Goal: Task Accomplishment & Management: Manage account settings

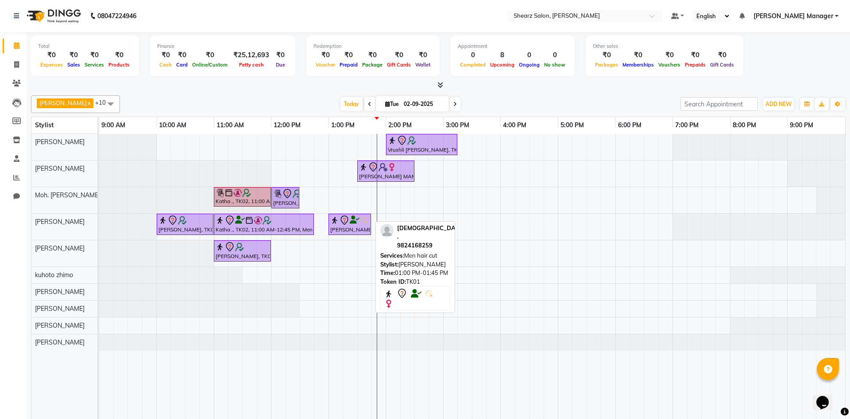
click at [350, 217] on div "[PERSON_NAME] ., TK01, 01:00 PM-01:45 PM, Men hair cut" at bounding box center [350, 224] width 41 height 19
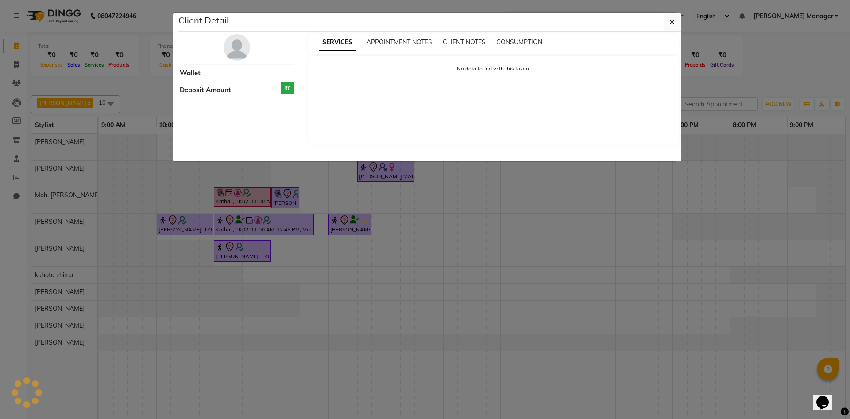
select select "7"
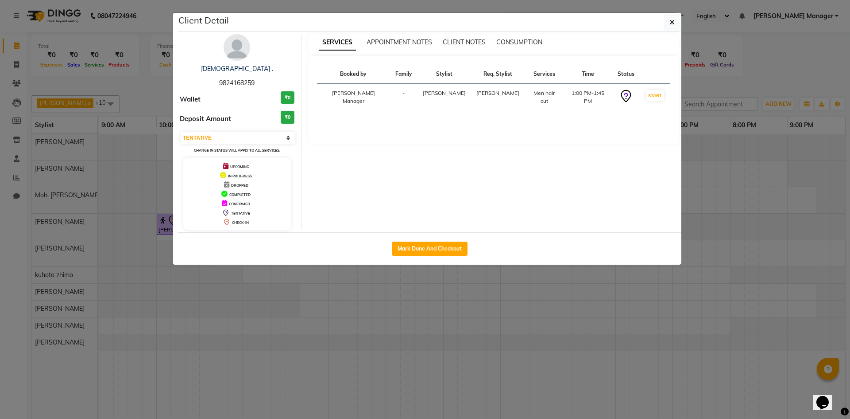
click at [573, 125] on ngb-modal-backdrop at bounding box center [425, 209] width 850 height 419
drag, startPoint x: 582, startPoint y: 194, endPoint x: 604, endPoint y: 187, distance: 23.7
click at [602, 187] on ngb-modal-backdrop at bounding box center [425, 209] width 850 height 419
click at [457, 234] on ngb-modal-backdrop at bounding box center [425, 209] width 850 height 419
click at [574, 143] on ngb-modal-backdrop at bounding box center [425, 209] width 850 height 419
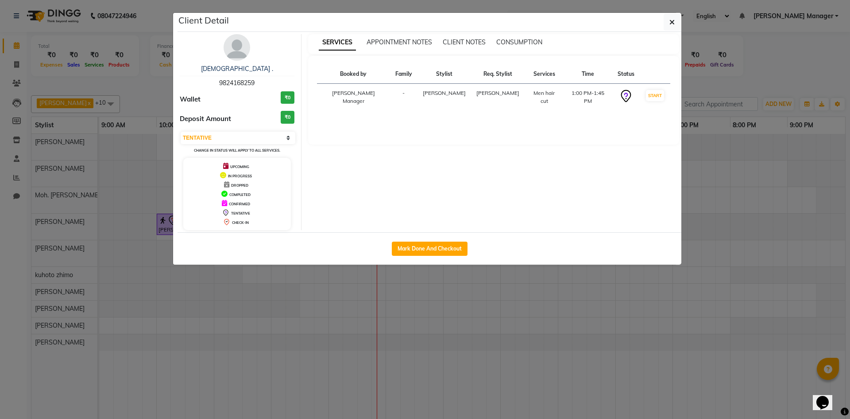
click at [527, 272] on ngb-modal-backdrop at bounding box center [425, 209] width 850 height 419
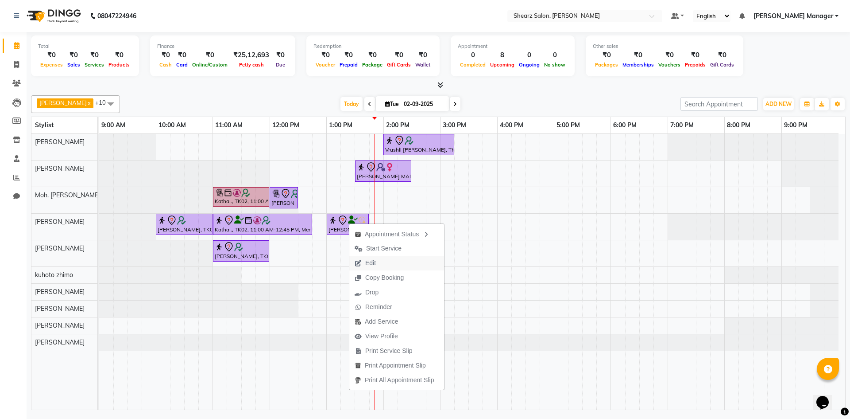
click at [401, 262] on button "Edit" at bounding box center [396, 263] width 95 height 15
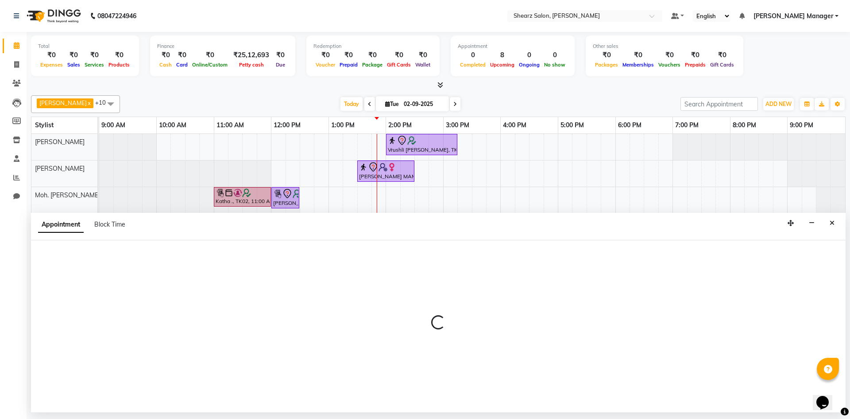
select select "77315"
select select "780"
select select "tentative"
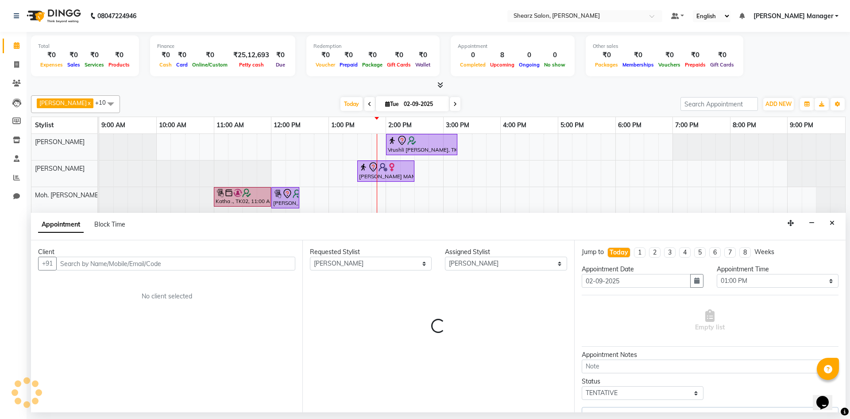
select select "4099"
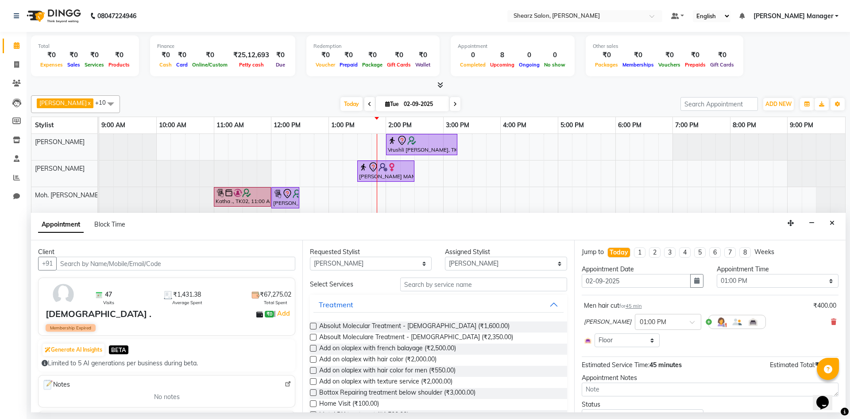
click at [105, 265] on input "text" at bounding box center [175, 263] width 239 height 14
click at [831, 319] on icon at bounding box center [833, 321] width 5 height 6
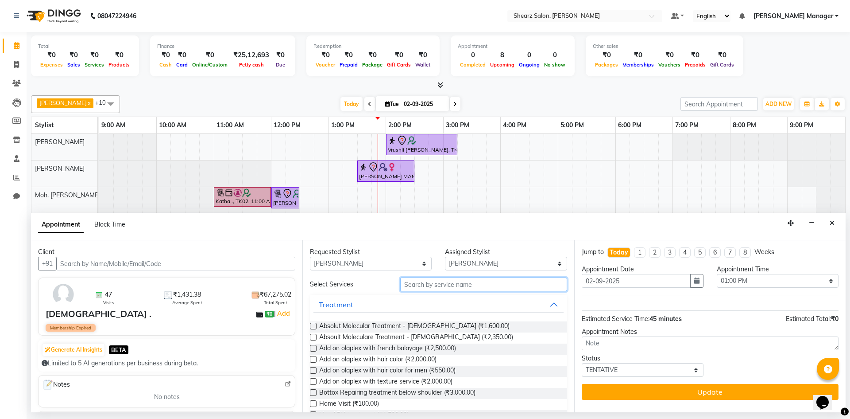
click at [498, 283] on input "text" at bounding box center [483, 284] width 167 height 14
type input "M"
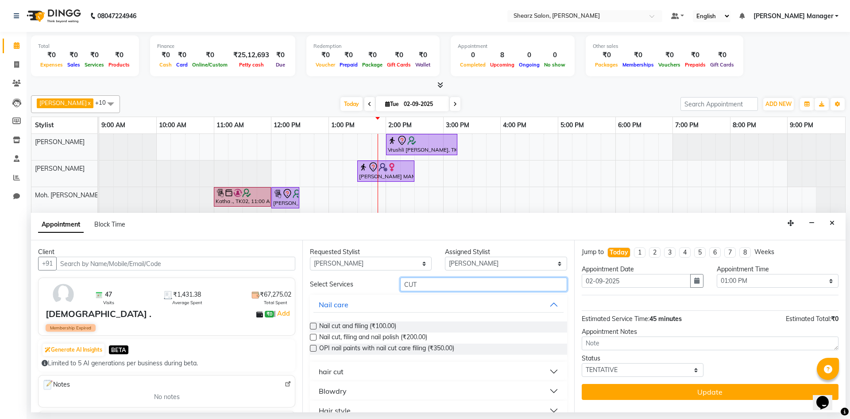
type input "CUT"
click at [417, 366] on button "hair cut" at bounding box center [439, 371] width 250 height 16
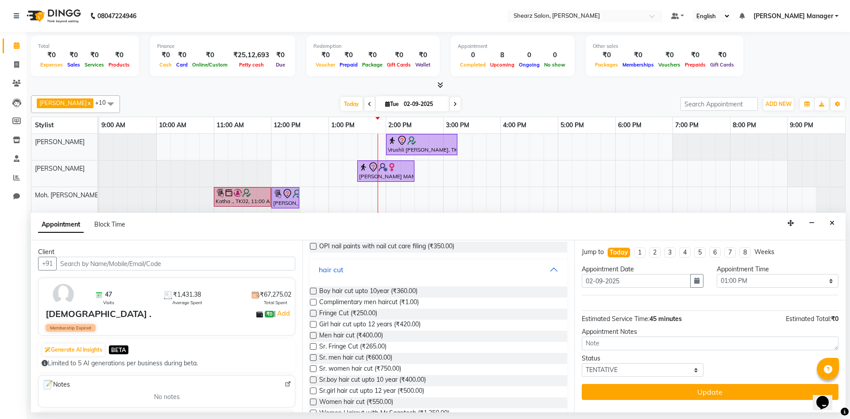
scroll to position [177, 0]
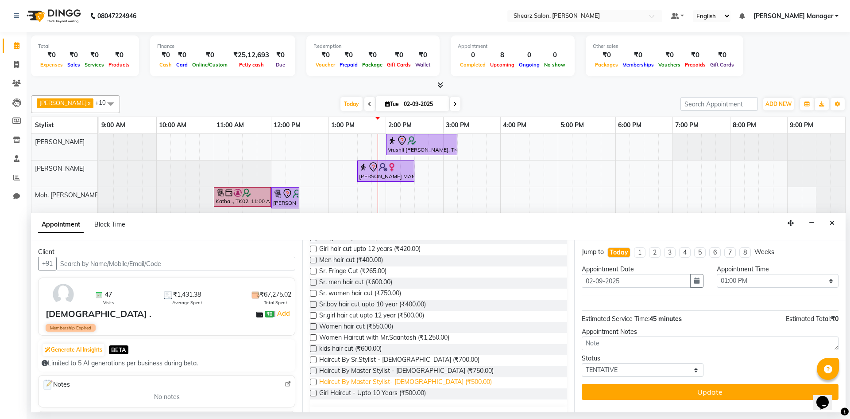
drag, startPoint x: 418, startPoint y: 378, endPoint x: 614, endPoint y: 384, distance: 196.3
click at [419, 378] on span "Haircut By Master Stylist- [DEMOGRAPHIC_DATA] (₹500.00)" at bounding box center [405, 382] width 173 height 11
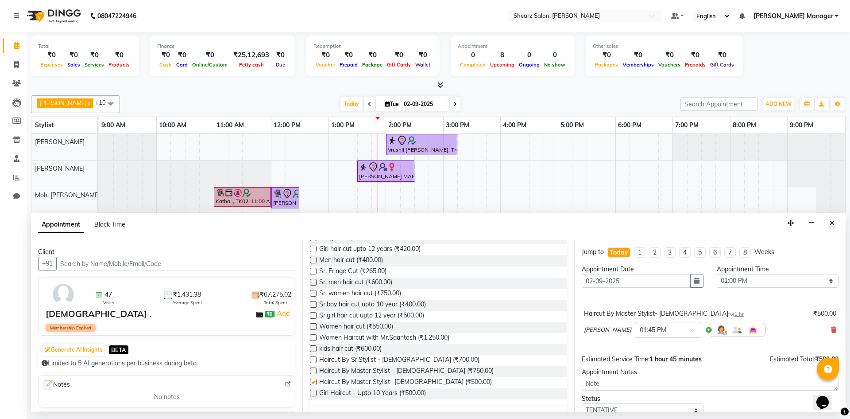
checkbox input "false"
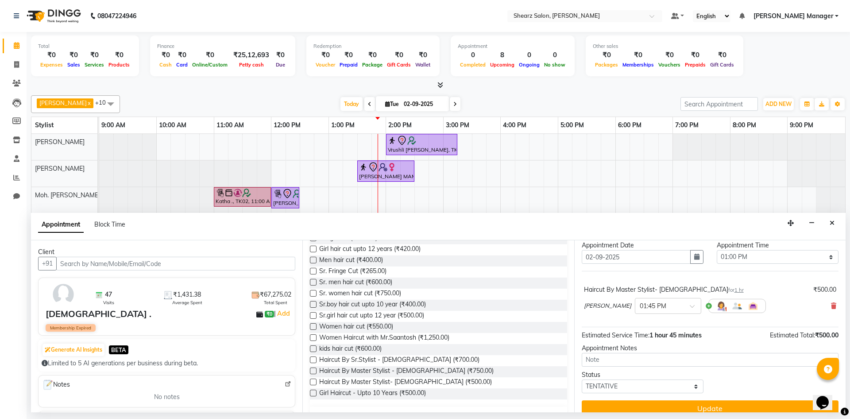
scroll to position [35, 0]
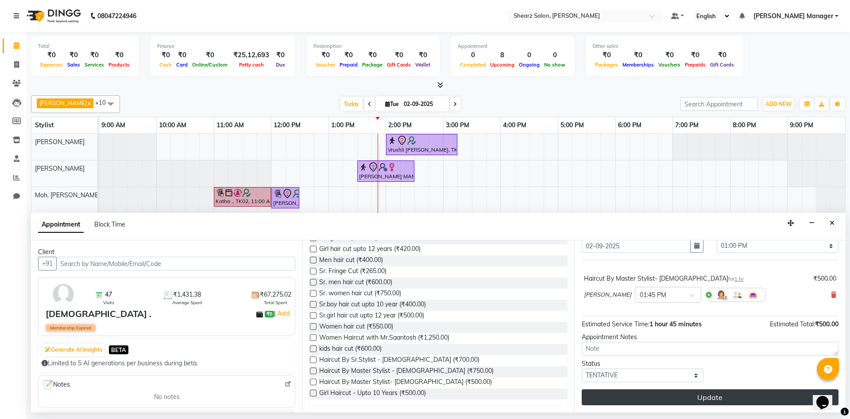
click at [696, 395] on button "Update" at bounding box center [710, 397] width 257 height 16
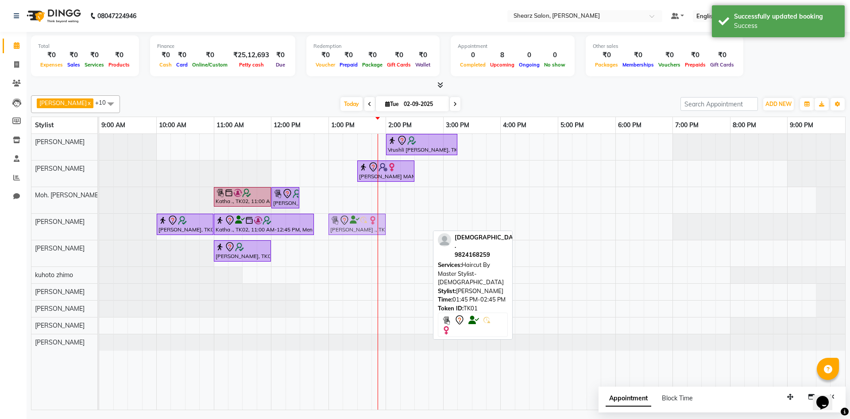
drag, startPoint x: 413, startPoint y: 222, endPoint x: 370, endPoint y: 220, distance: 43.5
click at [99, 220] on div "[PERSON_NAME] Sir, TK04, 10:00 AM-11:00 AM, Haircut By Master Stylist- [DEMOGRA…" at bounding box center [99, 226] width 0 height 26
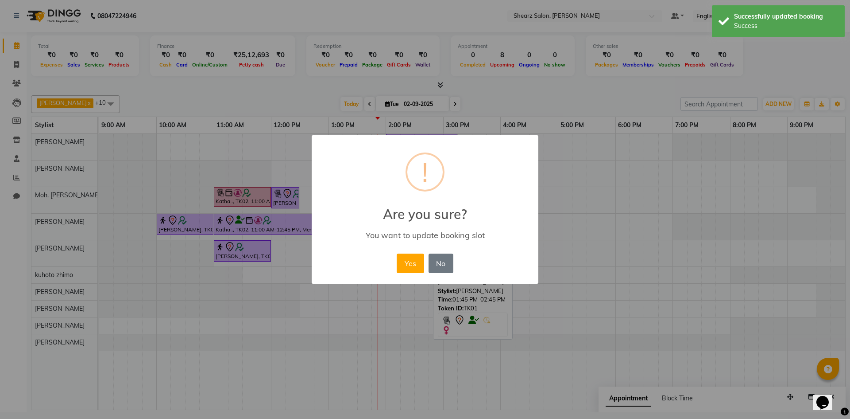
click at [425, 262] on div "Yes No No" at bounding box center [425, 263] width 61 height 24
click at [399, 258] on button "Yes" at bounding box center [410, 262] width 27 height 19
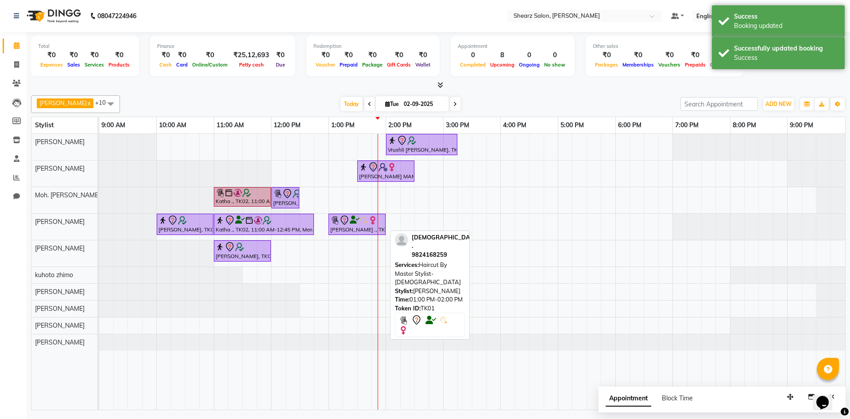
click at [354, 230] on div "[PERSON_NAME] ., TK01, 01:00 PM-02:00 PM, Haircut By Master Stylist- [DEMOGRAPH…" at bounding box center [357, 224] width 55 height 19
select select "7"
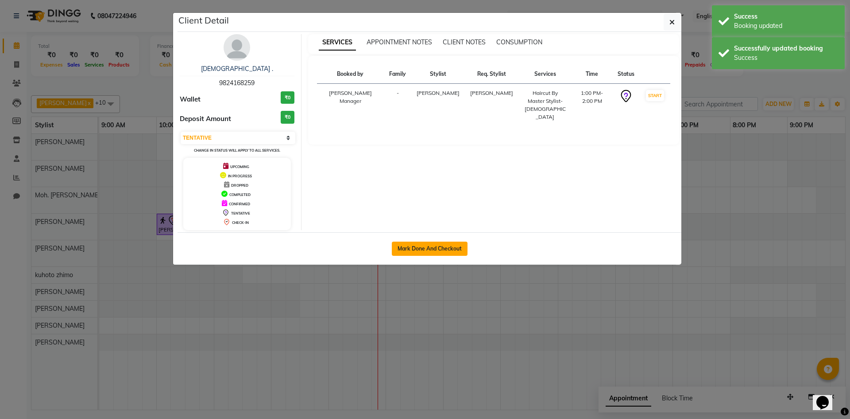
click at [410, 252] on button "Mark Done And Checkout" at bounding box center [430, 248] width 76 height 14
select select "8159"
select select "service"
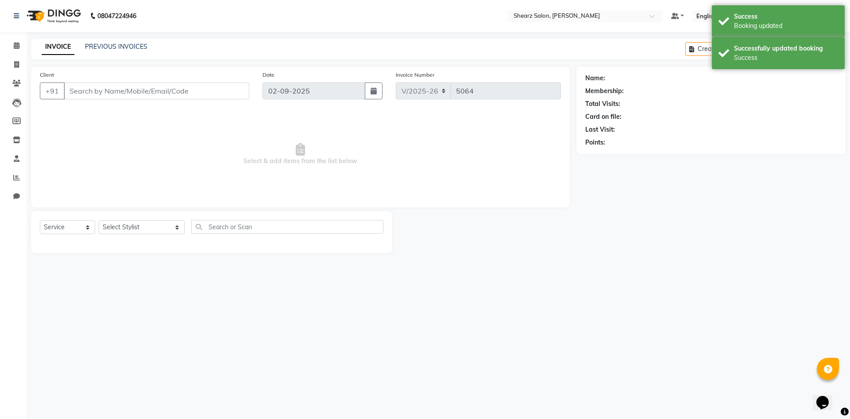
type input "9824168259"
select select "77315"
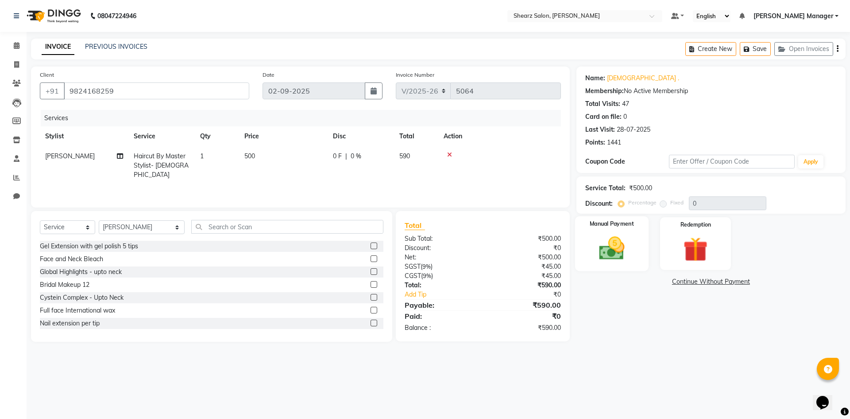
click at [619, 256] on img at bounding box center [611, 247] width 41 height 29
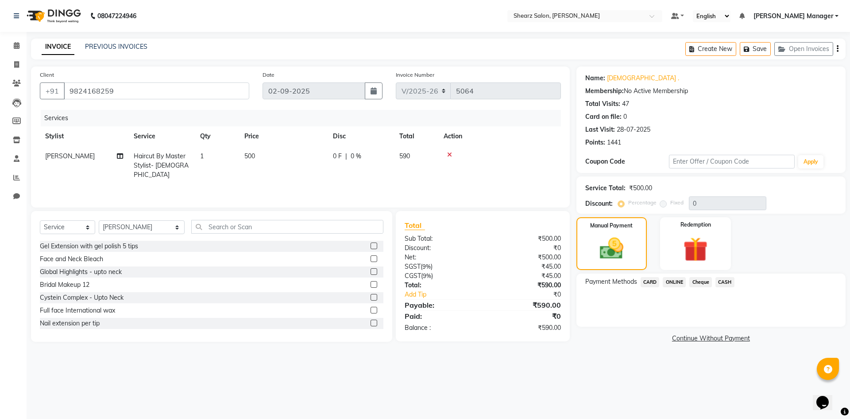
drag, startPoint x: 674, startPoint y: 278, endPoint x: 682, endPoint y: 288, distance: 12.7
click at [679, 286] on span "ONLINE" at bounding box center [674, 282] width 23 height 10
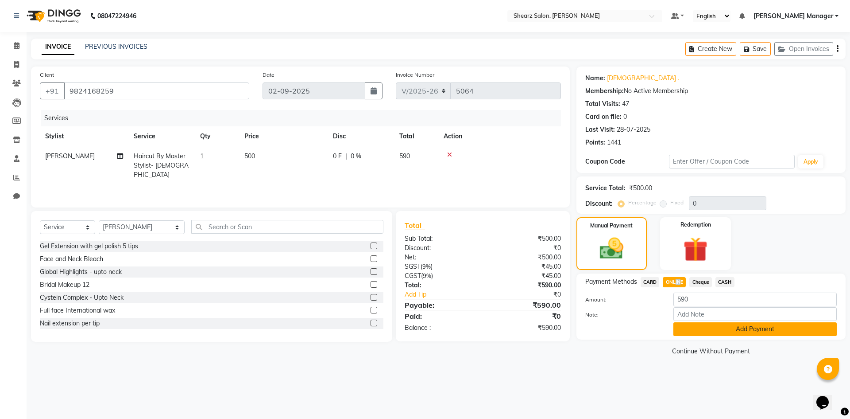
click at [775, 333] on button "Add Payment" at bounding box center [755, 329] width 163 height 14
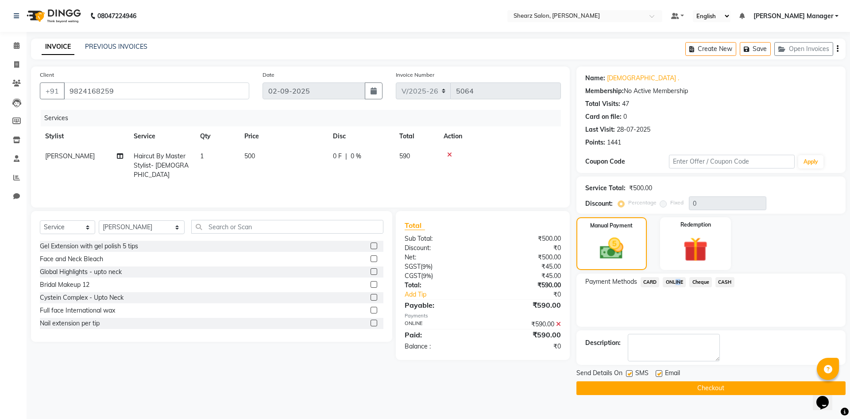
click at [722, 386] on button "Checkout" at bounding box center [711, 388] width 269 height 14
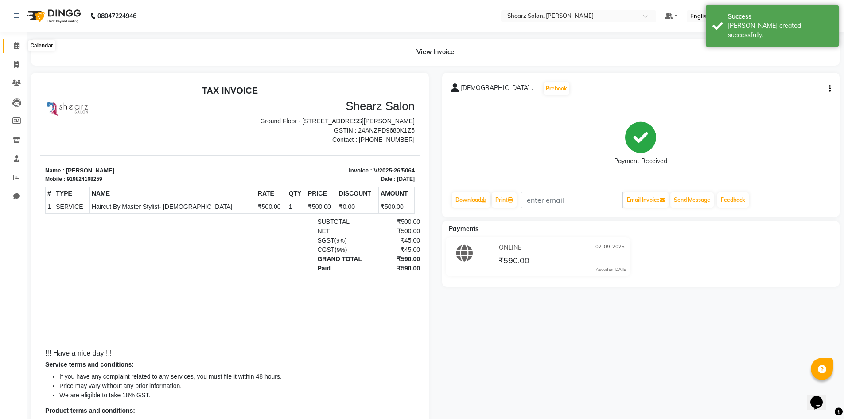
click at [20, 43] on span at bounding box center [17, 46] width 16 height 10
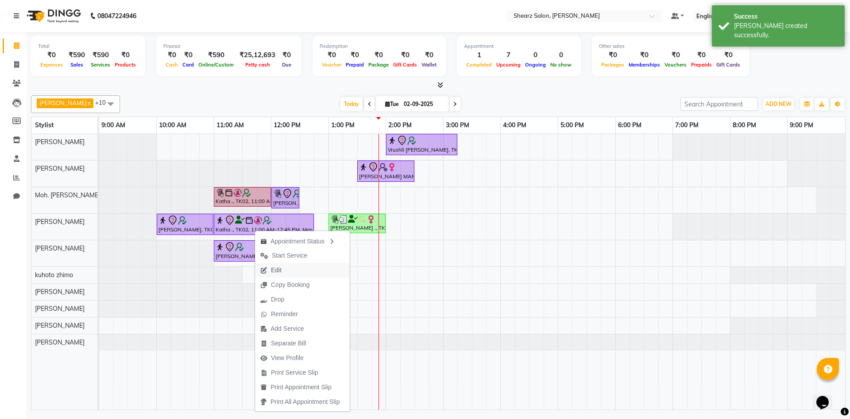
click at [295, 270] on button "Edit" at bounding box center [302, 270] width 95 height 15
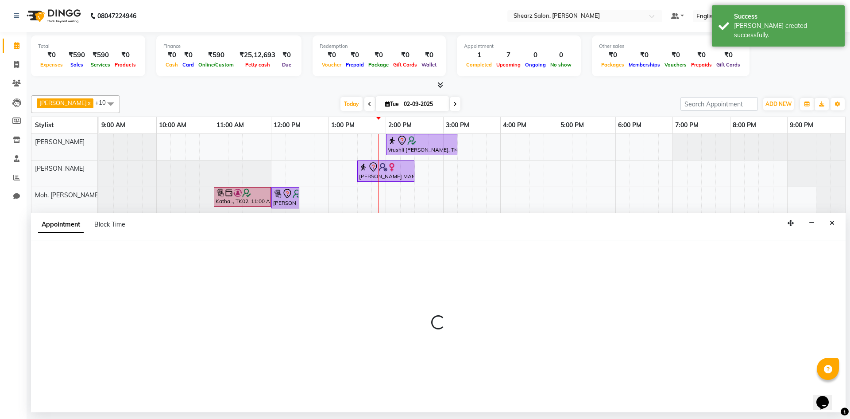
select select "upcoming"
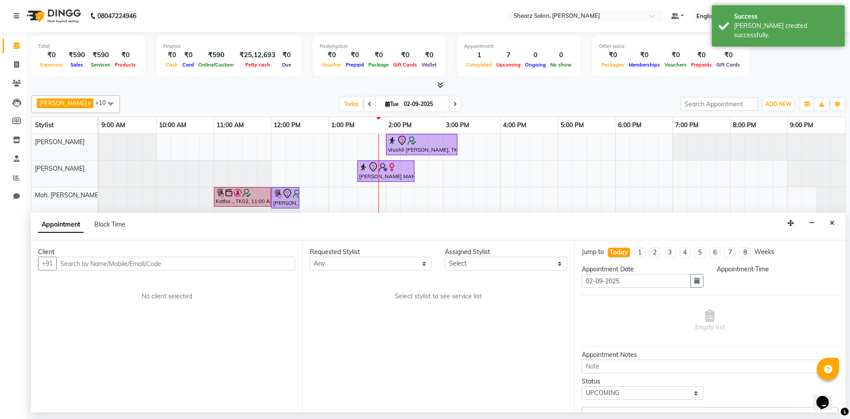
select select "77335"
select select "660"
select select "4099"
select select "4125"
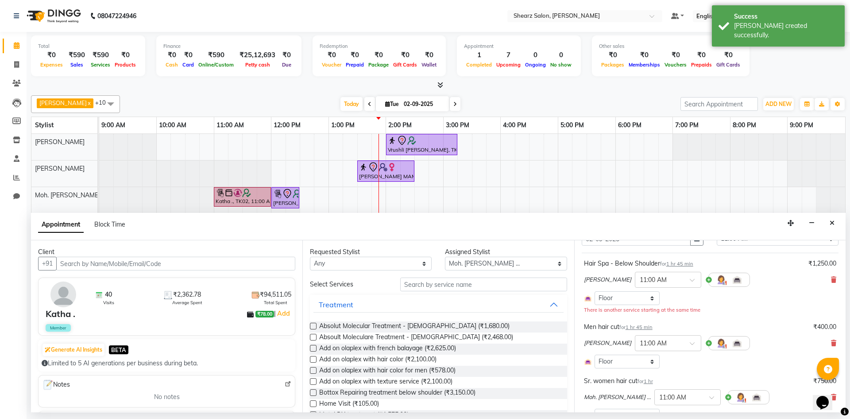
scroll to position [89, 0]
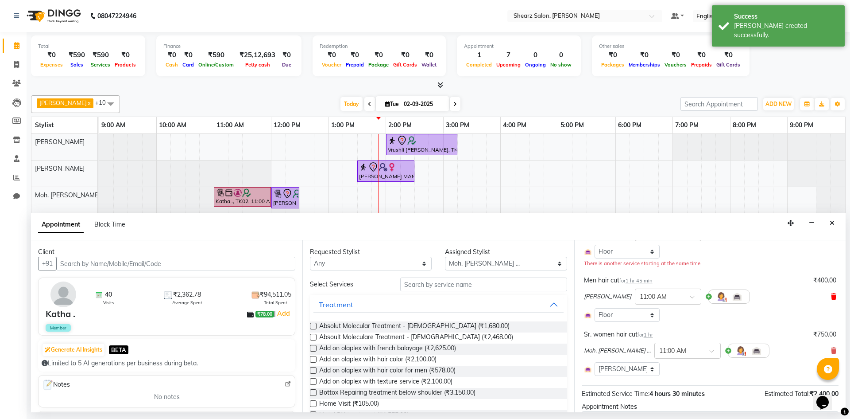
click at [831, 296] on icon at bounding box center [833, 296] width 5 height 6
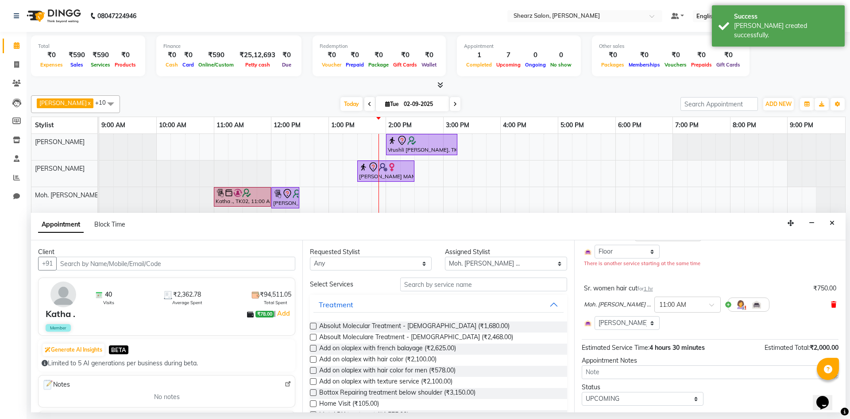
click at [831, 305] on icon at bounding box center [833, 304] width 5 height 6
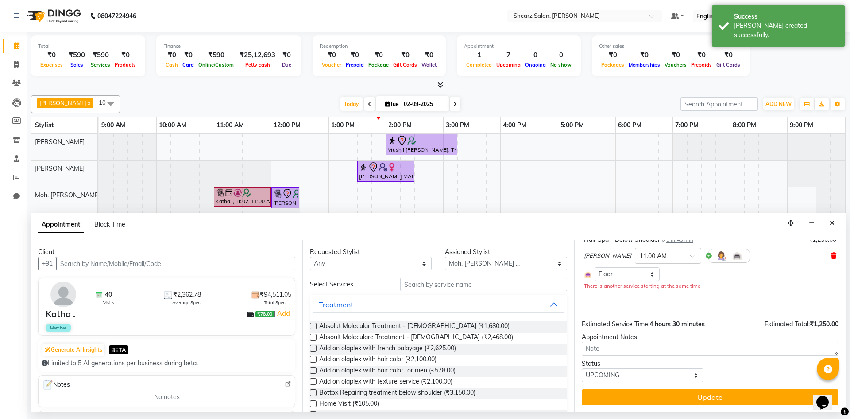
click at [831, 257] on icon at bounding box center [833, 255] width 5 height 6
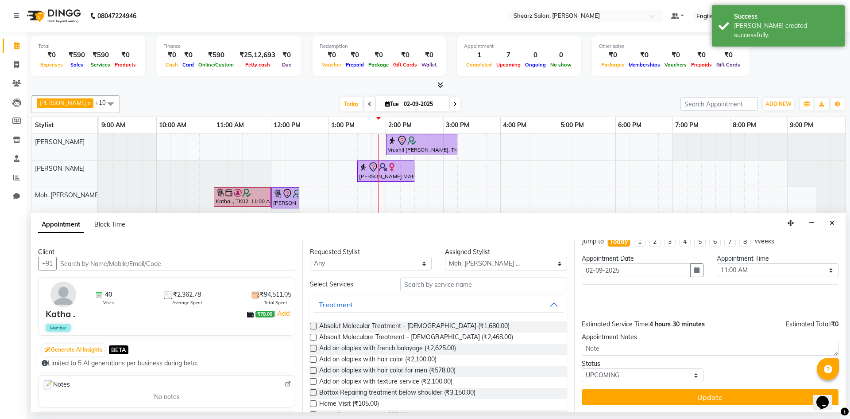
scroll to position [11, 0]
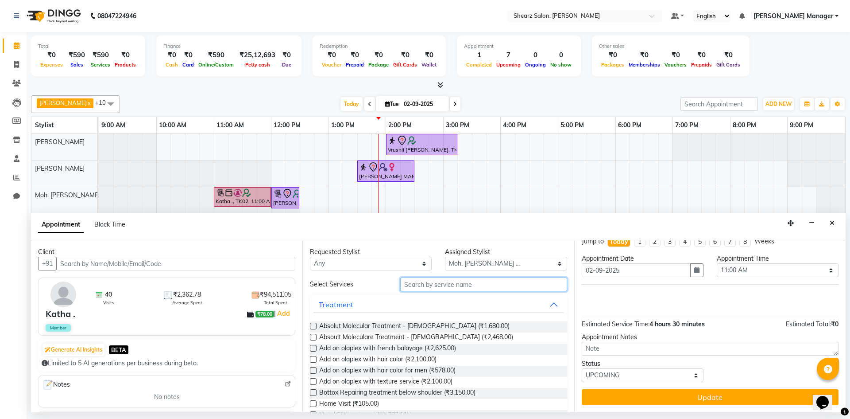
click at [436, 289] on input "text" at bounding box center [483, 284] width 167 height 14
click at [504, 263] on select "Select AakashKumar Nai Admin [PERSON_NAME] Asha Chavariya [PERSON_NAME] kuhoto …" at bounding box center [506, 263] width 122 height 14
click at [445, 256] on select "Select AakashKumar Nai Admin [PERSON_NAME] Asha Chavariya [PERSON_NAME] kuhoto …" at bounding box center [506, 263] width 122 height 14
click at [494, 258] on select "Select AakashKumar Nai Admin [PERSON_NAME] Asha Chavariya [PERSON_NAME] kuhoto …" at bounding box center [506, 263] width 122 height 14
select select "77315"
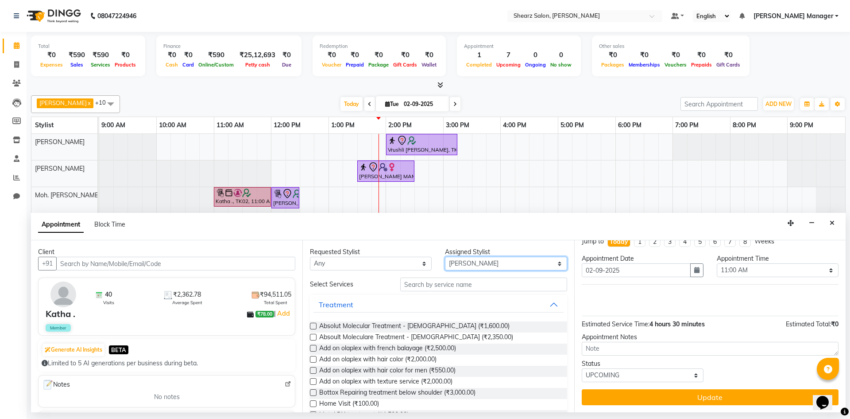
click at [445, 256] on select "Select AakashKumar Nai Admin [PERSON_NAME] Asha Chavariya [PERSON_NAME] kuhoto …" at bounding box center [506, 263] width 122 height 14
click at [465, 281] on input "text" at bounding box center [483, 284] width 167 height 14
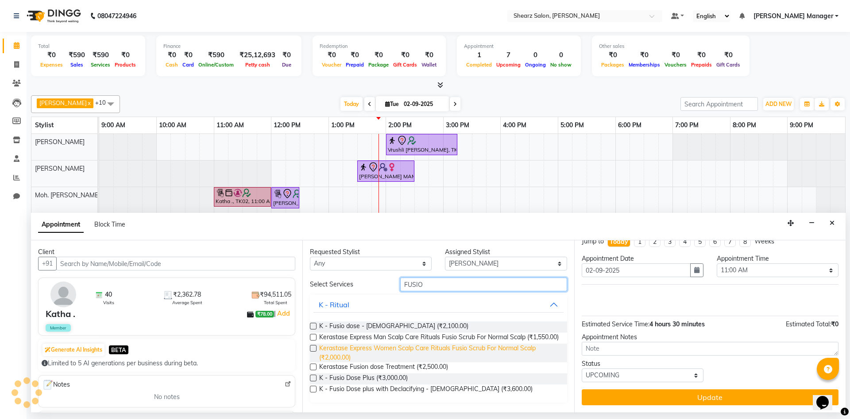
scroll to position [5, 0]
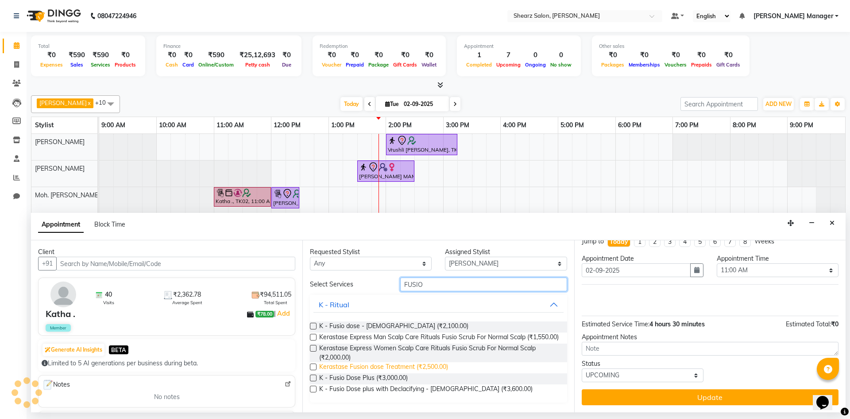
type input "FUSIO"
click at [407, 369] on span "Kerastase Fusion dose Treatment (₹2,500.00)" at bounding box center [383, 367] width 129 height 11
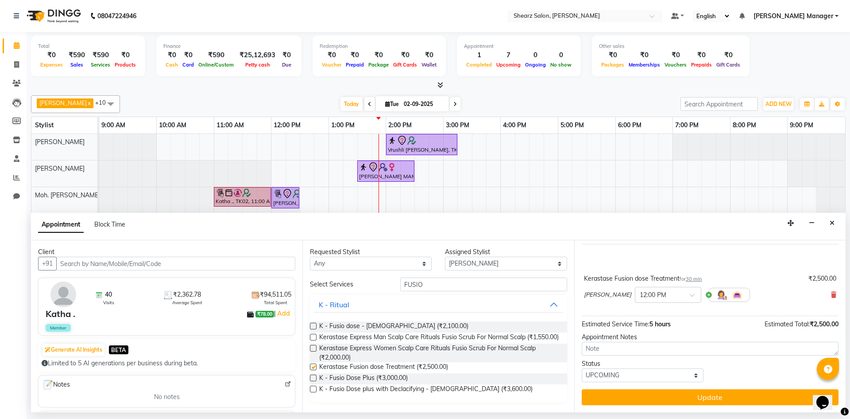
checkbox input "false"
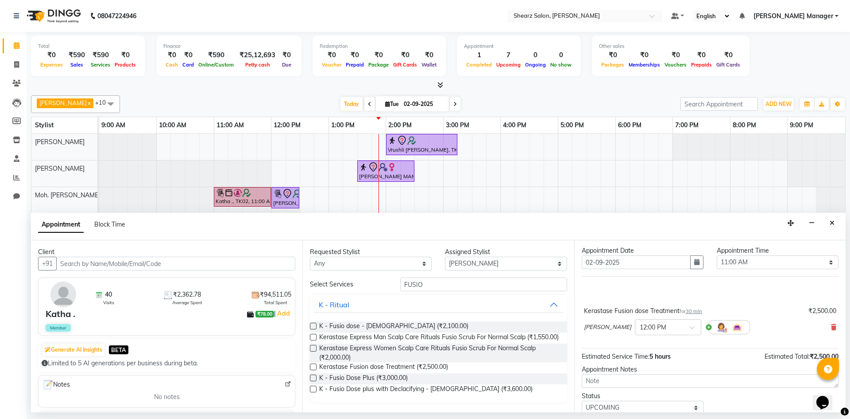
scroll to position [0, 0]
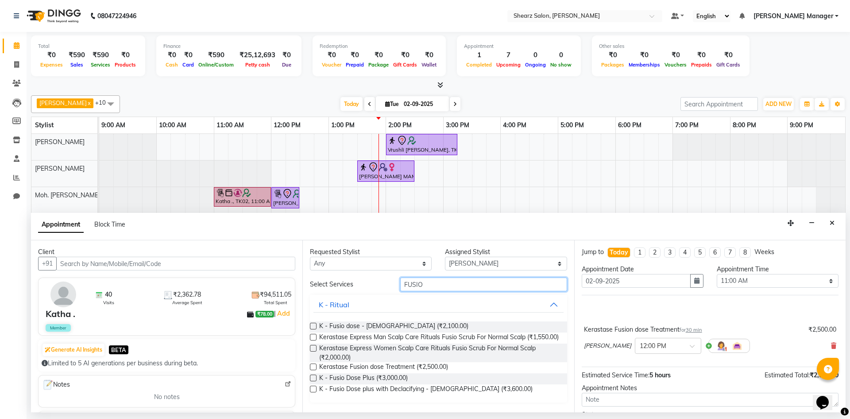
click at [443, 277] on input "FUSIO" at bounding box center [483, 284] width 167 height 14
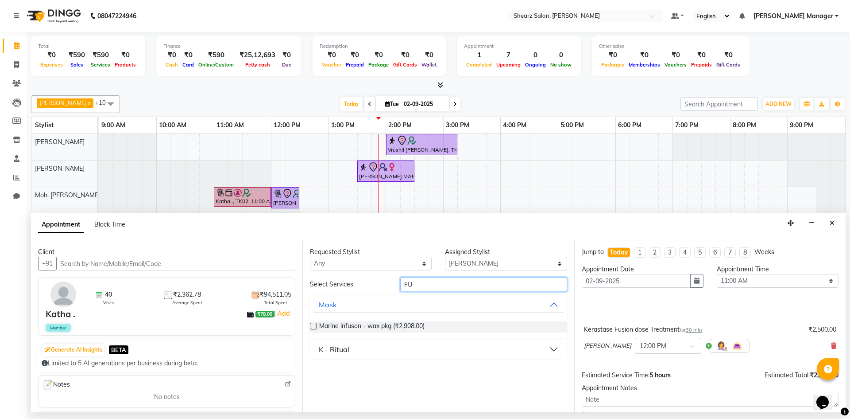
type input "F"
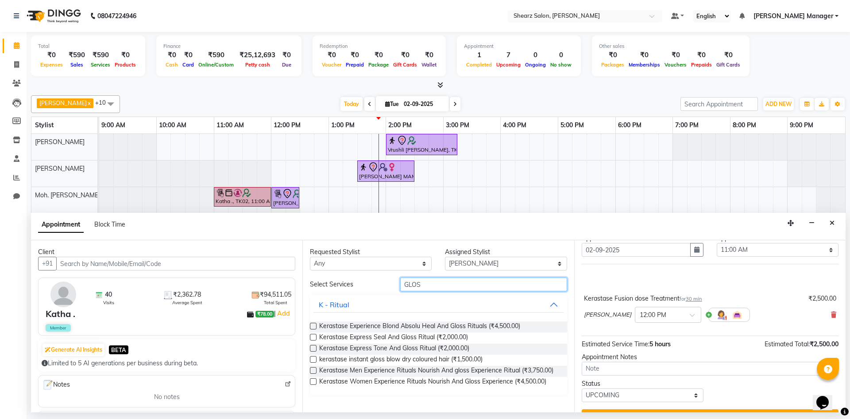
scroll to position [51, 0]
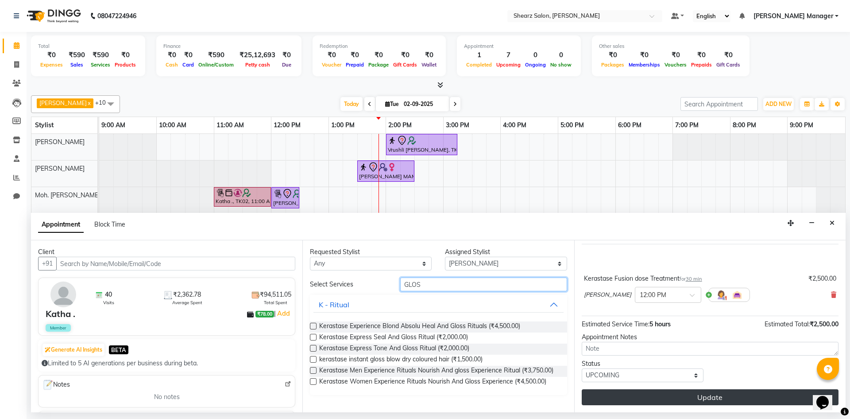
type input "GLOS"
click at [743, 393] on button "Update" at bounding box center [710, 397] width 257 height 16
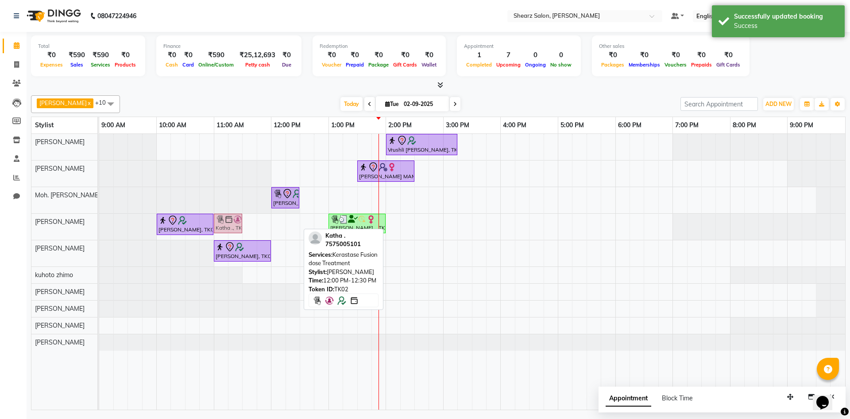
drag, startPoint x: 294, startPoint y: 227, endPoint x: 243, endPoint y: 232, distance: 51.2
click at [243, 232] on div "Vrushli [PERSON_NAME], TK03, 02:00 PM-03:15 PM, Full Back Massage [PERSON_NAME]…" at bounding box center [472, 271] width 746 height 275
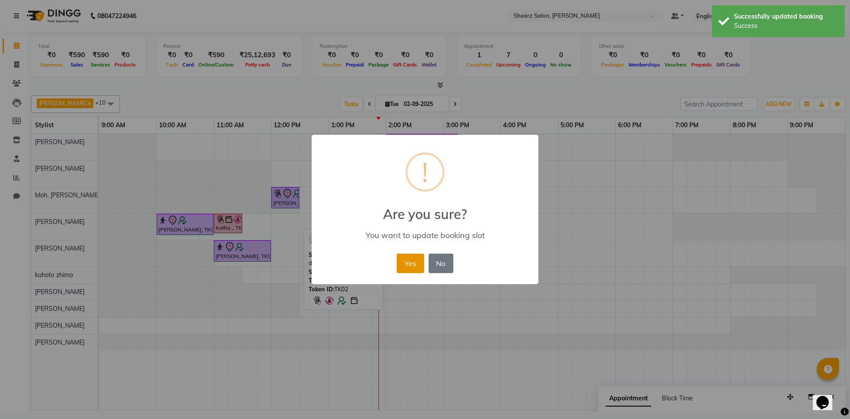
click at [411, 267] on button "Yes" at bounding box center [410, 262] width 27 height 19
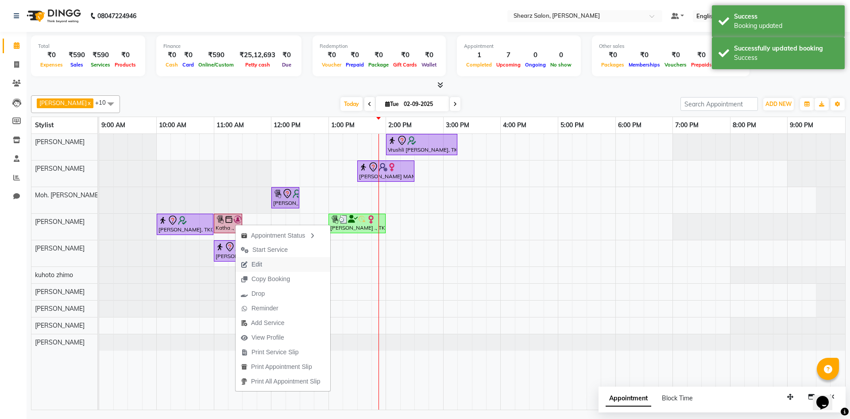
click at [285, 267] on button "Edit" at bounding box center [283, 264] width 95 height 15
select select "tentative"
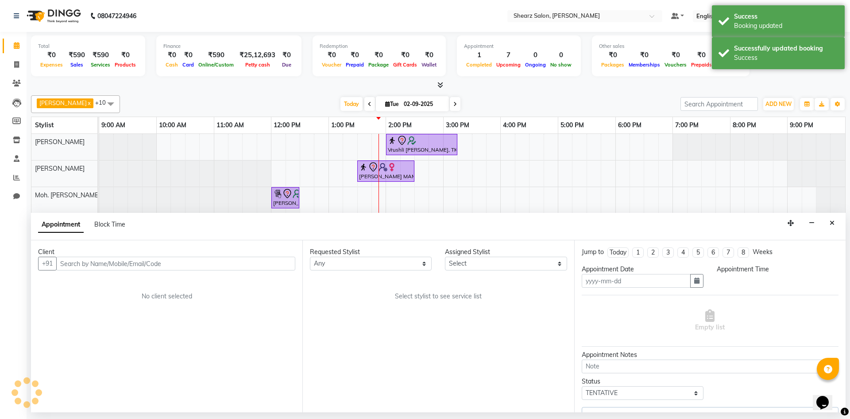
type input "02-09-2025"
select select "77315"
select select "upcoming"
select select "660"
select select "4125"
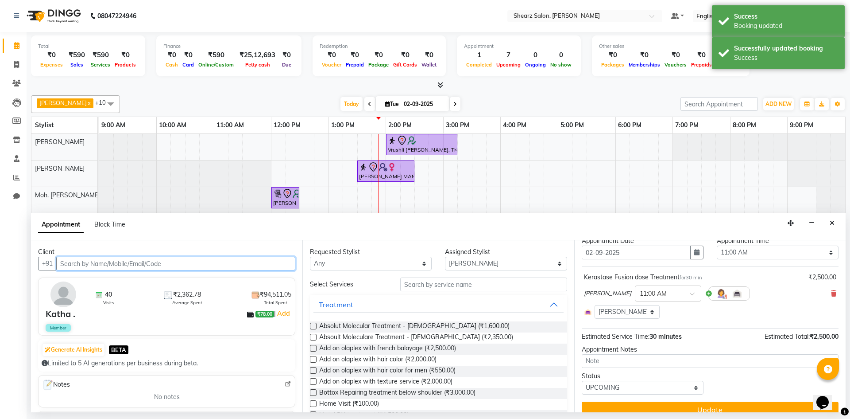
scroll to position [41, 0]
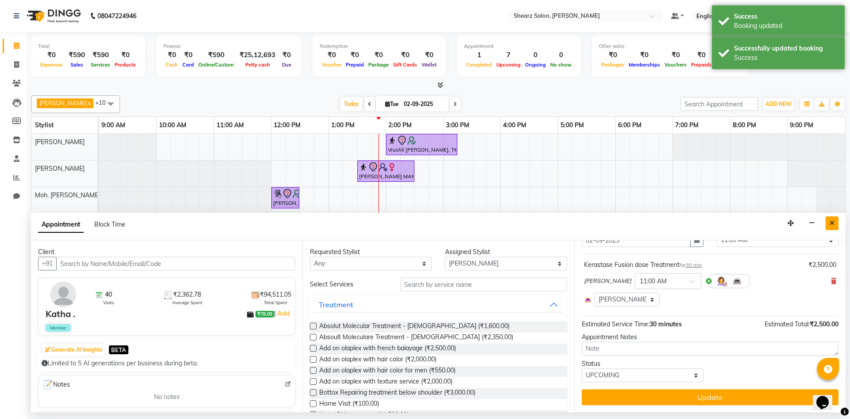
click at [836, 223] on button "Close" at bounding box center [832, 223] width 13 height 14
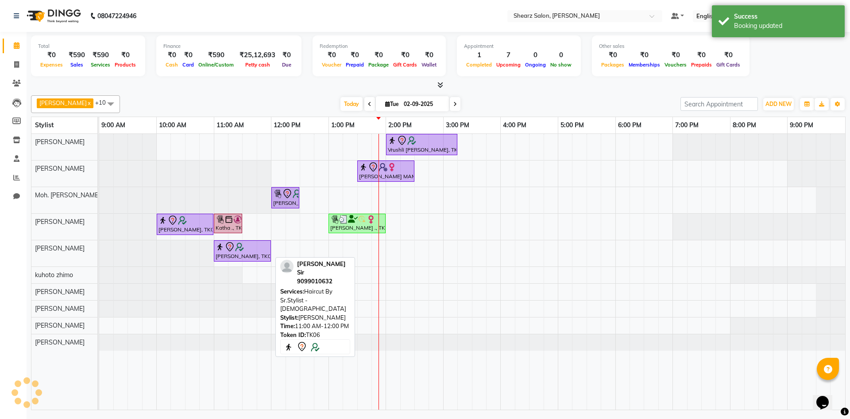
click at [246, 249] on div at bounding box center [243, 246] width 54 height 11
select select "7"
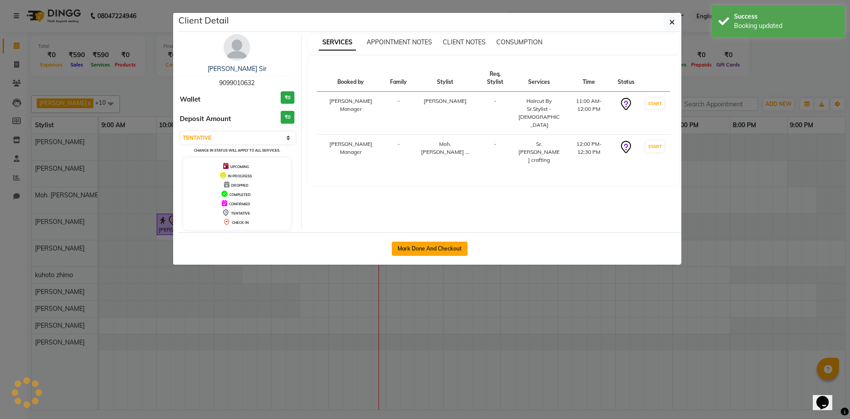
click at [455, 252] on button "Mark Done And Checkout" at bounding box center [430, 248] width 76 height 14
select select "8159"
select select "service"
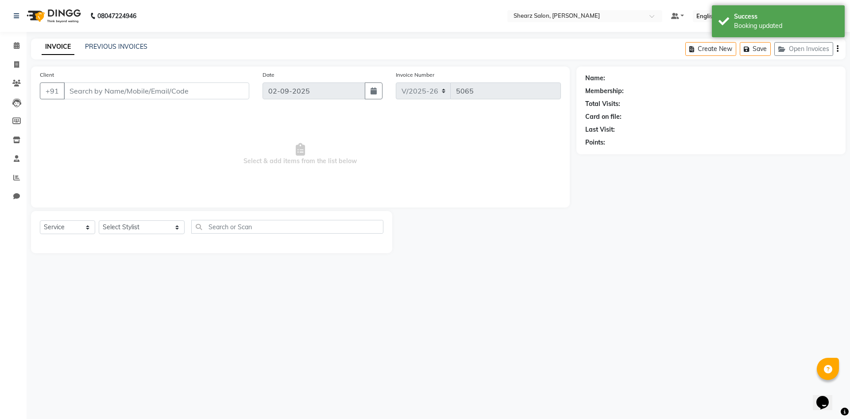
type input "9099010632"
select select "77335"
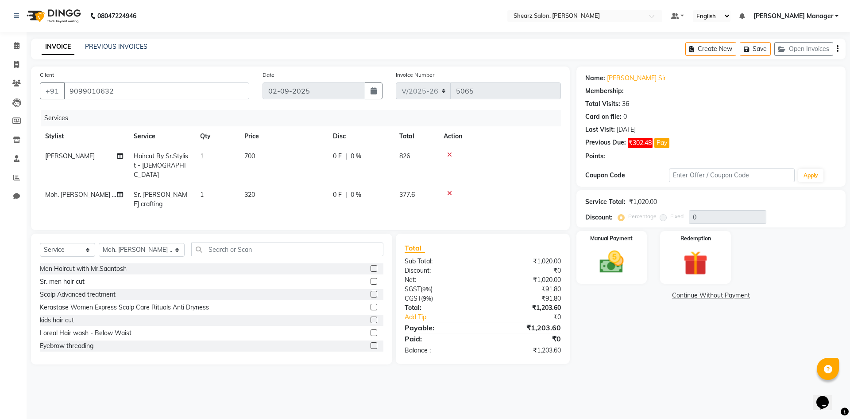
type input "20"
select select "1: Object"
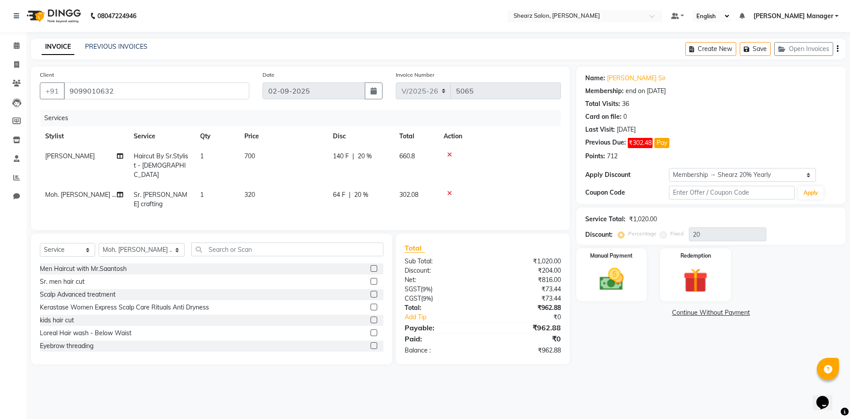
click at [450, 154] on icon at bounding box center [449, 154] width 5 height 6
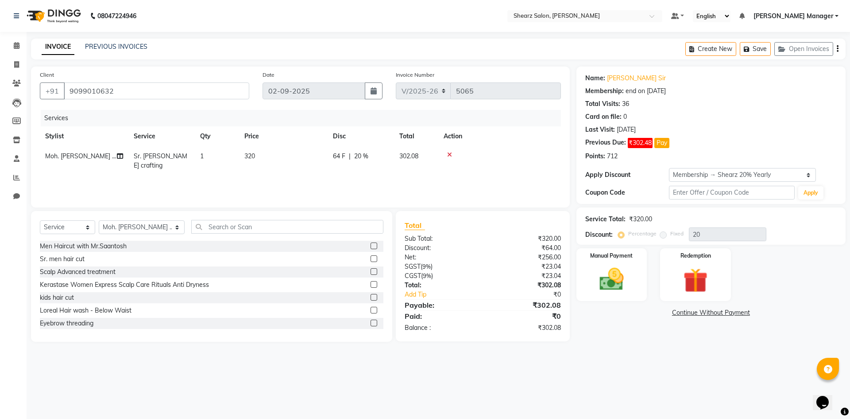
click at [450, 154] on icon at bounding box center [449, 154] width 5 height 6
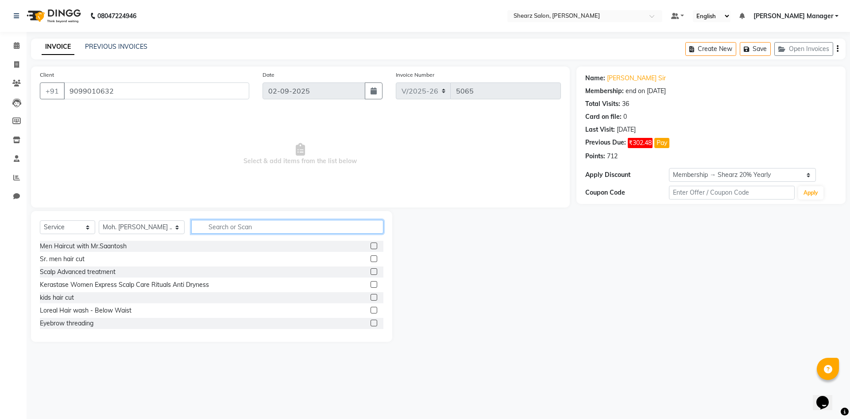
click at [233, 223] on input "text" at bounding box center [287, 227] width 192 height 14
type input "C"
type input "S"
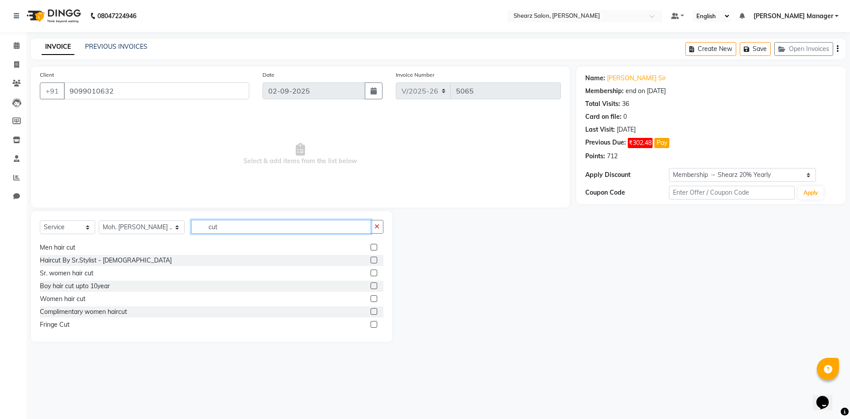
scroll to position [150, 0]
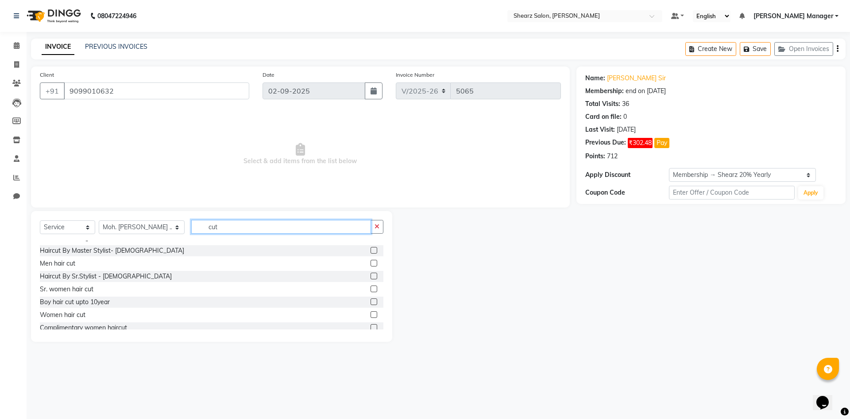
type input "cut"
click at [371, 275] on label at bounding box center [374, 275] width 7 height 7
click at [371, 275] on input "checkbox" at bounding box center [374, 276] width 6 height 6
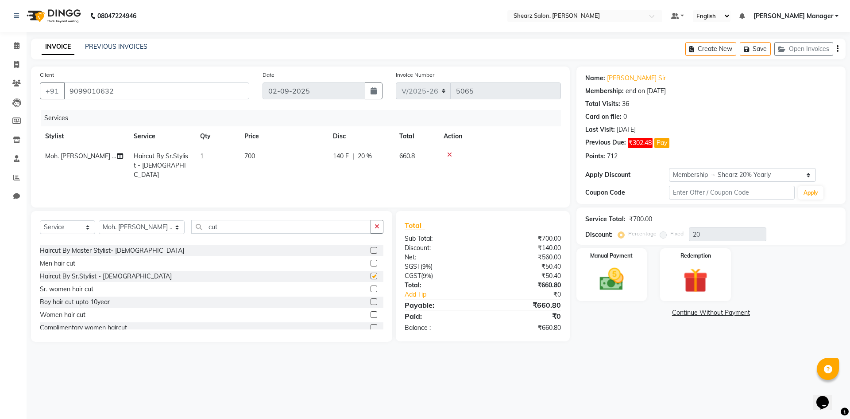
checkbox input "false"
click at [205, 221] on input "cut" at bounding box center [281, 227] width 180 height 14
type input "c"
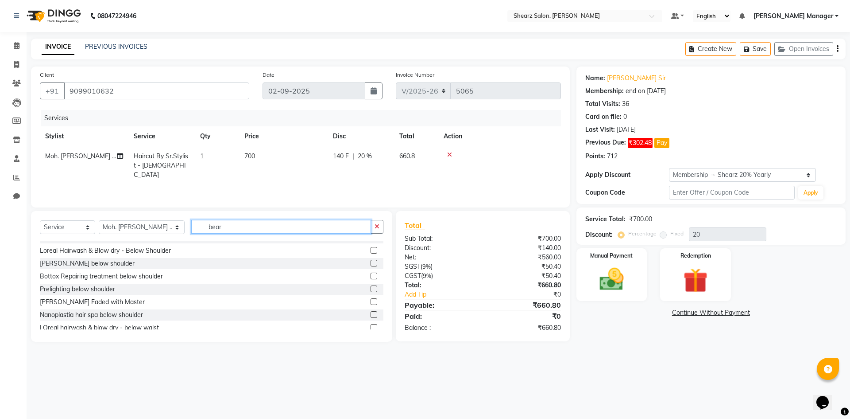
scroll to position [0, 0]
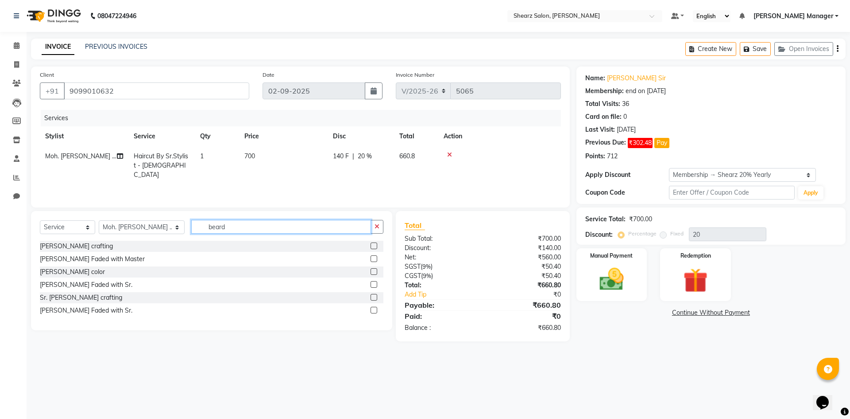
type input "beard"
click at [374, 246] on label at bounding box center [374, 245] width 7 height 7
click at [374, 246] on input "checkbox" at bounding box center [374, 246] width 6 height 6
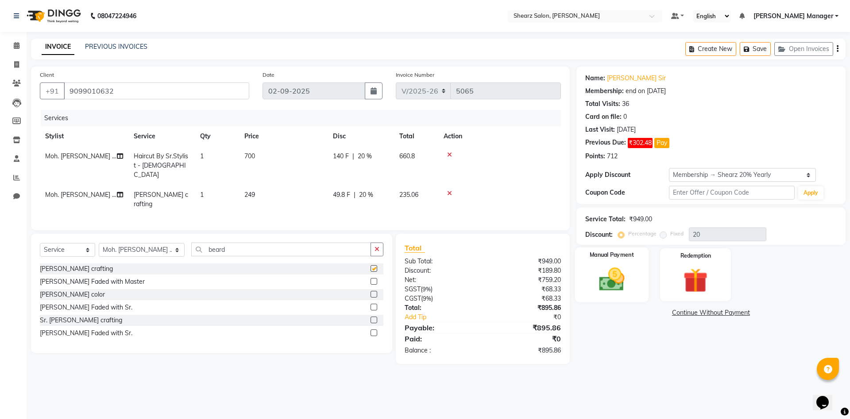
checkbox input "false"
click at [11, 47] on span at bounding box center [17, 46] width 16 height 10
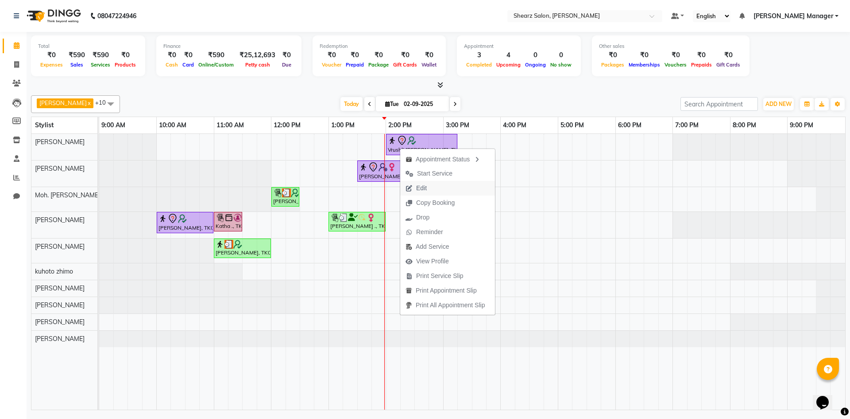
click at [452, 192] on button "Edit" at bounding box center [447, 188] width 95 height 15
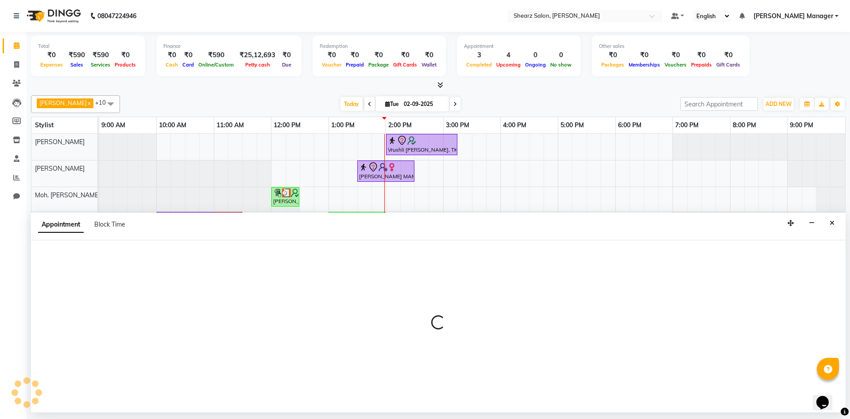
select select "840"
select select "tentative"
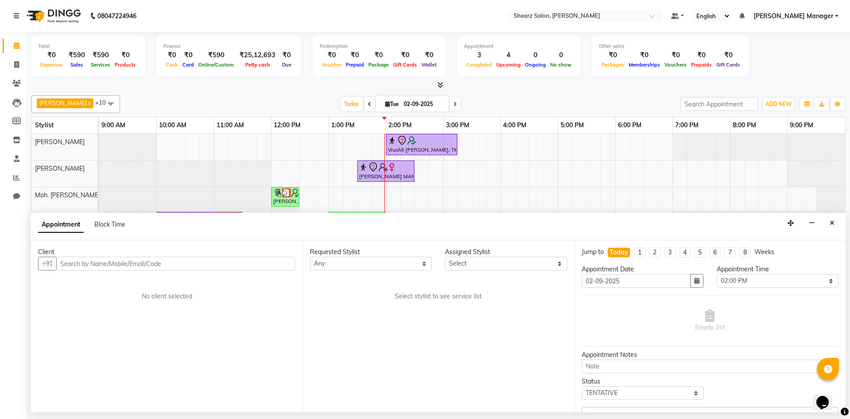
select select "77322"
select select "4099"
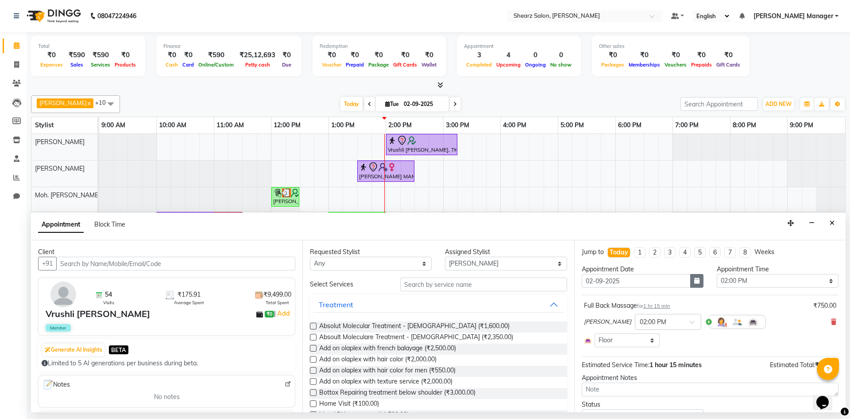
click at [694, 282] on icon "button" at bounding box center [696, 280] width 5 height 6
click at [617, 326] on div "3" at bounding box center [620, 326] width 14 height 14
type input "[DATE]"
select select "840"
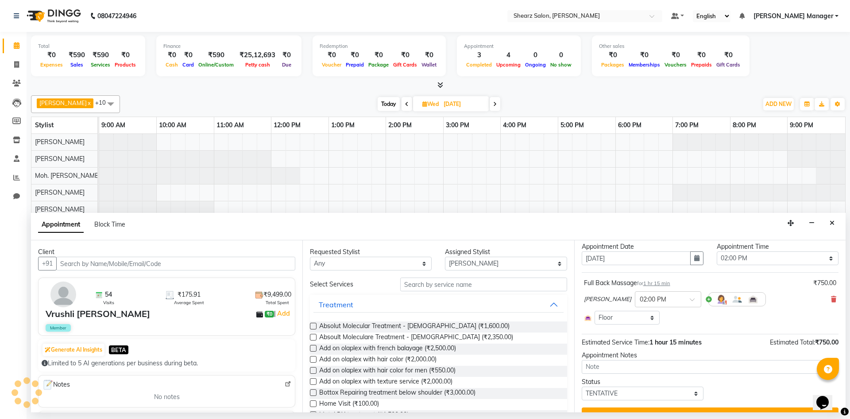
scroll to position [41, 0]
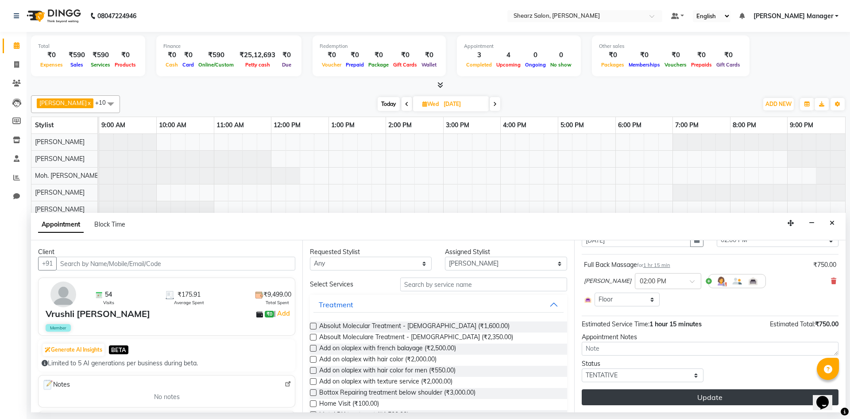
click at [724, 402] on button "Update" at bounding box center [710, 397] width 257 height 16
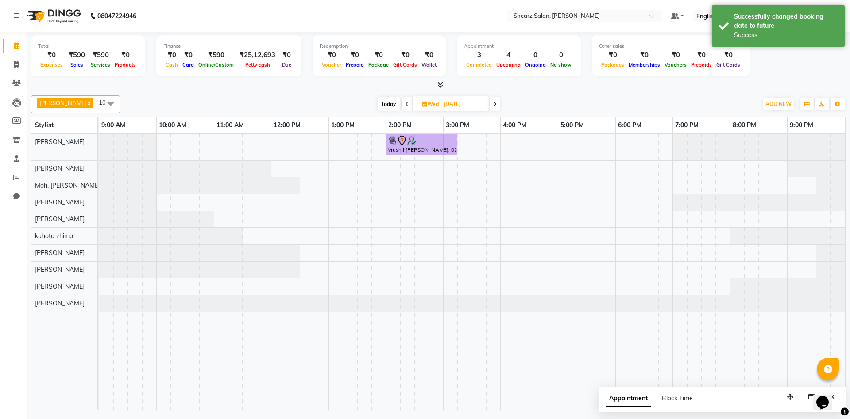
click at [449, 114] on div "[PERSON_NAME] x [PERSON_NAME] x [PERSON_NAME] x [PERSON_NAME] Wala x Moh. [PERS…" at bounding box center [438, 251] width 815 height 318
click at [449, 106] on input "[DATE]" at bounding box center [463, 103] width 44 height 13
select select "9"
select select "2025"
click at [416, 159] on span "2" at bounding box center [414, 160] width 14 height 14
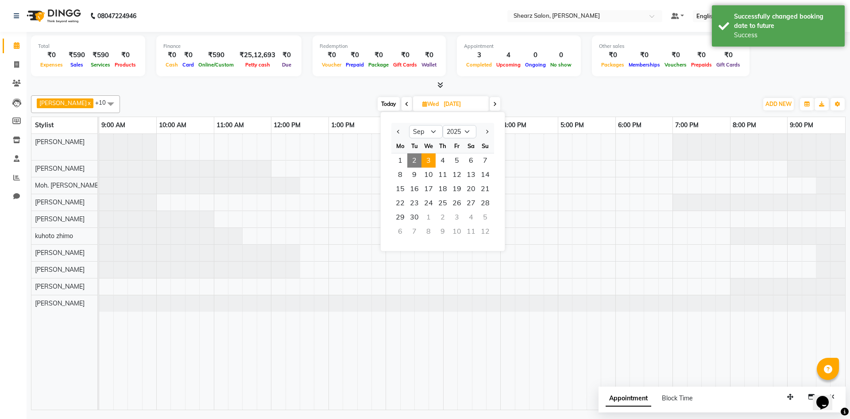
type input "02-09-2025"
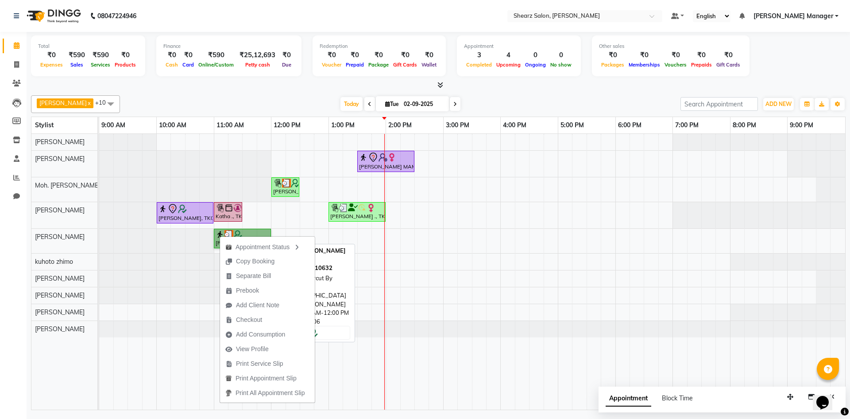
click at [229, 231] on link "[PERSON_NAME], TK06, 11:00 AM-12:00 PM, Haircut By Sr.Stylist - [DEMOGRAPHIC_DA…" at bounding box center [242, 238] width 57 height 19
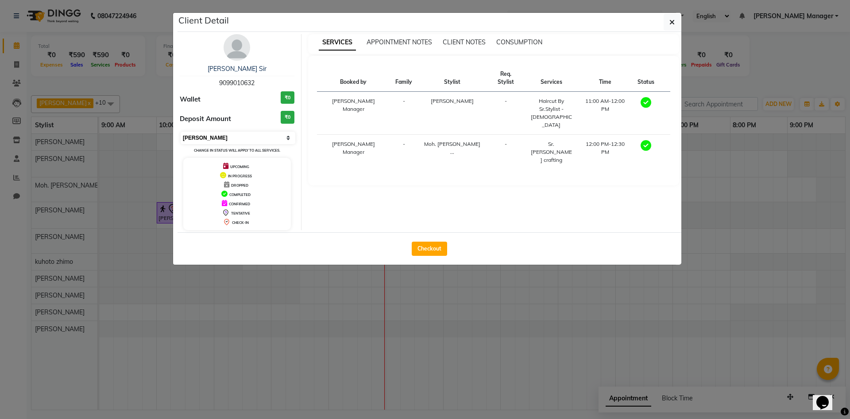
click at [254, 140] on select "Select MARK DONE UPCOMING" at bounding box center [238, 138] width 115 height 12
select select "5"
click at [181, 132] on select "Select MARK DONE UPCOMING" at bounding box center [238, 138] width 115 height 12
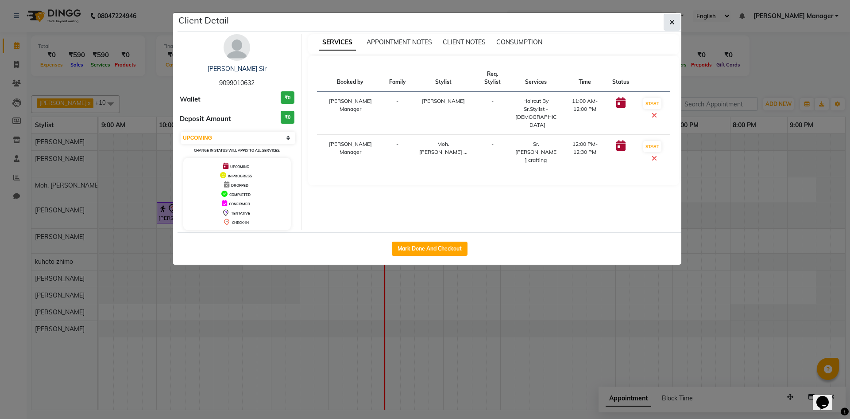
click at [669, 19] on button "button" at bounding box center [672, 22] width 17 height 17
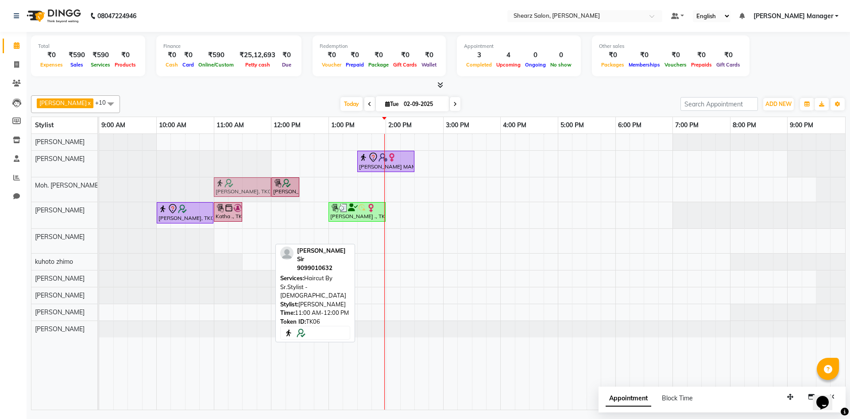
drag, startPoint x: 253, startPoint y: 237, endPoint x: 254, endPoint y: 199, distance: 38.1
click at [254, 192] on tbody "[PERSON_NAME] MAM, TK05, 01:30 PM-02:30 PM, Cirepil Roll On Wax [PERSON_NAME] S…" at bounding box center [472, 235] width 746 height 203
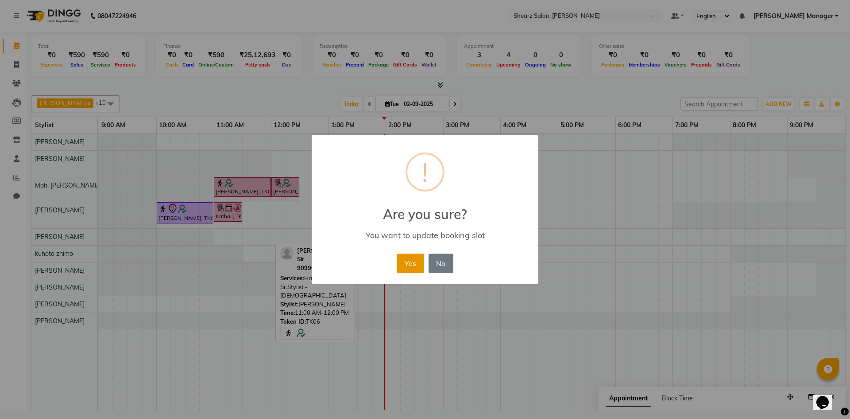
click at [419, 265] on button "Yes" at bounding box center [410, 262] width 27 height 19
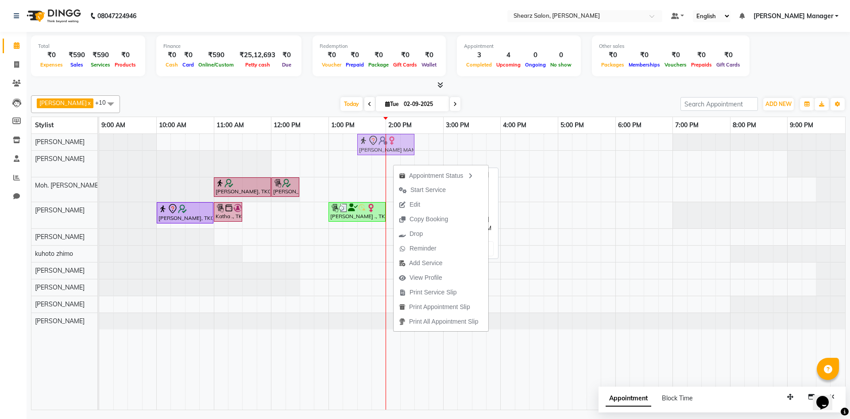
drag, startPoint x: 378, startPoint y: 164, endPoint x: 378, endPoint y: 153, distance: 11.5
click at [378, 149] on tbody "[PERSON_NAME] MAM, TK05, 01:30 PM-02:30 PM, Cirepil Roll On Wax [PERSON_NAME] M…" at bounding box center [472, 231] width 746 height 195
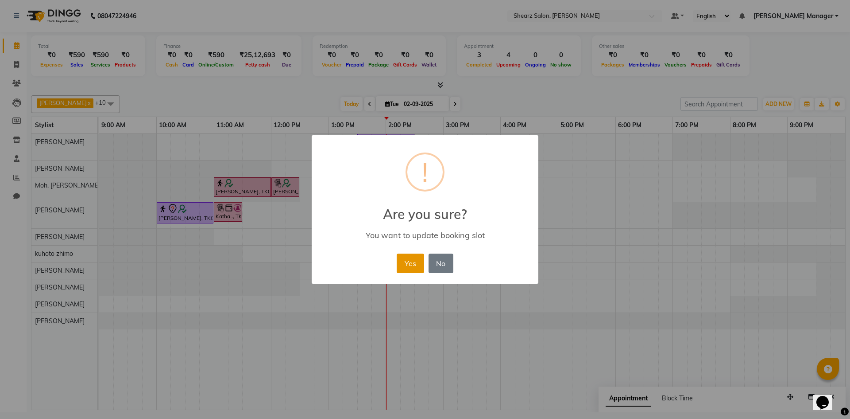
click at [417, 257] on button "Yes" at bounding box center [410, 262] width 27 height 19
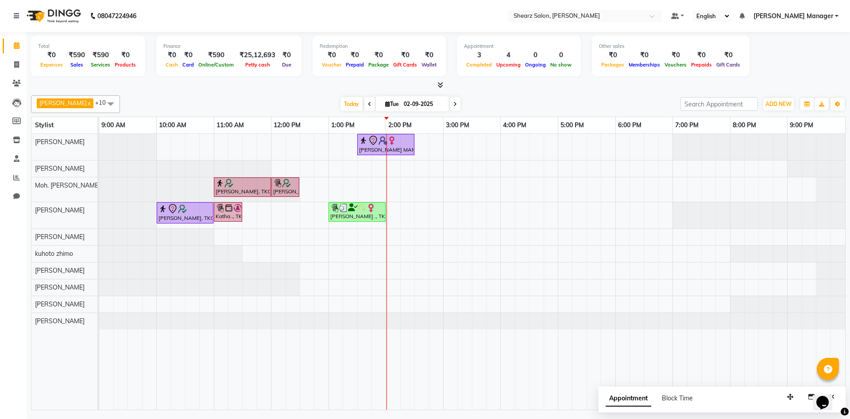
click at [368, 105] on icon at bounding box center [370, 103] width 4 height 5
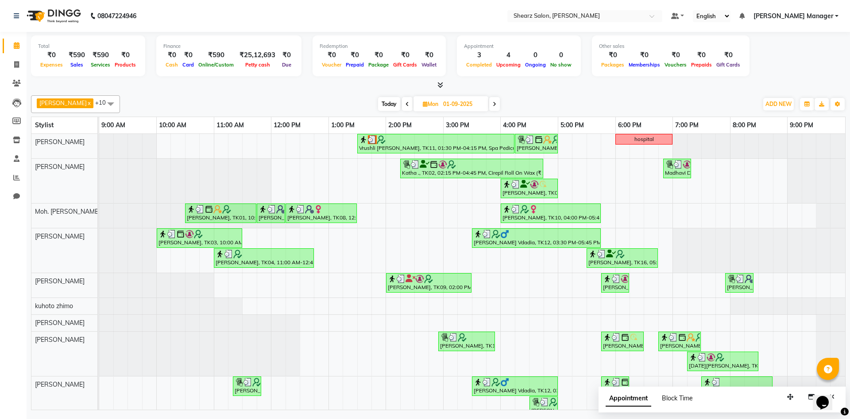
scroll to position [36, 0]
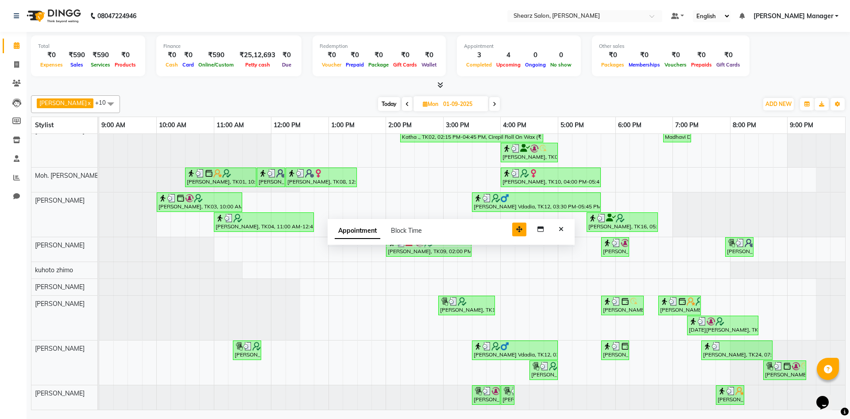
drag, startPoint x: 789, startPoint y: 393, endPoint x: 518, endPoint y: 226, distance: 318.6
click at [518, 226] on icon "button" at bounding box center [519, 229] width 6 height 6
click at [565, 230] on button "Close" at bounding box center [561, 229] width 13 height 14
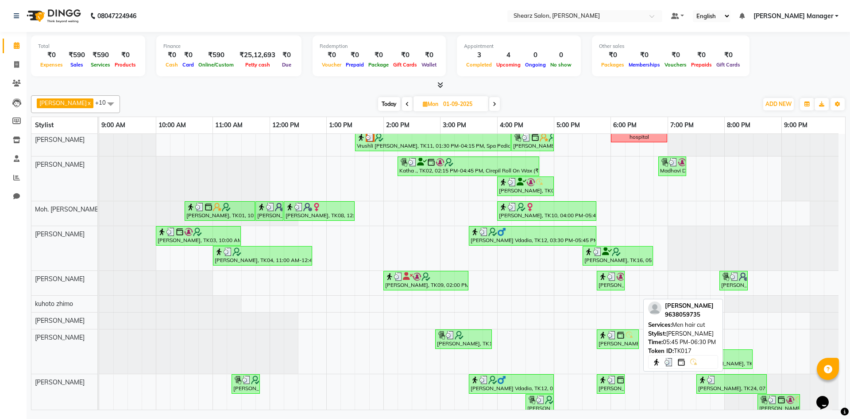
scroll to position [0, 0]
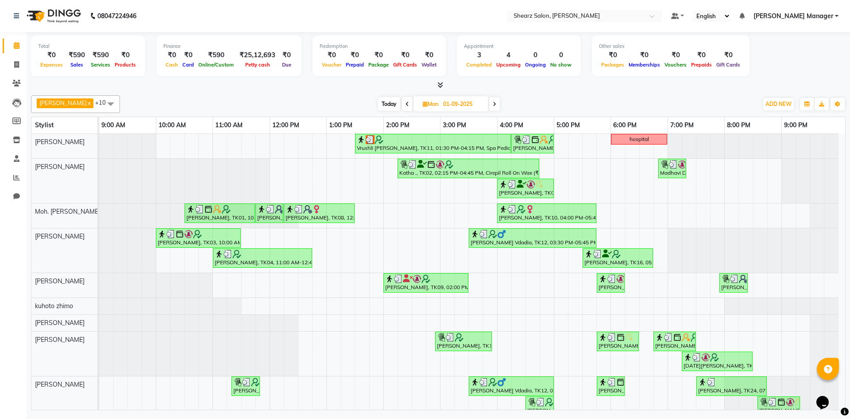
click at [489, 106] on span at bounding box center [494, 104] width 11 height 14
type input "02-09-2025"
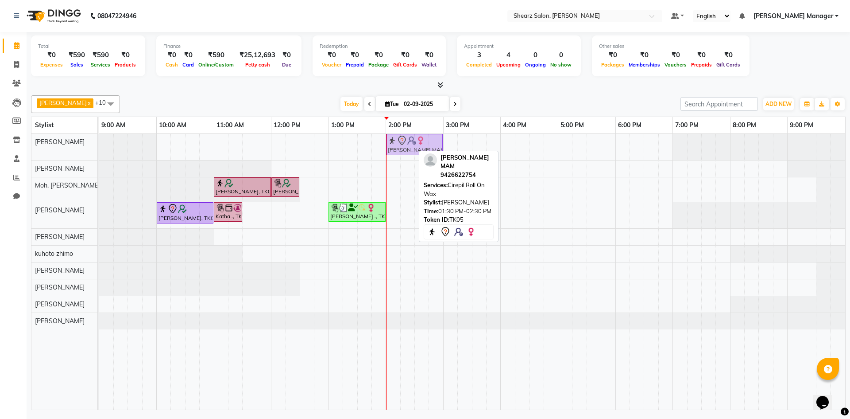
drag, startPoint x: 395, startPoint y: 147, endPoint x: 419, endPoint y: 150, distance: 23.2
click at [99, 150] on div "[PERSON_NAME] MAM, TK05, 01:30 PM-02:30 PM, Cirepil Roll On Wax [PERSON_NAME] M…" at bounding box center [99, 147] width 0 height 26
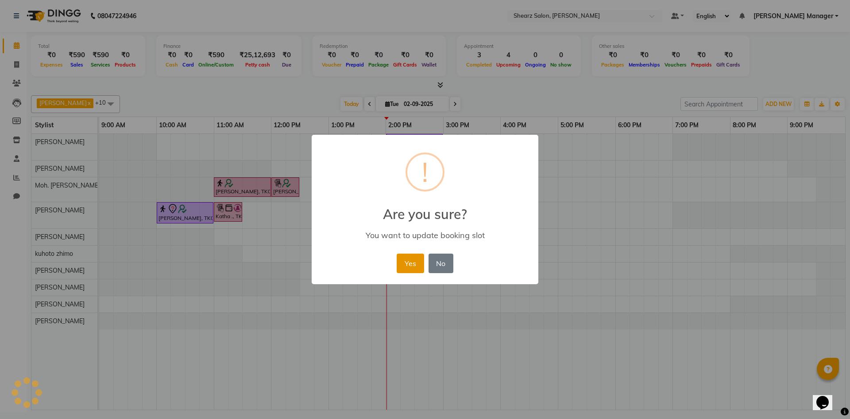
click at [407, 258] on button "Yes" at bounding box center [410, 262] width 27 height 19
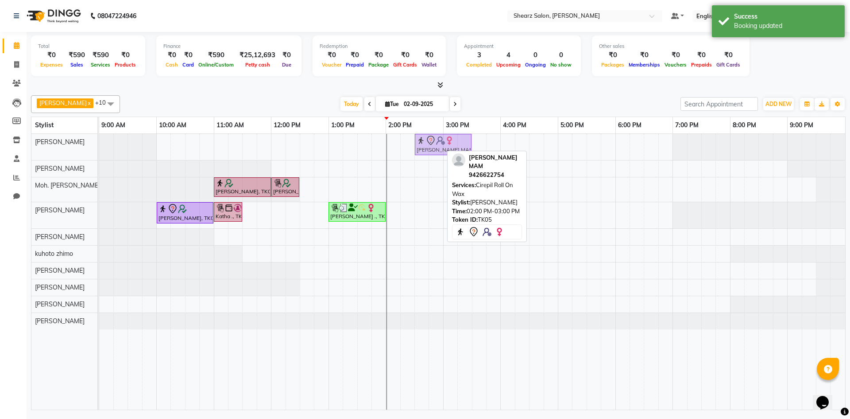
drag, startPoint x: 421, startPoint y: 142, endPoint x: 443, endPoint y: 144, distance: 22.7
click at [99, 144] on div "[PERSON_NAME] MAM, TK05, 02:00 PM-03:00 PM, Cirepil Roll On Wax [PERSON_NAME] M…" at bounding box center [99, 147] width 0 height 26
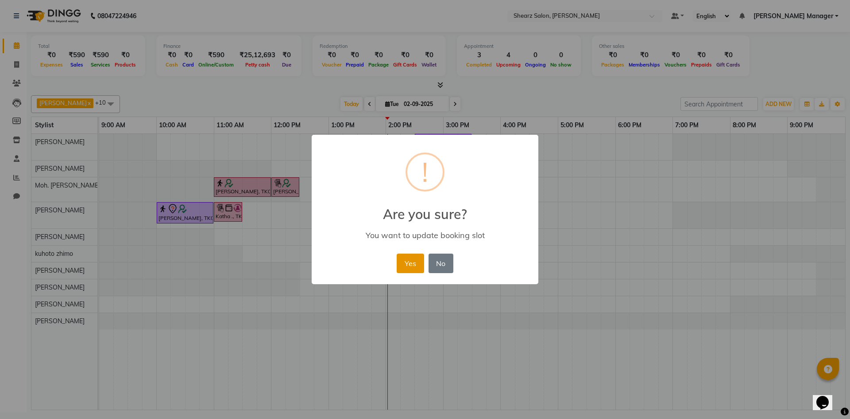
click at [416, 256] on button "Yes" at bounding box center [410, 262] width 27 height 19
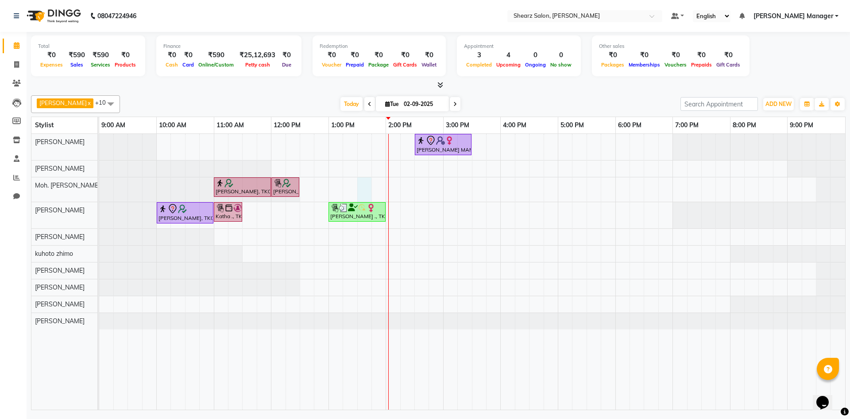
click at [358, 182] on div "[PERSON_NAME] MAM, TK05, 02:30 PM-03:30 PM, Cirepil Roll On Wax [PERSON_NAME] S…" at bounding box center [472, 271] width 746 height 275
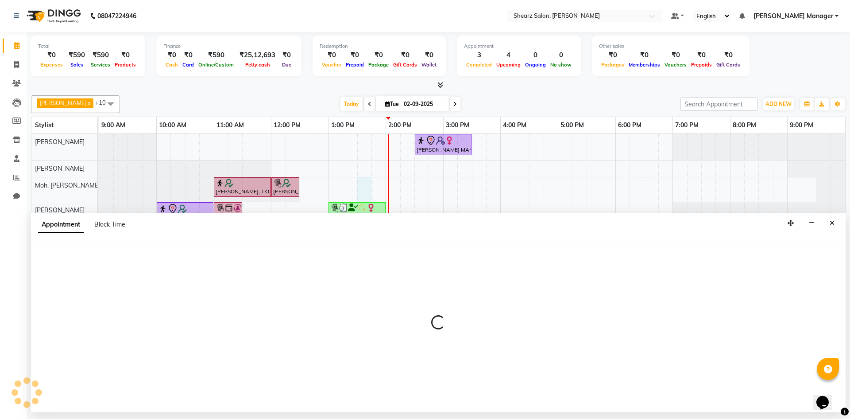
select select "77335"
select select "810"
select select "tentative"
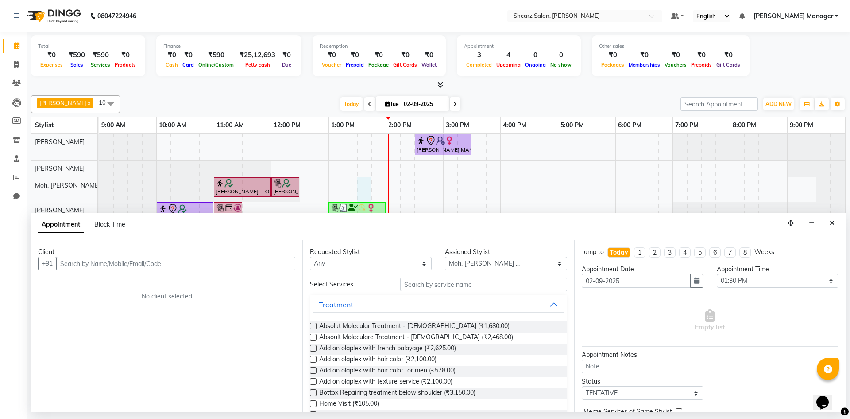
click at [167, 266] on input "text" at bounding box center [175, 263] width 239 height 14
type input "7"
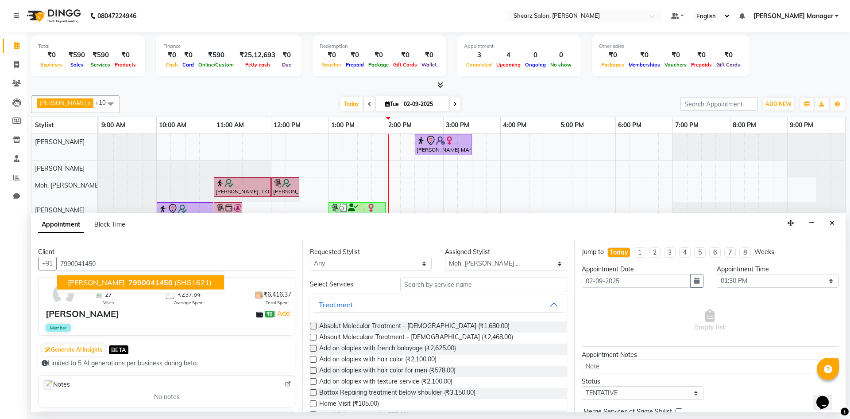
click at [195, 284] on span "(SHG1621)" at bounding box center [192, 282] width 37 height 9
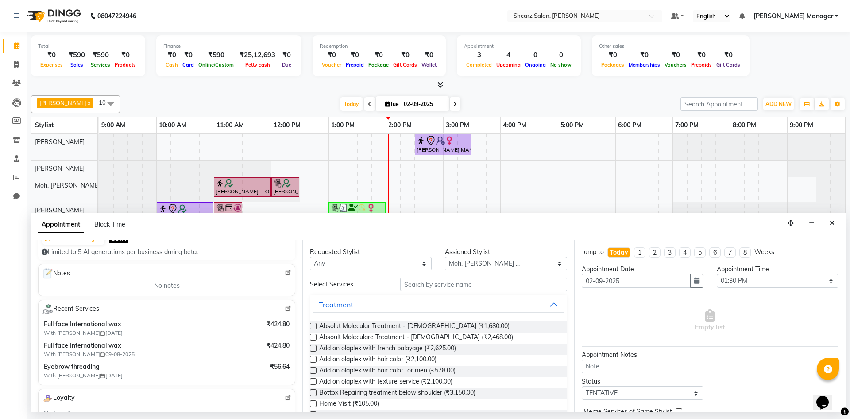
scroll to position [133, 0]
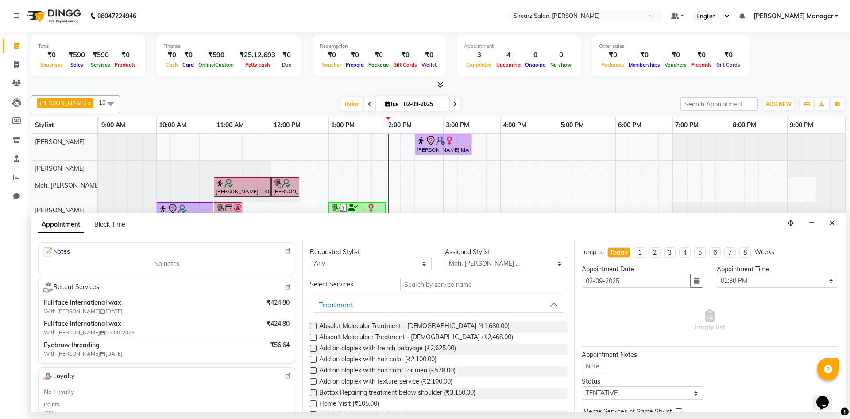
type input "7990041450"
click at [285, 287] on img at bounding box center [288, 286] width 7 height 7
drag, startPoint x: 422, startPoint y: 281, endPoint x: 440, endPoint y: 283, distance: 17.8
click at [423, 281] on input "text" at bounding box center [483, 284] width 167 height 14
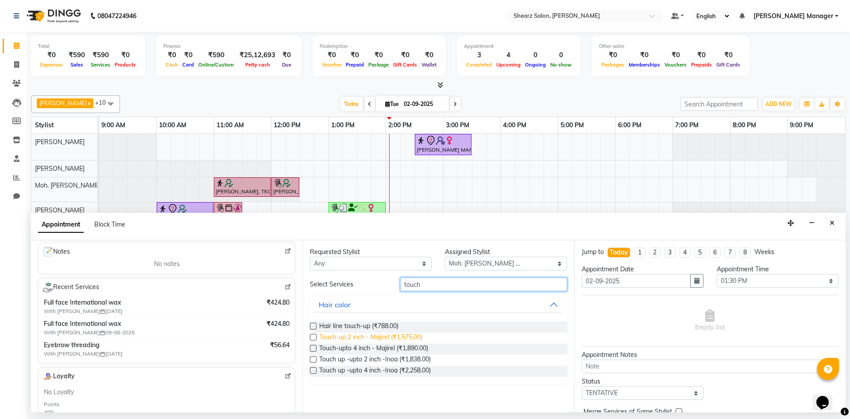
type input "touch"
click at [404, 334] on span "Touch-up 2 inch - Majirel (₹1,575.00)" at bounding box center [370, 337] width 103 height 11
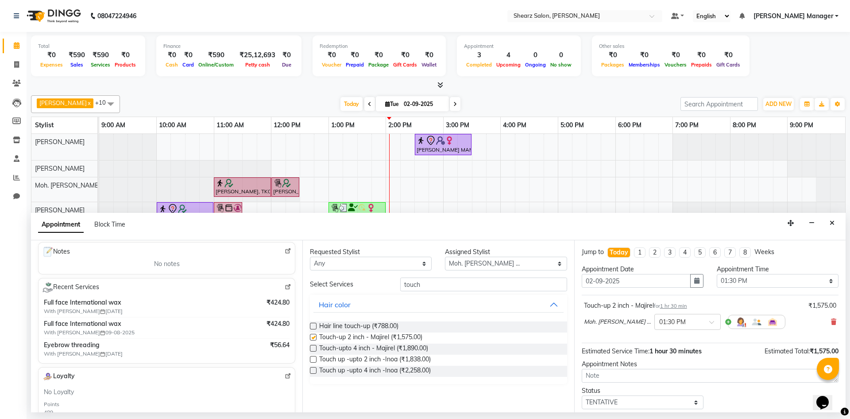
checkbox input "false"
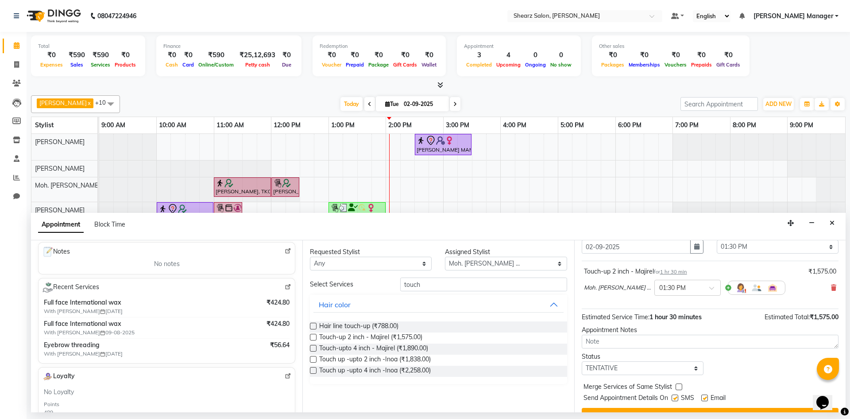
scroll to position [44, 0]
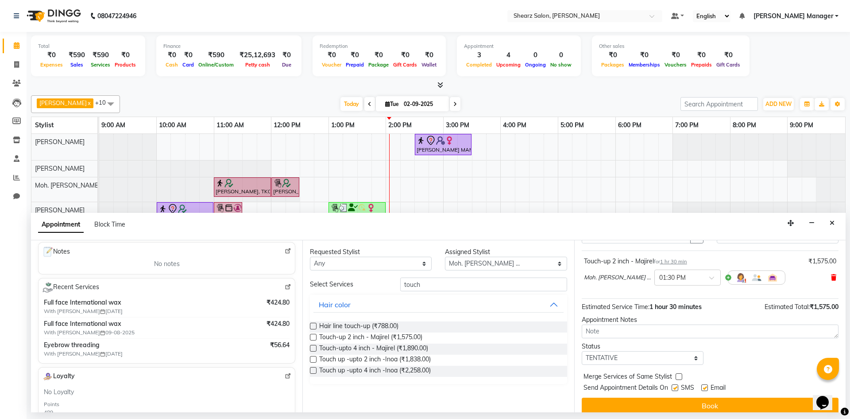
click at [831, 275] on icon at bounding box center [833, 277] width 5 height 6
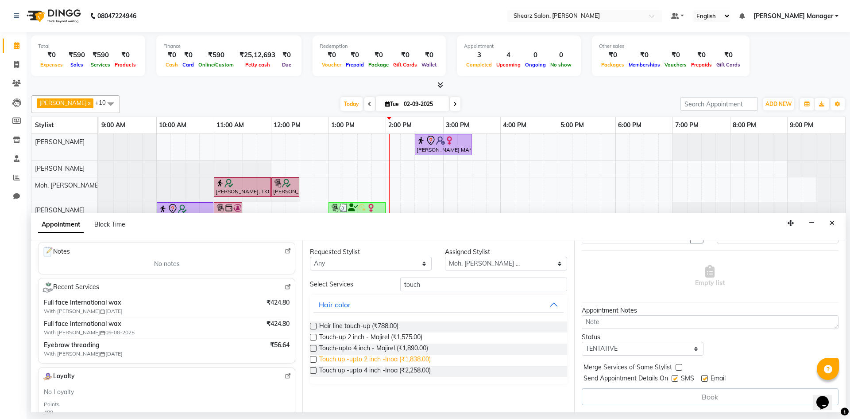
click at [373, 356] on span "Touch up -upto 2 inch -Inoa (₹1,838.00)" at bounding box center [375, 359] width 112 height 11
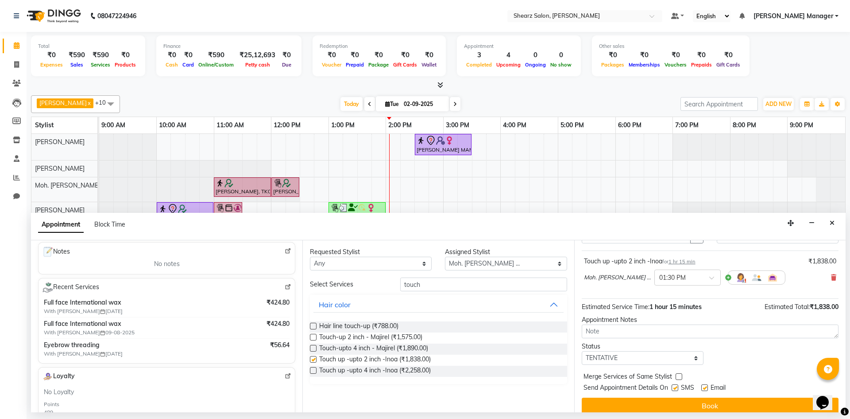
checkbox input "false"
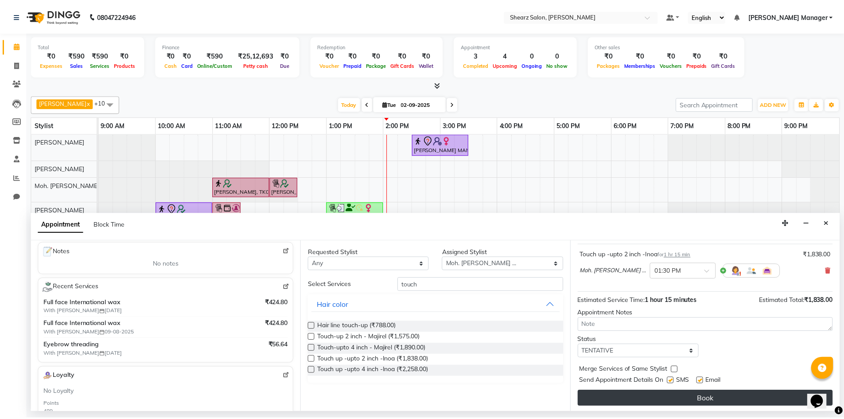
scroll to position [53, 0]
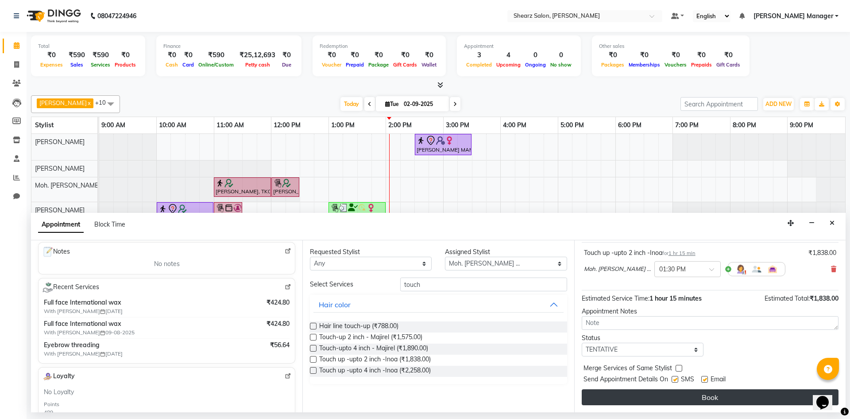
click at [669, 397] on button "Book" at bounding box center [710, 397] width 257 height 16
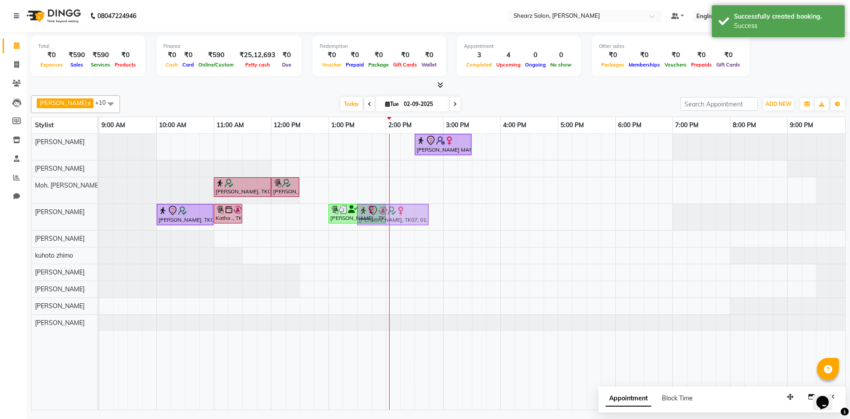
drag, startPoint x: 407, startPoint y: 196, endPoint x: 403, endPoint y: 216, distance: 20.3
click at [403, 216] on tbody "[PERSON_NAME] MAM, TK05, 02:30 PM-03:30 PM, Cirepil Roll On Wax [PERSON_NAME] S…" at bounding box center [472, 232] width 746 height 197
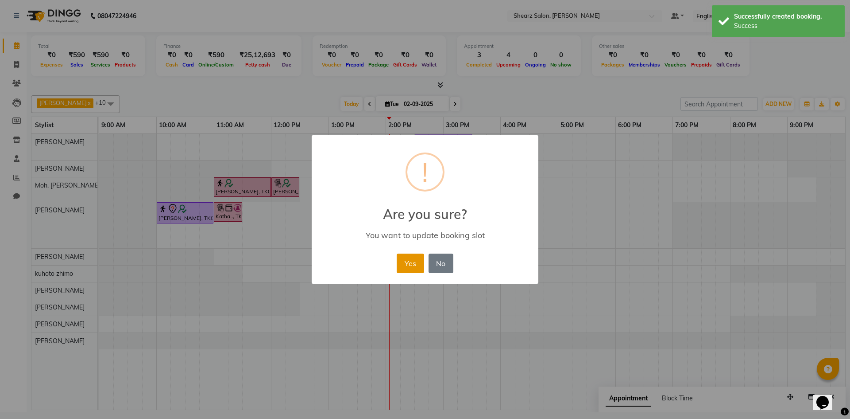
click at [403, 271] on button "Yes" at bounding box center [410, 262] width 27 height 19
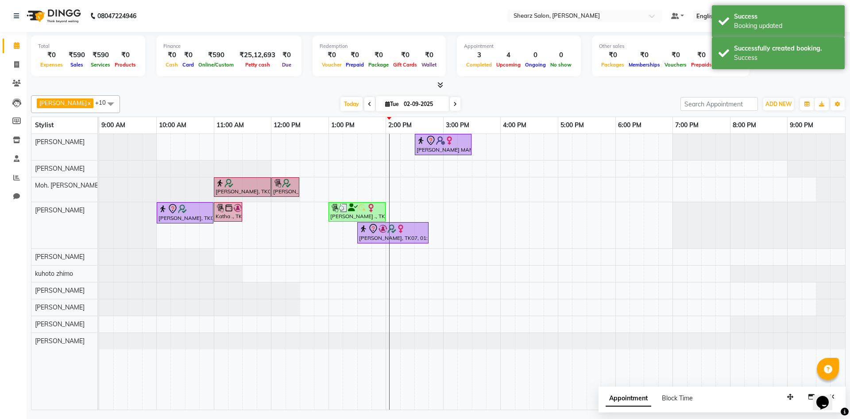
click at [368, 106] on icon at bounding box center [370, 103] width 4 height 5
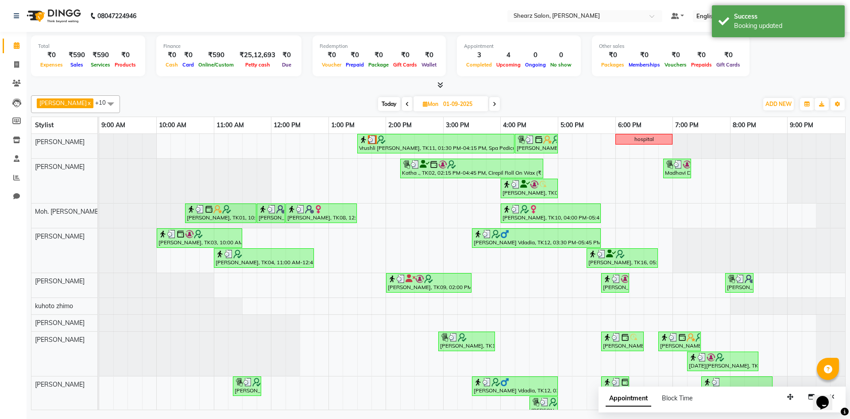
click at [489, 104] on span at bounding box center [494, 104] width 11 height 14
type input "02-09-2025"
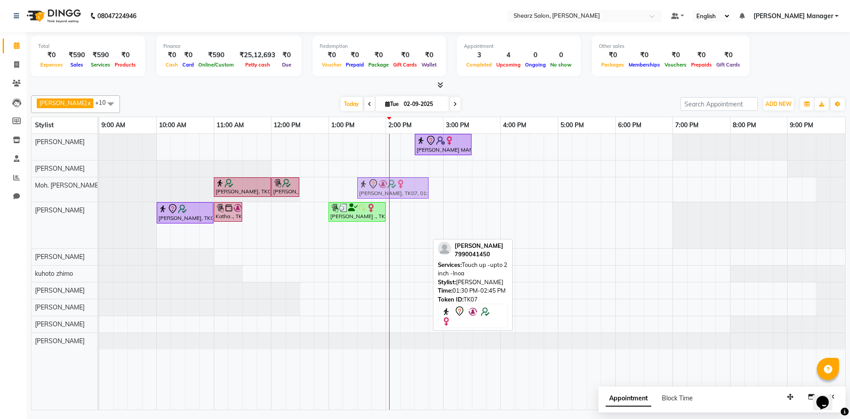
drag, startPoint x: 410, startPoint y: 240, endPoint x: 407, endPoint y: 193, distance: 47.9
click at [407, 193] on tbody "[PERSON_NAME] MAM, TK05, 02:30 PM-03:30 PM, Cirepil Roll On Wax [PERSON_NAME] S…" at bounding box center [472, 241] width 746 height 215
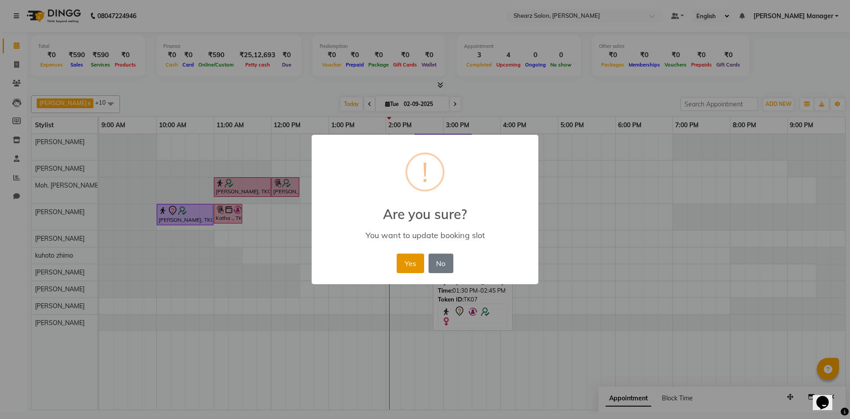
click at [400, 263] on button "Yes" at bounding box center [410, 262] width 27 height 19
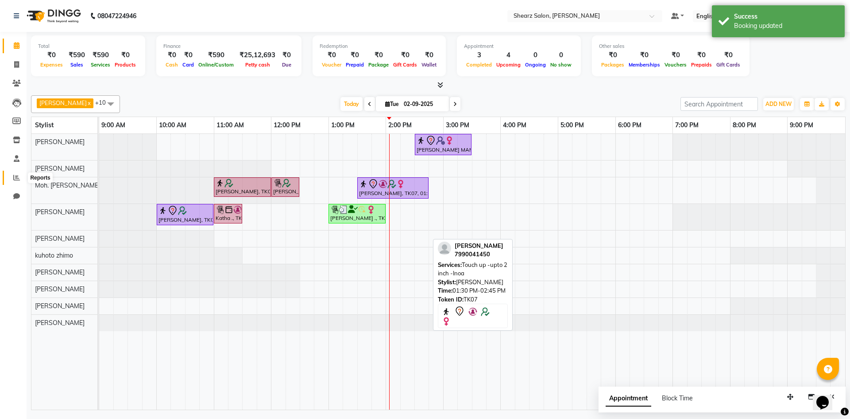
click at [22, 174] on span at bounding box center [17, 178] width 16 height 10
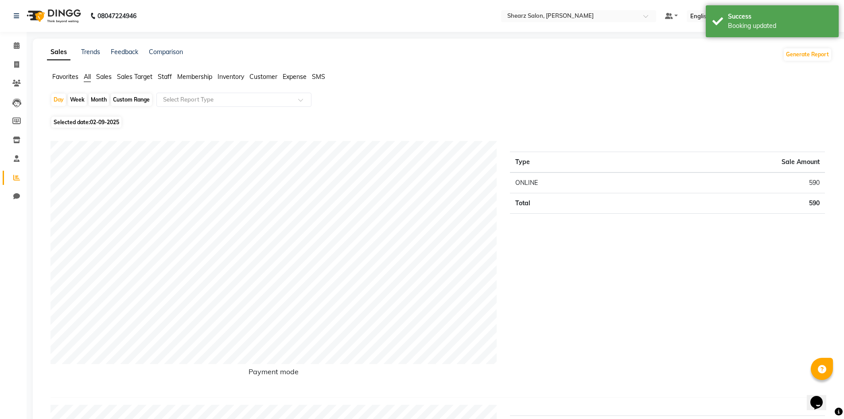
click at [136, 105] on div "Custom Range" at bounding box center [131, 99] width 41 height 12
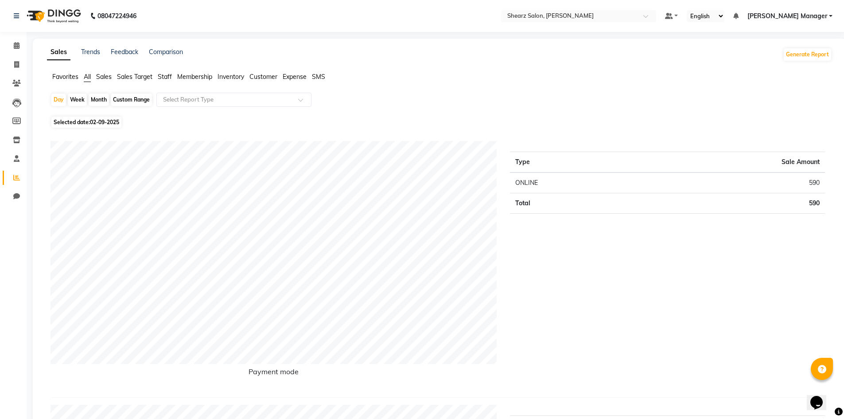
select select "9"
select select "2025"
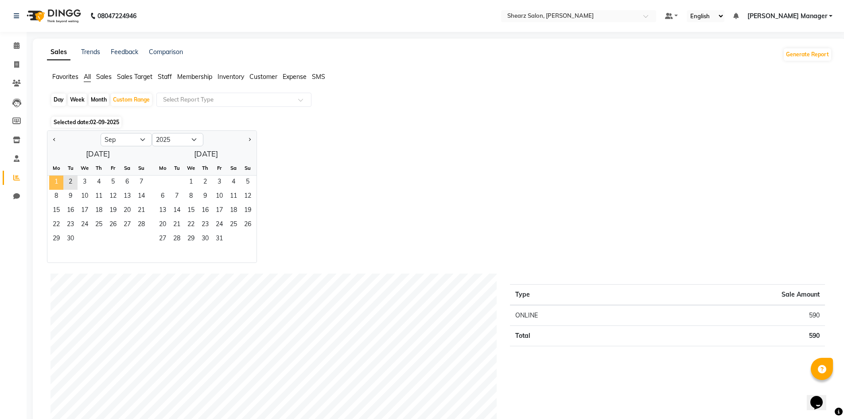
click at [59, 181] on span "1" at bounding box center [56, 182] width 14 height 14
click at [68, 182] on span "2" at bounding box center [70, 182] width 14 height 14
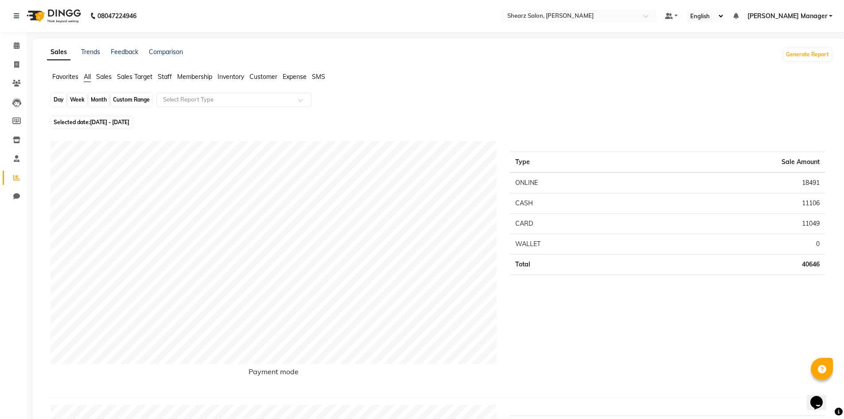
click at [133, 100] on div "Custom Range" at bounding box center [131, 99] width 41 height 12
select select "9"
select select "2025"
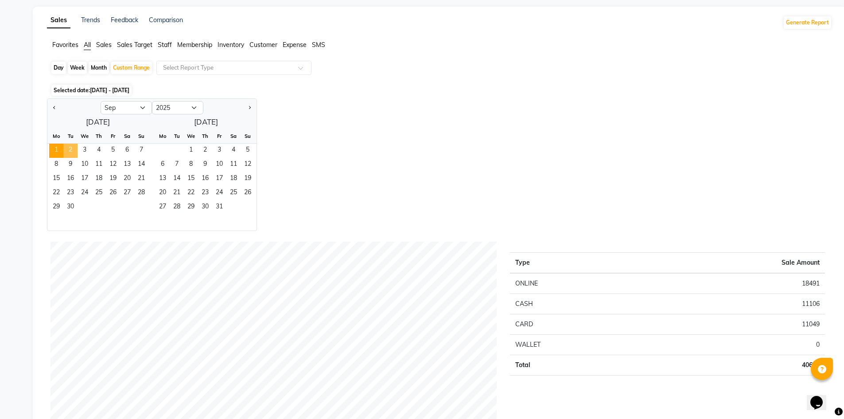
click at [74, 154] on span "2" at bounding box center [70, 150] width 14 height 14
click at [62, 153] on span "1" at bounding box center [56, 150] width 14 height 14
click at [67, 153] on span "2" at bounding box center [70, 150] width 14 height 14
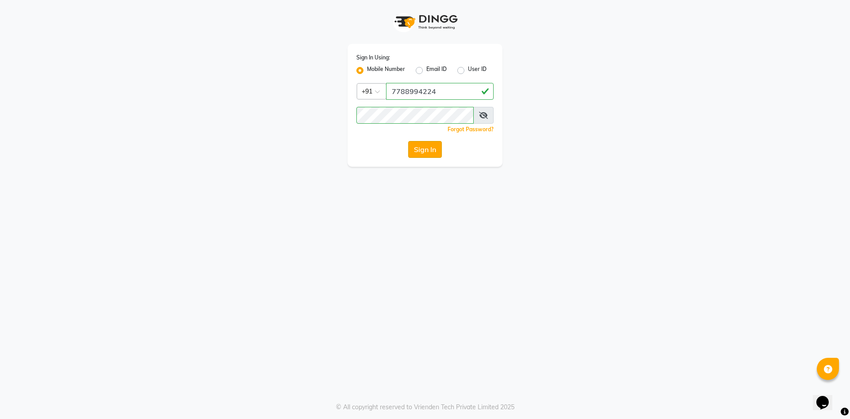
click at [416, 145] on button "Sign In" at bounding box center [425, 149] width 34 height 17
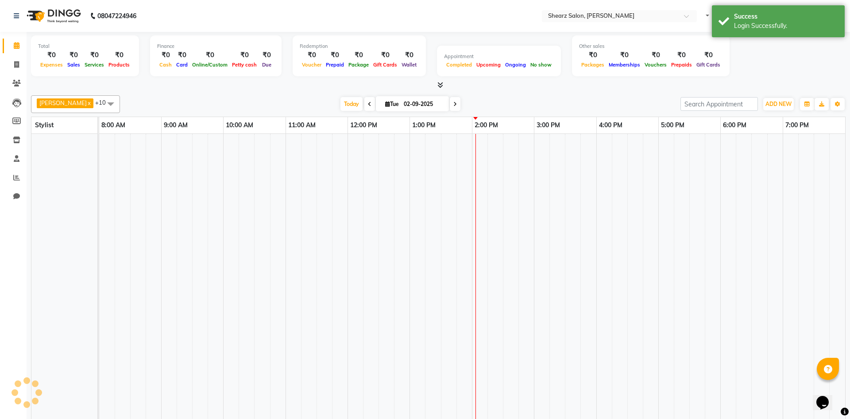
select select "en"
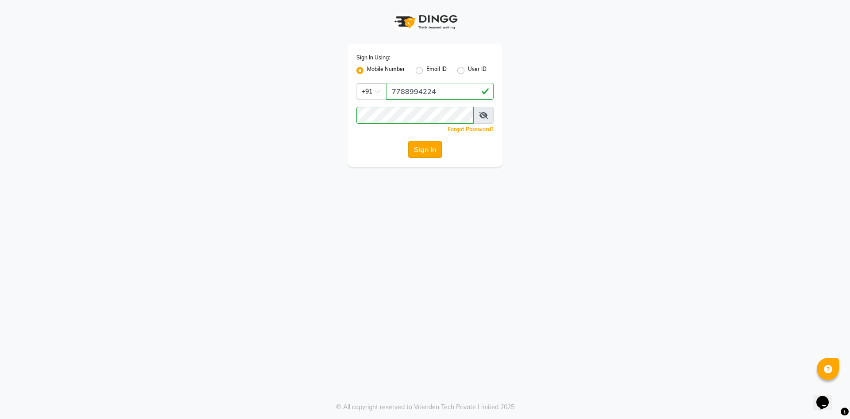
click at [432, 145] on button "Sign In" at bounding box center [425, 149] width 34 height 17
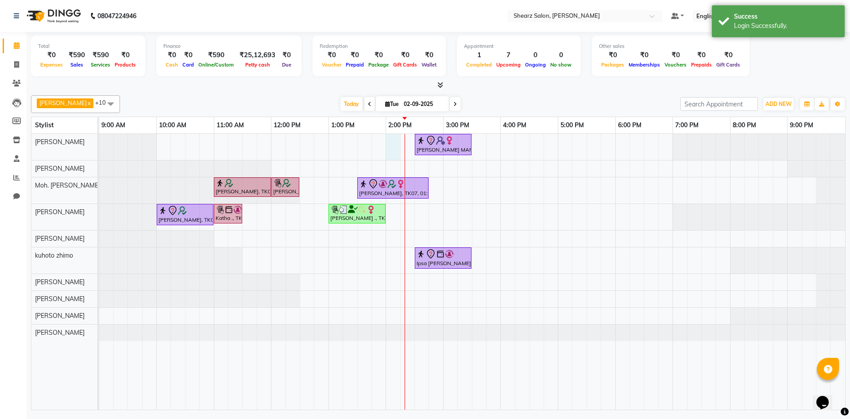
click at [399, 141] on div "[PERSON_NAME] MAM, TK05, 02:30 PM-03:30 PM, Cirepil Roll On Wax [PERSON_NAME] S…" at bounding box center [472, 271] width 746 height 275
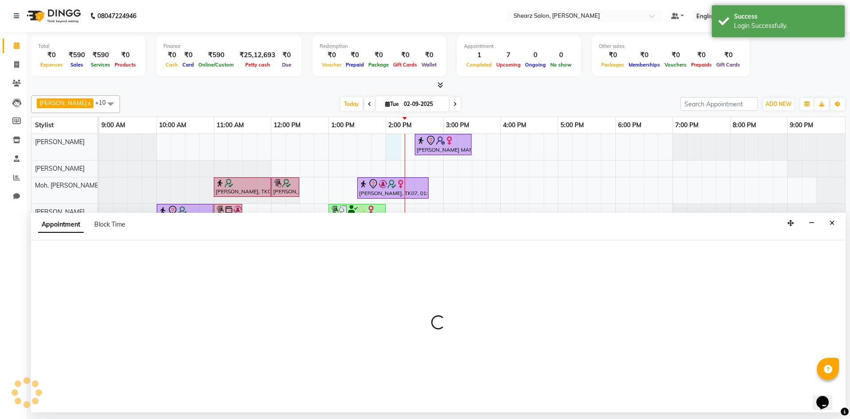
select select "77322"
select select "840"
select select "tentative"
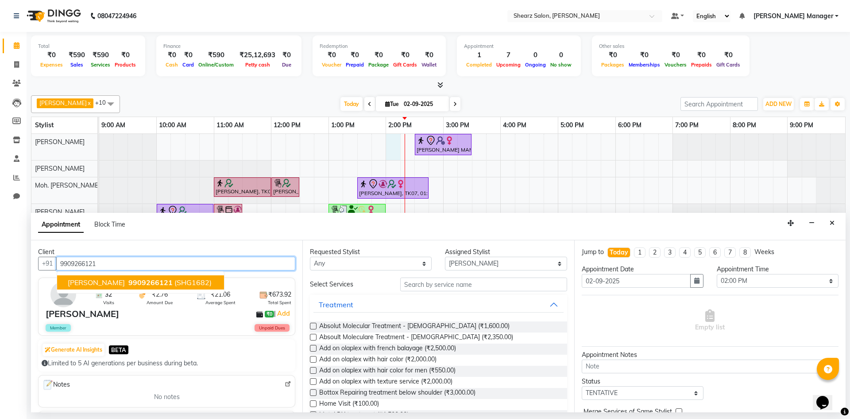
click at [157, 283] on span "9909266121" at bounding box center [150, 282] width 44 height 9
type input "9909266121"
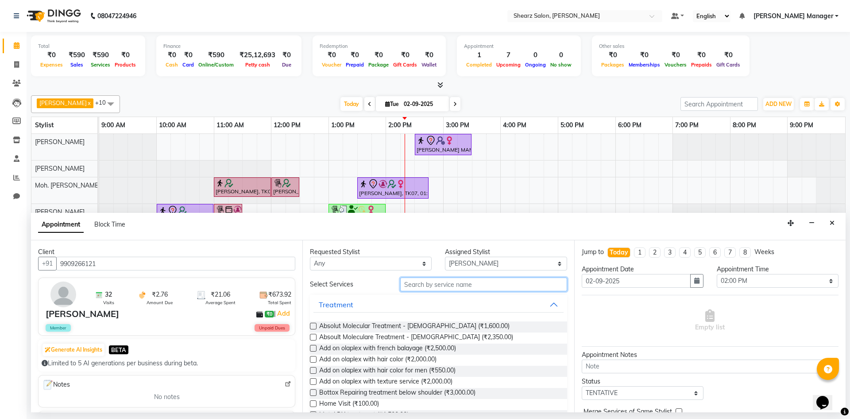
click at [445, 289] on input "text" at bounding box center [483, 284] width 167 height 14
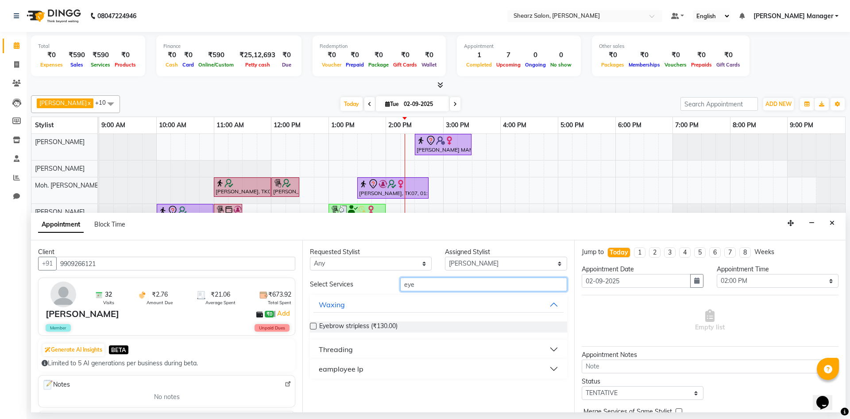
type input "eye"
click at [349, 352] on div "Threading" at bounding box center [336, 349] width 34 height 11
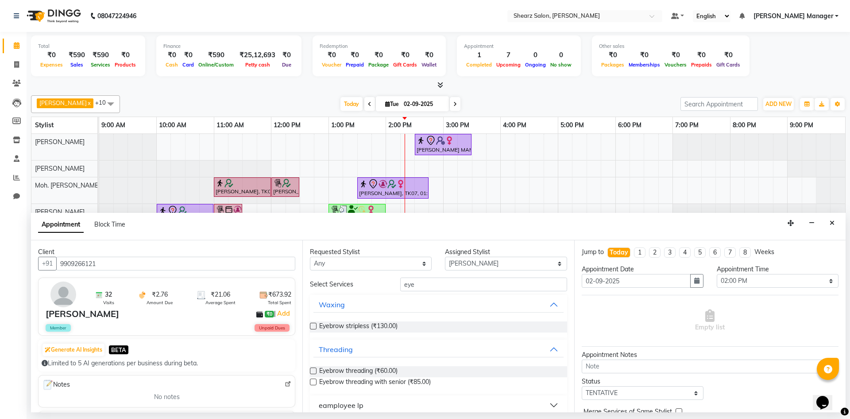
click at [312, 372] on label at bounding box center [313, 370] width 7 height 7
click at [312, 372] on input "checkbox" at bounding box center [313, 371] width 6 height 6
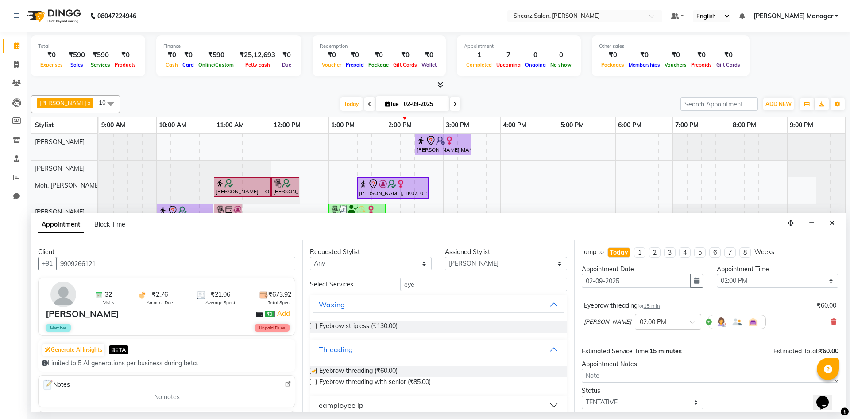
checkbox input "false"
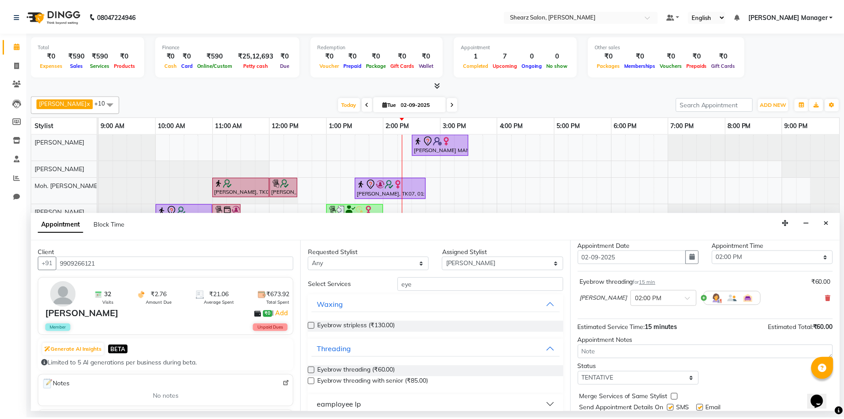
scroll to position [53, 0]
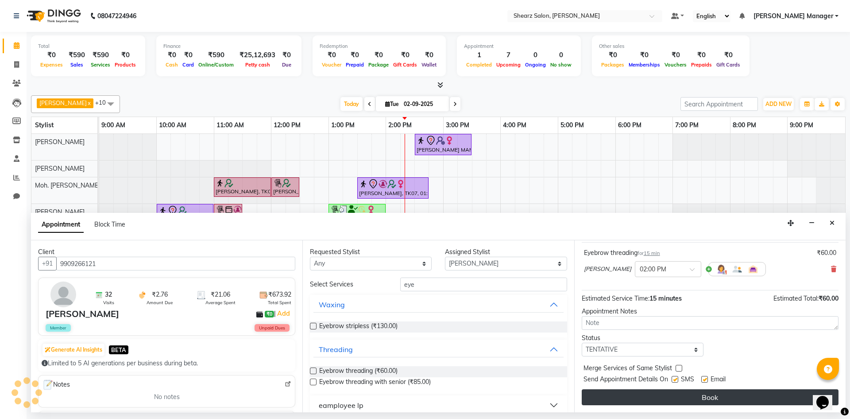
click at [735, 397] on button "Book" at bounding box center [710, 397] width 257 height 16
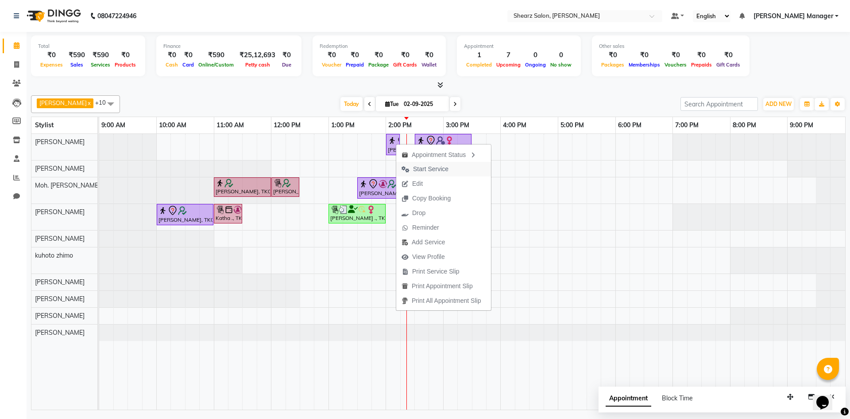
click at [434, 167] on span "Start Service" at bounding box center [430, 168] width 35 height 9
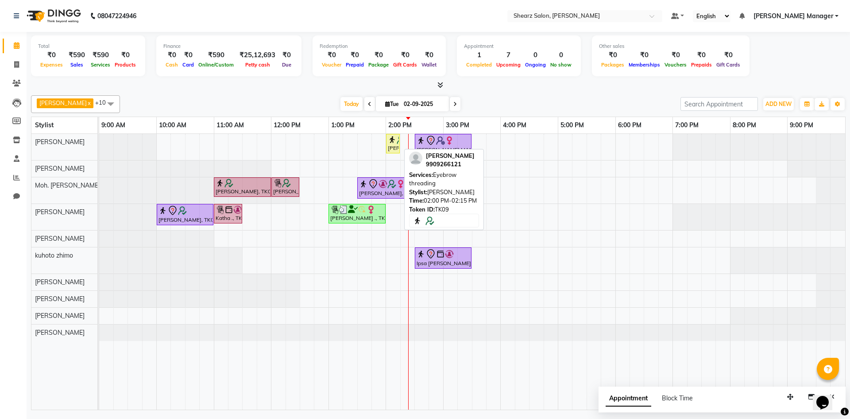
click at [392, 140] on img at bounding box center [392, 139] width 9 height 9
select select "1"
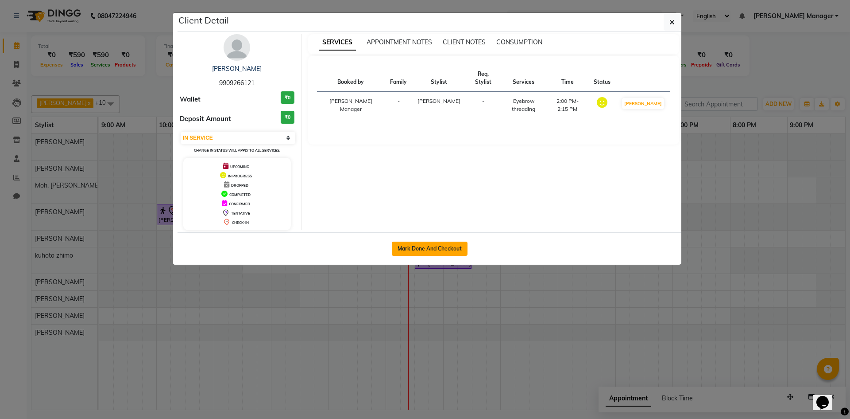
click at [436, 247] on button "Mark Done And Checkout" at bounding box center [430, 248] width 76 height 14
select select "8159"
select select "service"
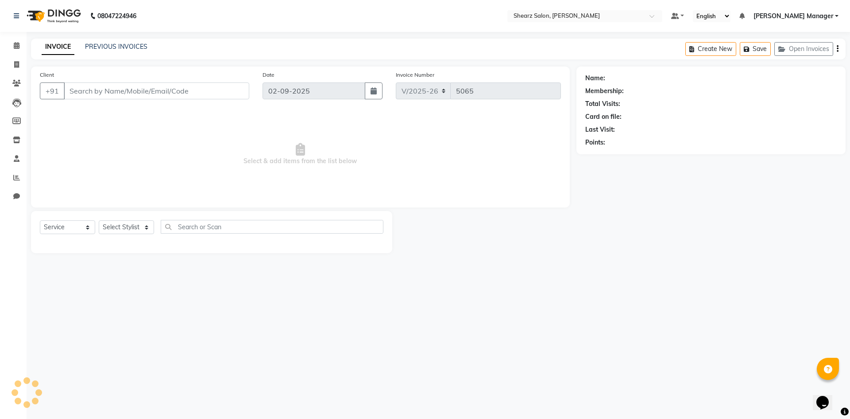
select select "3"
type input "9909266121"
select select "77322"
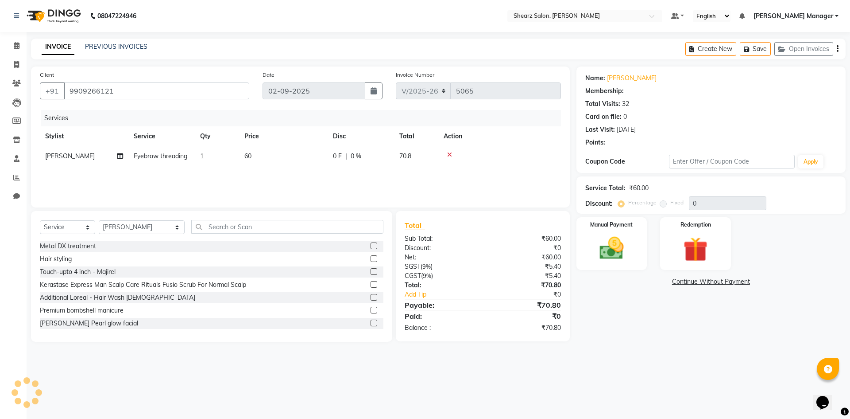
select select "1: Object"
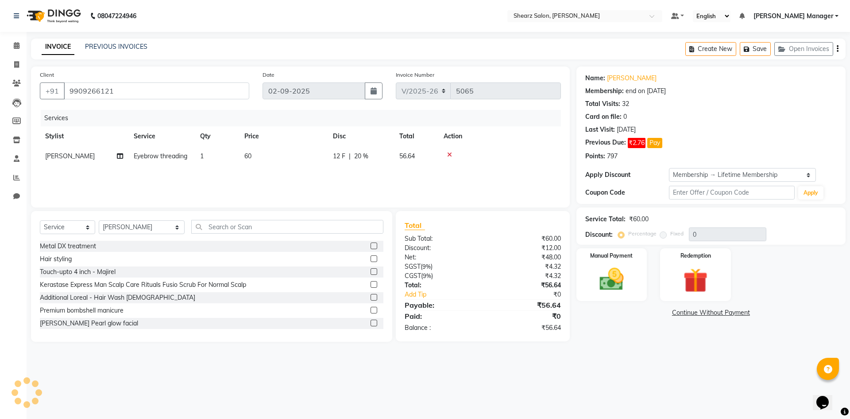
type input "20"
click at [605, 268] on img at bounding box center [611, 278] width 41 height 29
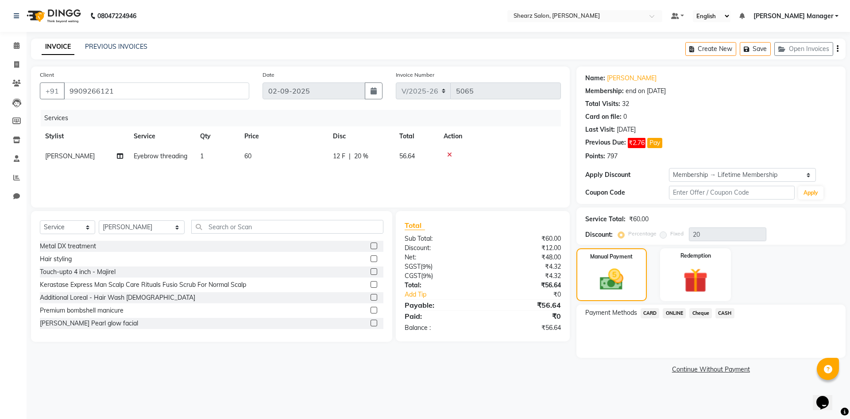
click at [725, 314] on span "CASH" at bounding box center [725, 313] width 19 height 10
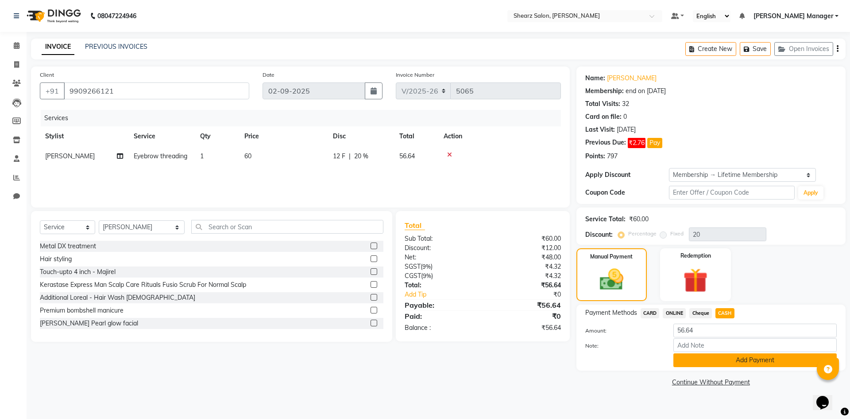
click at [722, 359] on button "Add Payment" at bounding box center [755, 360] width 163 height 14
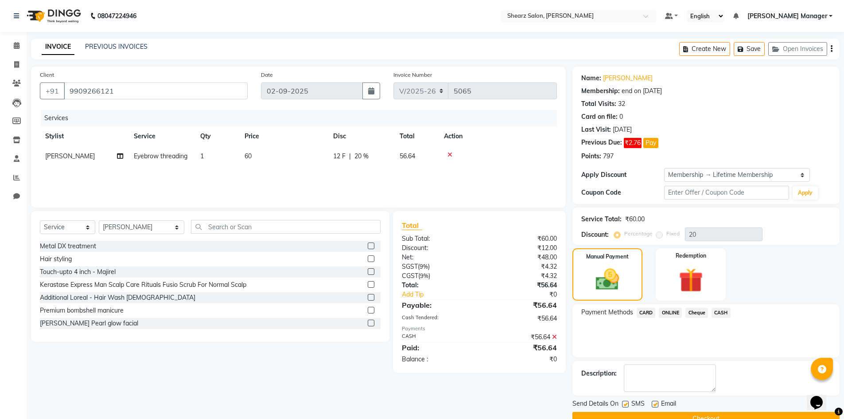
scroll to position [20, 0]
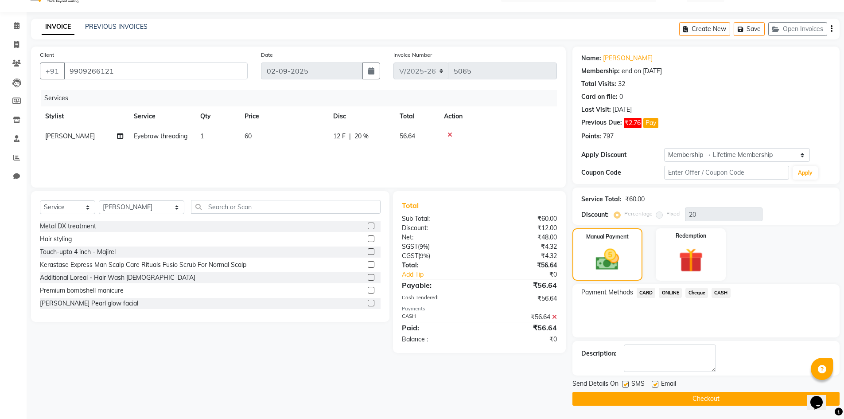
click at [738, 399] on button "Checkout" at bounding box center [705, 399] width 267 height 14
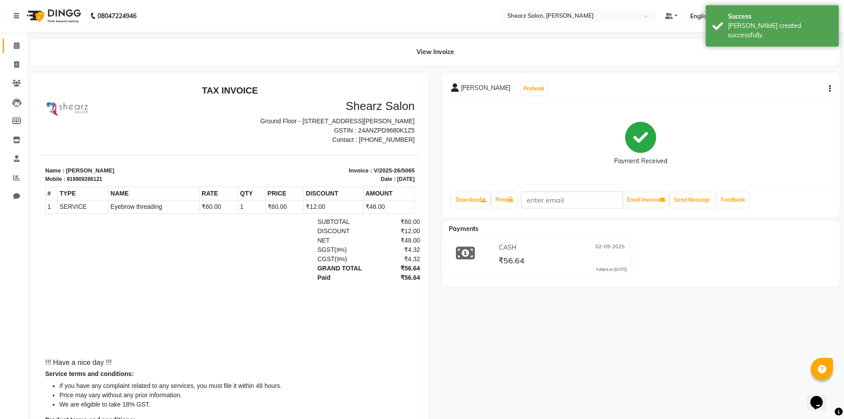
click at [7, 42] on link "Calendar" at bounding box center [13, 46] width 21 height 15
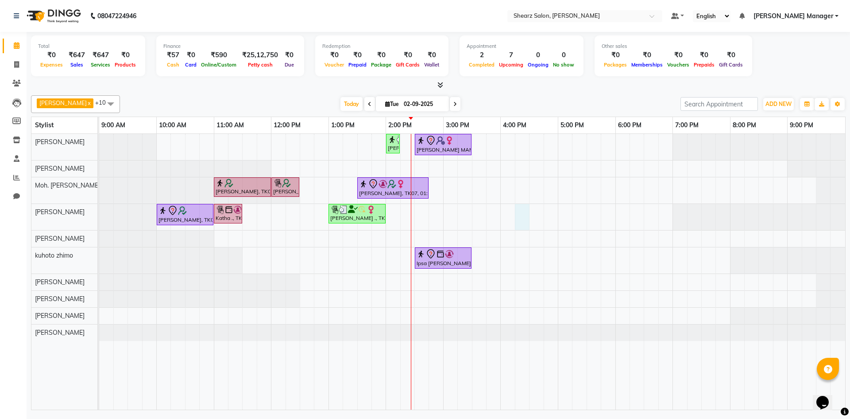
click at [522, 221] on div "[PERSON_NAME], TK09, 02:00 PM-02:15 PM, Eyebrow threading [PERSON_NAME] MAM, TK…" at bounding box center [472, 271] width 746 height 275
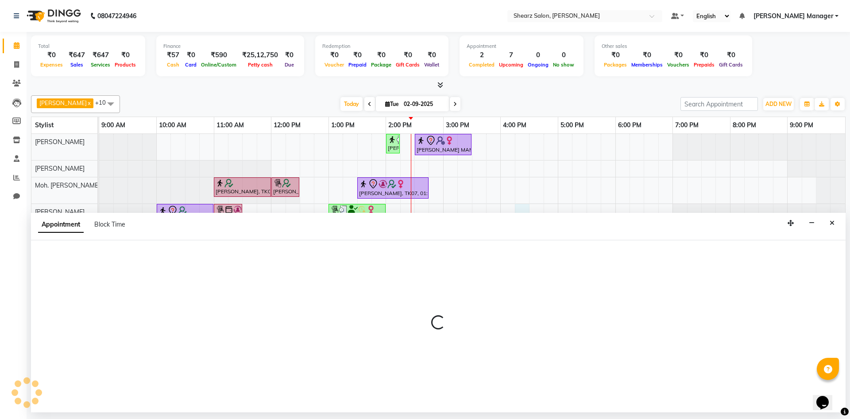
select select "77315"
select select "tentative"
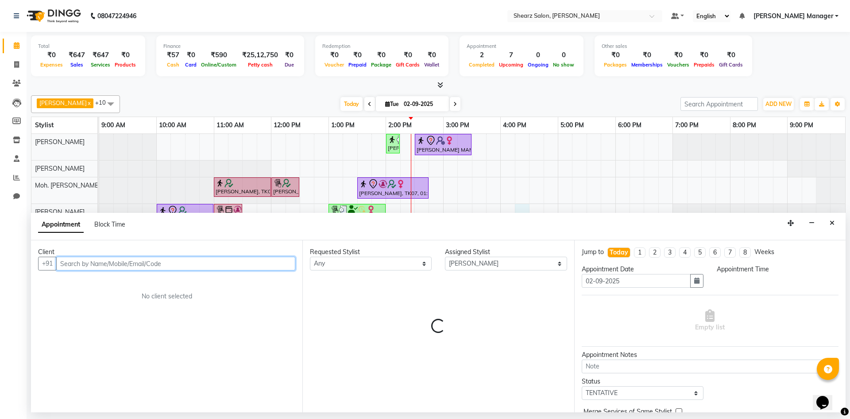
select select "975"
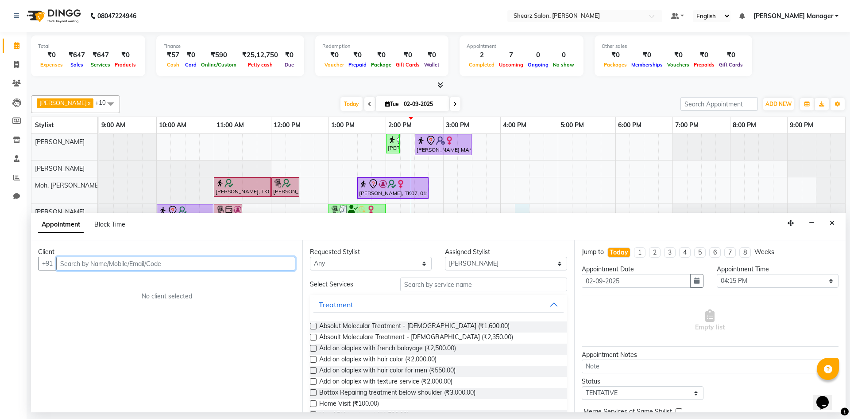
click at [215, 263] on input "text" at bounding box center [175, 263] width 239 height 14
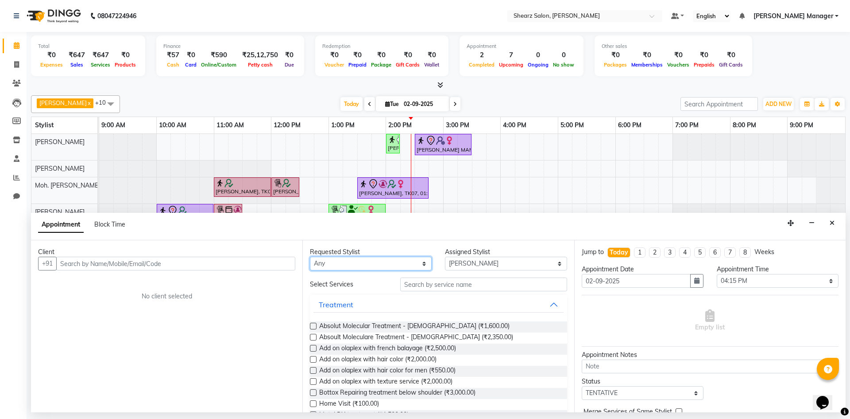
click at [361, 265] on select "Any AakashKumar Nai [PERSON_NAME] Asha Chavariya [PERSON_NAME] kuhoto zhimo Moh…" at bounding box center [371, 263] width 122 height 14
select select "77315"
click at [310, 256] on select "Any AakashKumar Nai [PERSON_NAME] Asha Chavariya [PERSON_NAME] kuhoto zhimo Moh…" at bounding box center [371, 263] width 122 height 14
click at [456, 283] on input "text" at bounding box center [483, 284] width 167 height 14
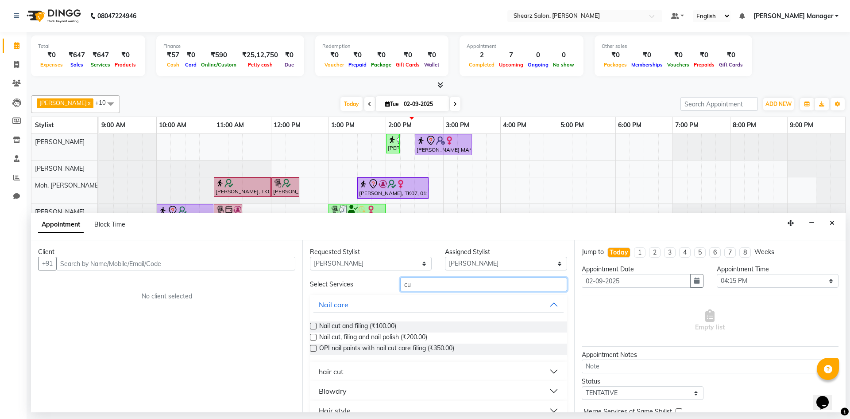
type input "c"
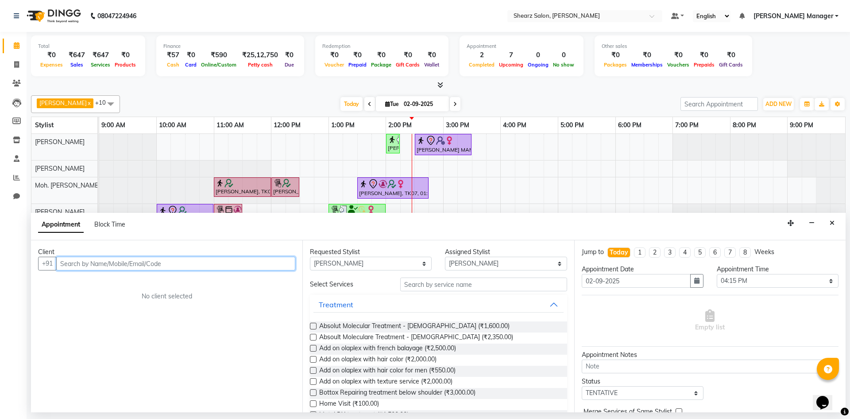
click at [275, 268] on input "text" at bounding box center [175, 263] width 239 height 14
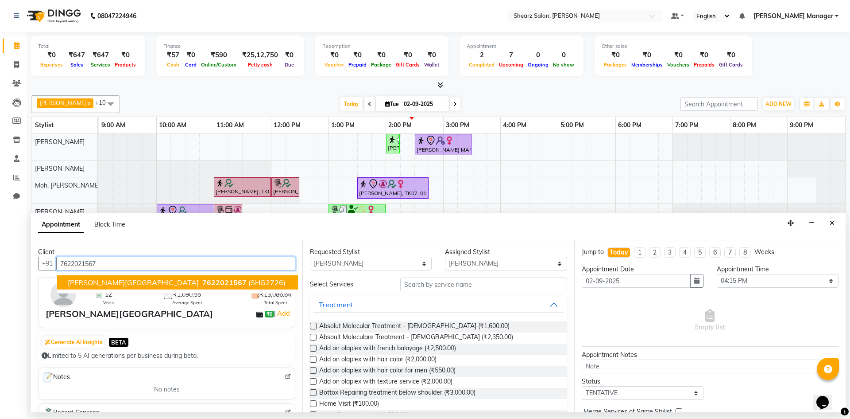
click at [248, 279] on span "(SHG2726)" at bounding box center [266, 282] width 37 height 9
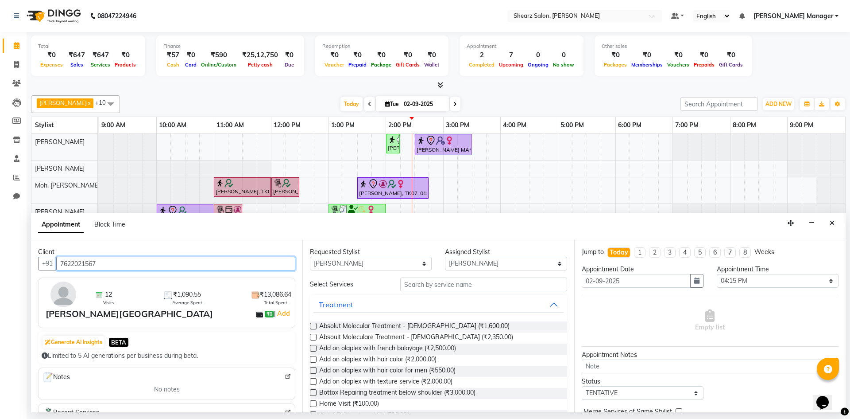
type input "7622021567"
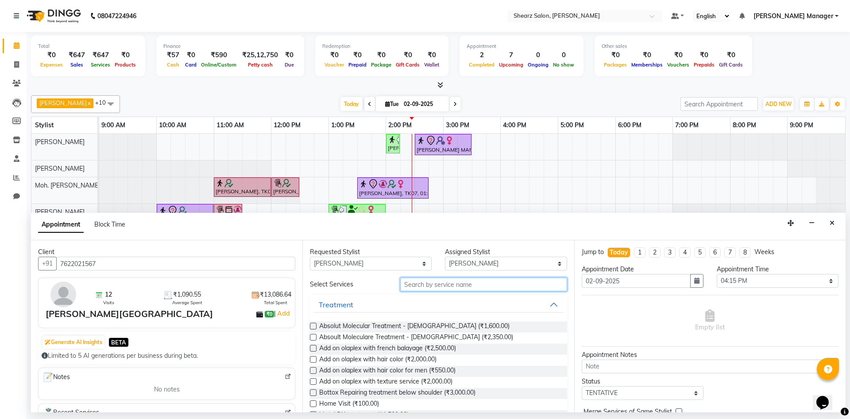
click at [486, 287] on input "text" at bounding box center [483, 284] width 167 height 14
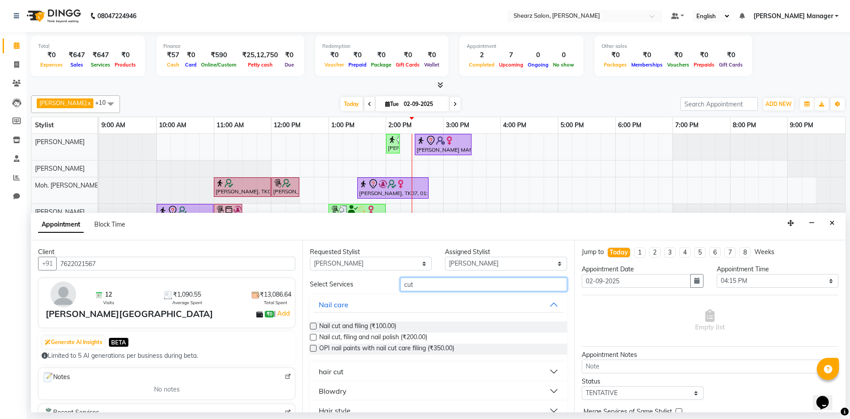
type input "cut"
click at [372, 368] on button "hair cut" at bounding box center [439, 371] width 250 height 16
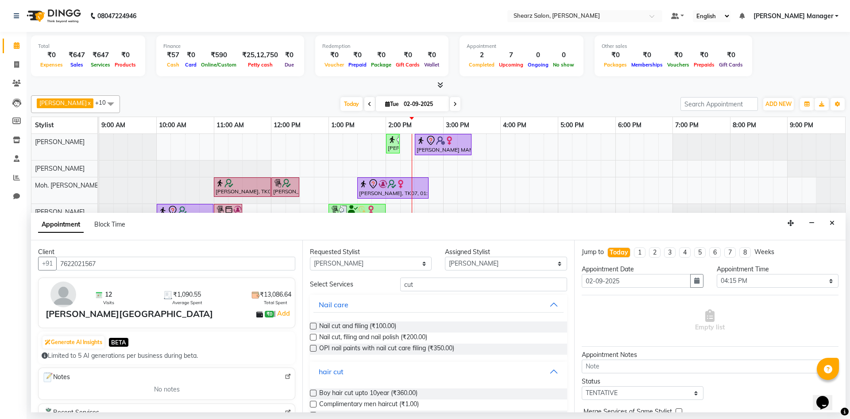
scroll to position [133, 0]
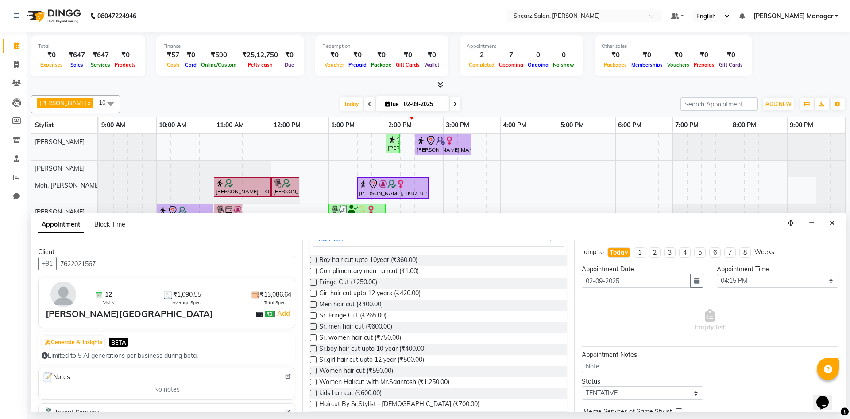
click at [314, 336] on label at bounding box center [313, 337] width 7 height 7
click at [314, 336] on input "checkbox" at bounding box center [313, 338] width 6 height 6
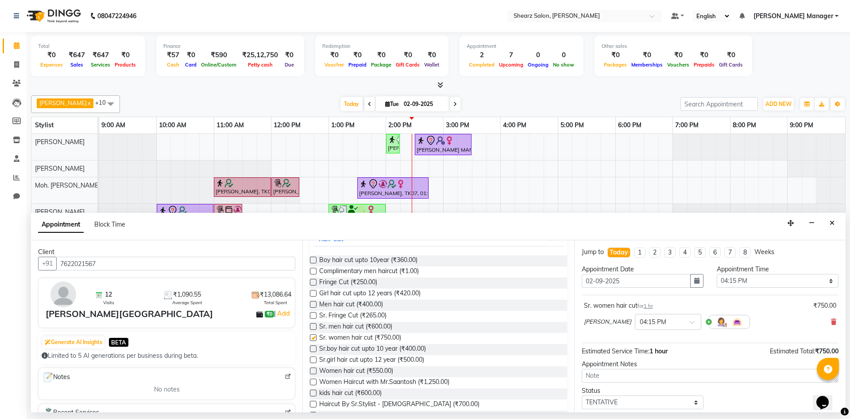
checkbox input "false"
click at [831, 324] on div "Sr. women hair cut for 1 hr ₹750.00 [PERSON_NAME] × 04:15 PM" at bounding box center [710, 317] width 257 height 37
click at [831, 324] on icon at bounding box center [833, 321] width 5 height 6
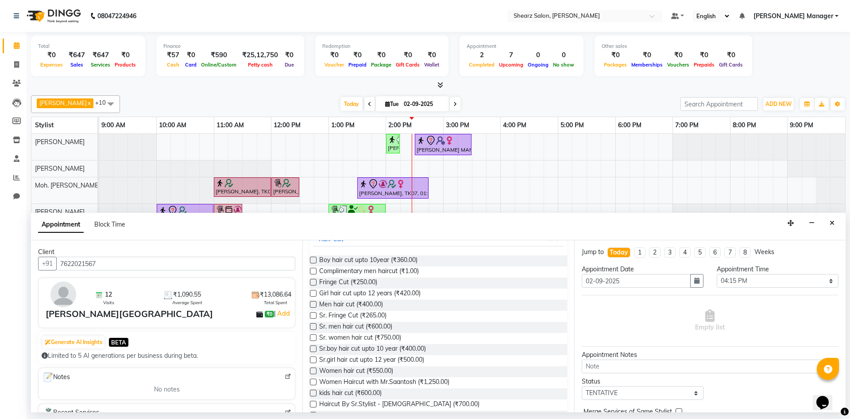
scroll to position [217, 0]
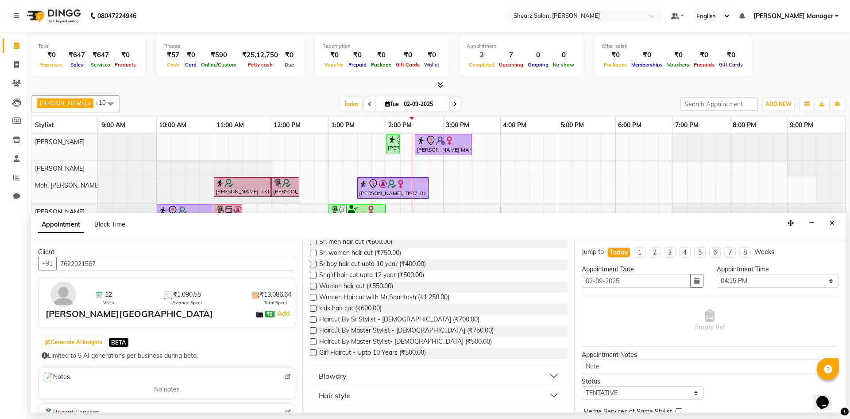
click at [315, 285] on label at bounding box center [313, 286] width 7 height 7
click at [315, 285] on input "checkbox" at bounding box center [313, 287] width 6 height 6
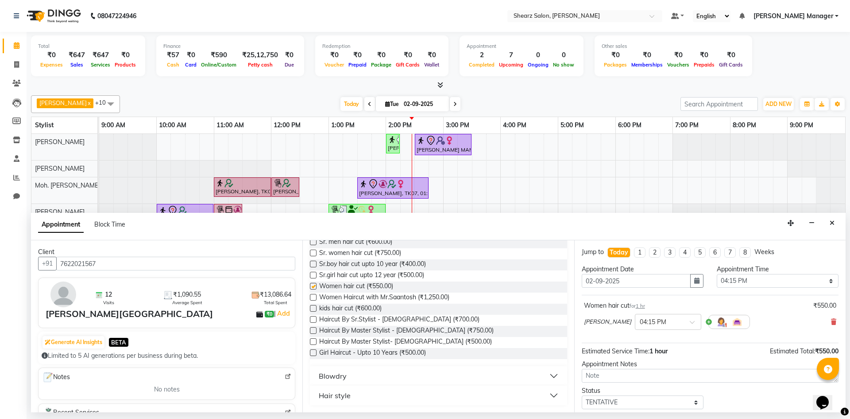
checkbox input "false"
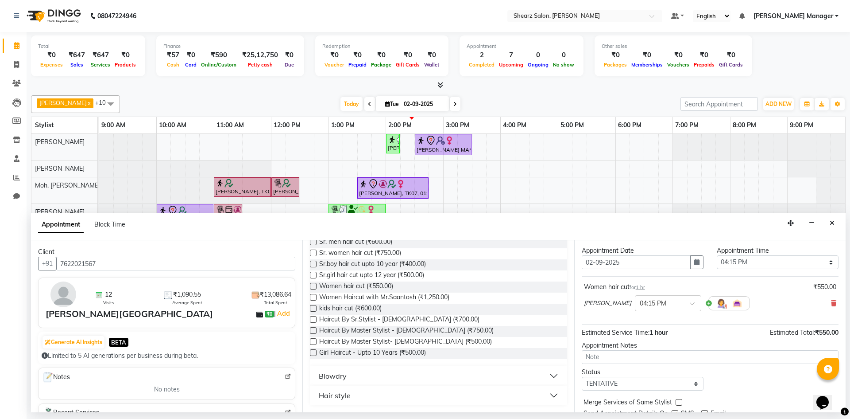
scroll to position [53, 0]
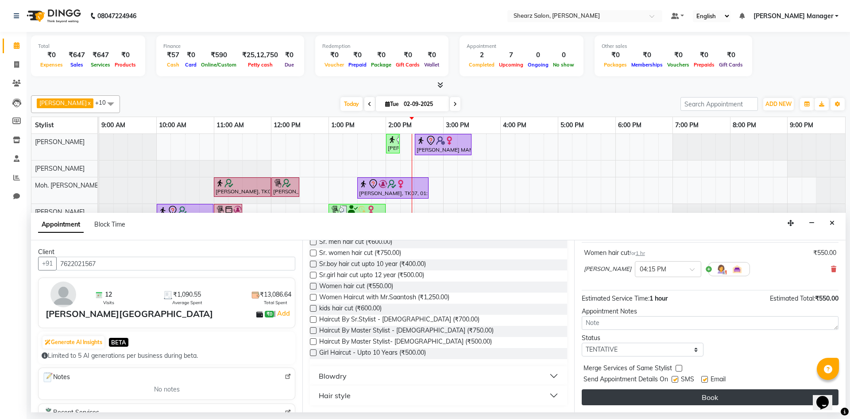
click at [697, 395] on button "Book" at bounding box center [710, 397] width 257 height 16
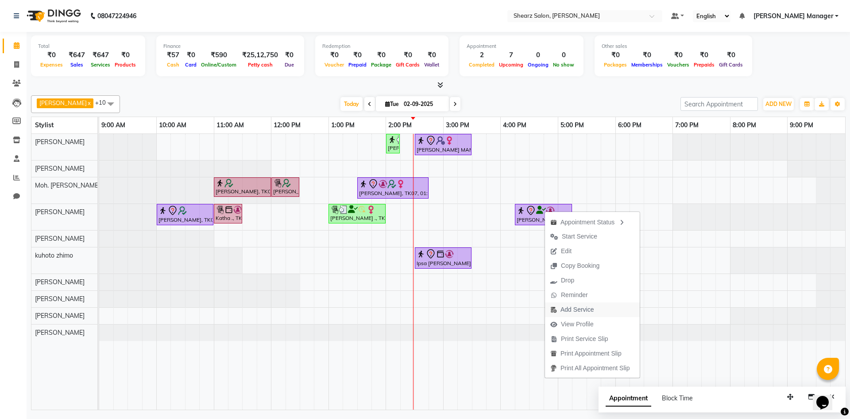
click at [608, 309] on button "Add Service" at bounding box center [592, 309] width 95 height 15
select select "77315"
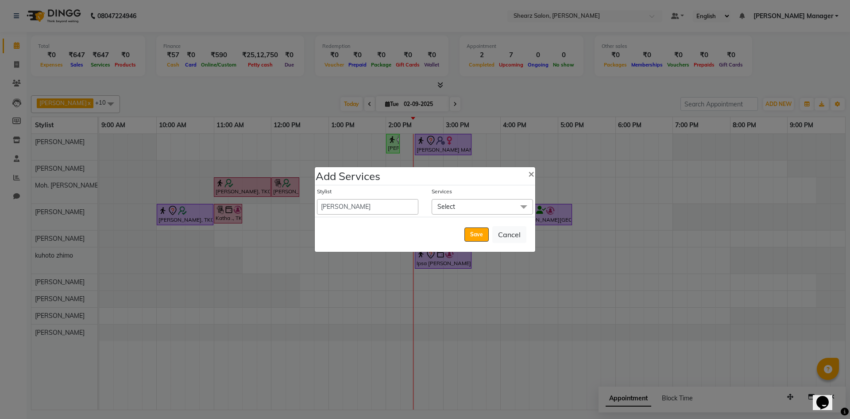
click at [450, 204] on span "Select" at bounding box center [447, 206] width 18 height 8
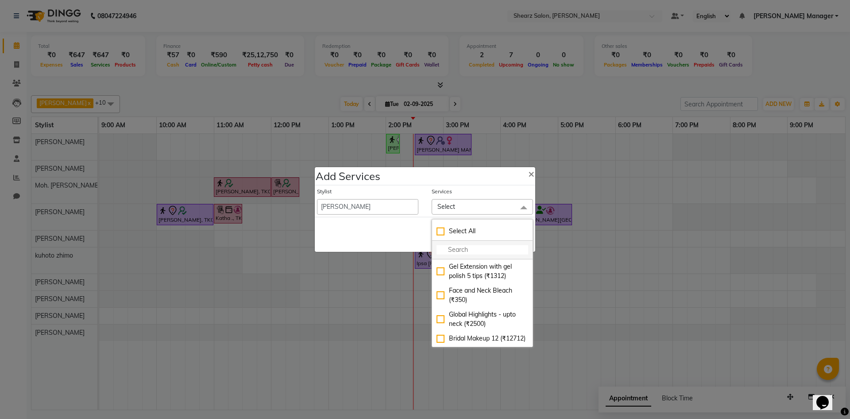
click at [485, 248] on input "multiselect-search" at bounding box center [483, 249] width 92 height 9
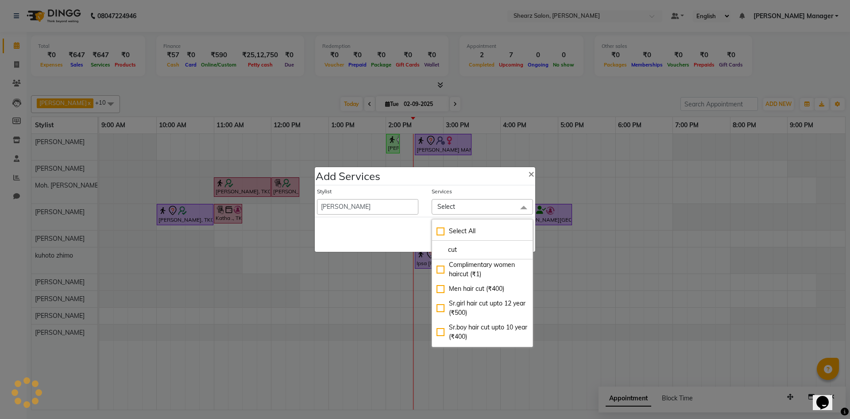
scroll to position [89, 0]
type input "cut"
click at [437, 287] on div "Men hair cut (₹400)" at bounding box center [483, 287] width 92 height 9
checkbox input "true"
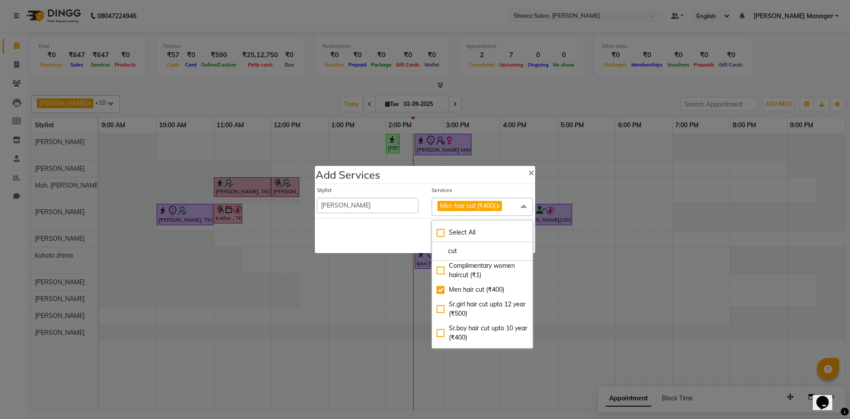
click at [521, 206] on span at bounding box center [524, 206] width 18 height 17
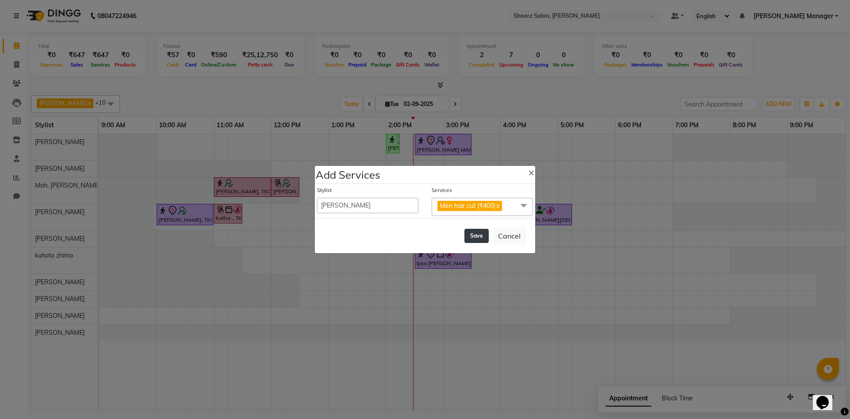
click at [482, 233] on button "Save" at bounding box center [477, 236] width 24 height 14
select select "87136"
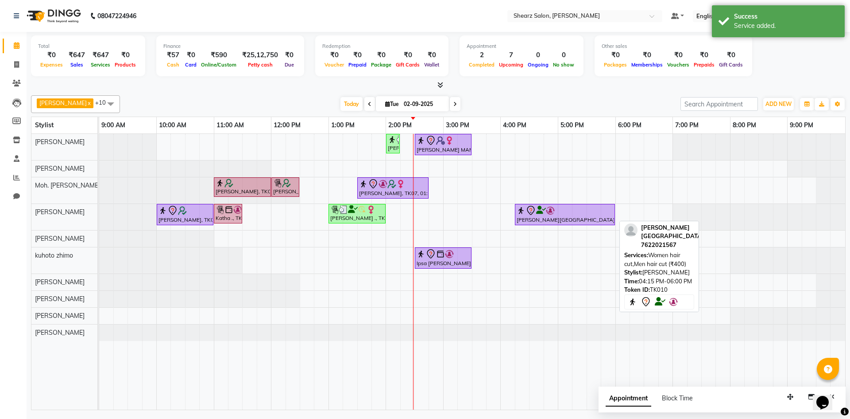
click at [548, 215] on div at bounding box center [565, 210] width 97 height 11
select select "7"
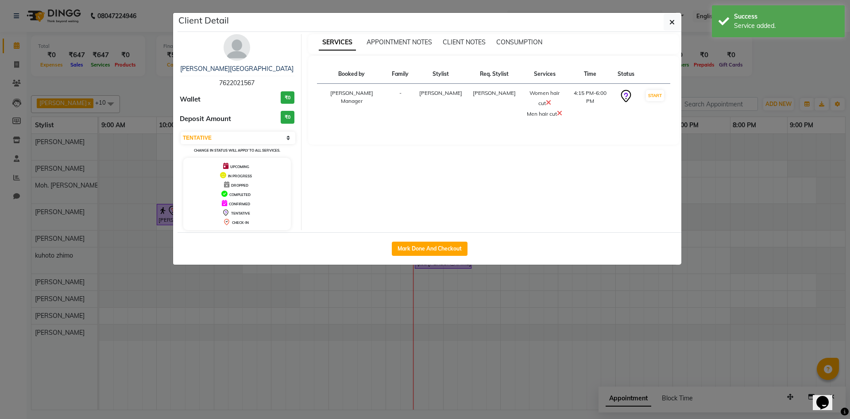
click at [546, 99] on icon at bounding box center [548, 102] width 5 height 7
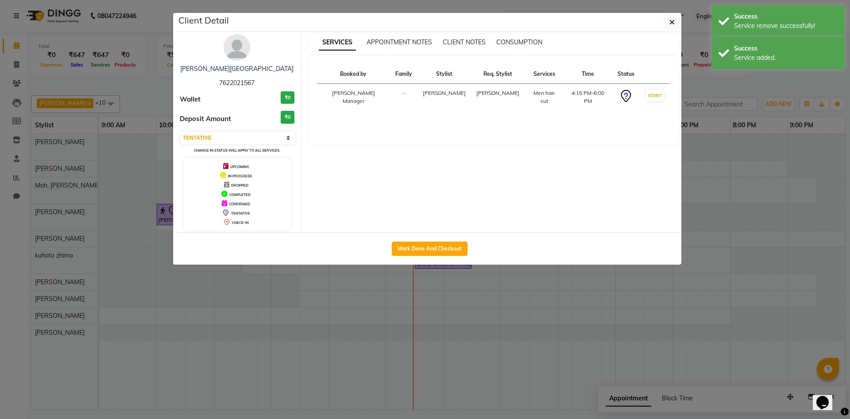
drag, startPoint x: 532, startPoint y: 319, endPoint x: 310, endPoint y: 154, distance: 276.0
click at [527, 318] on ngb-modal-window "Client Detail [PERSON_NAME][GEOGRAPHIC_DATA] Wallet ₹0 Deposit Amount ₹0 Select…" at bounding box center [425, 209] width 850 height 419
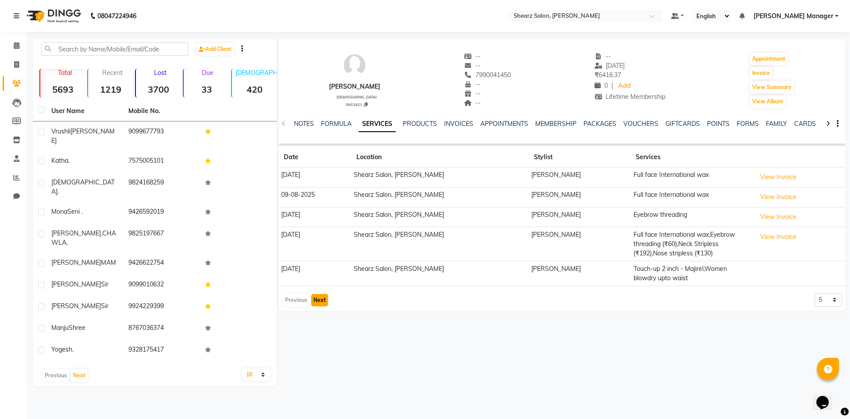
click at [322, 299] on button "Next" at bounding box center [319, 300] width 17 height 12
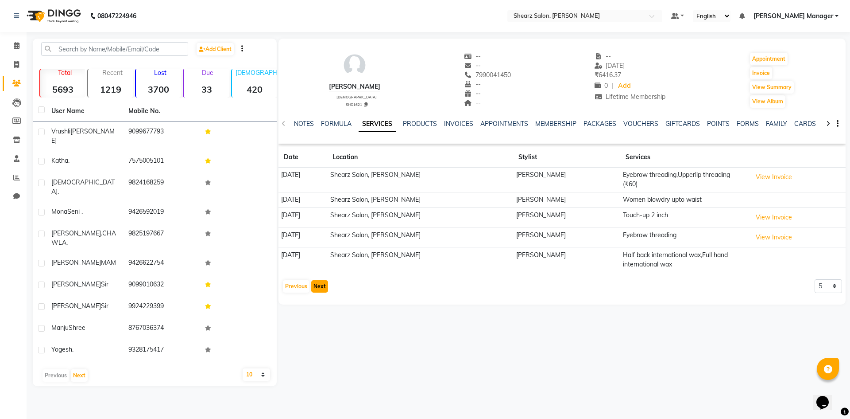
click at [326, 282] on button "Next" at bounding box center [319, 286] width 17 height 12
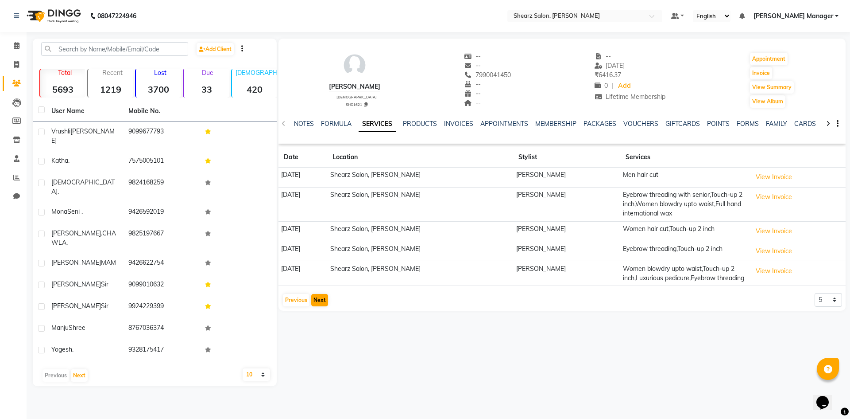
click at [326, 282] on td "26-01-2025" at bounding box center [303, 273] width 49 height 25
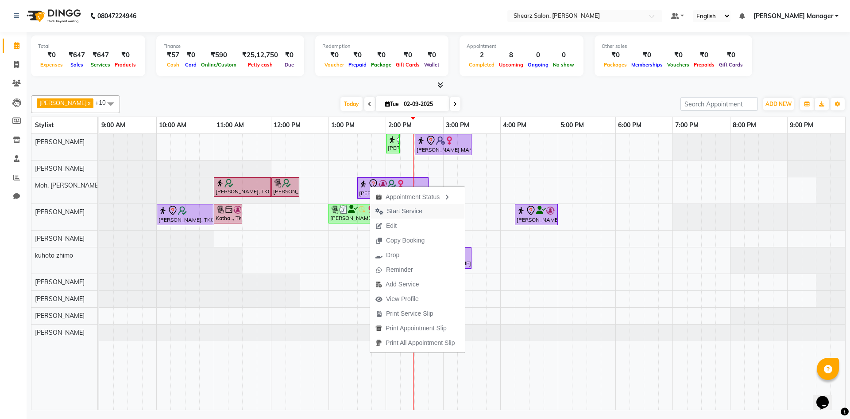
click at [395, 209] on span "Start Service" at bounding box center [404, 210] width 35 height 9
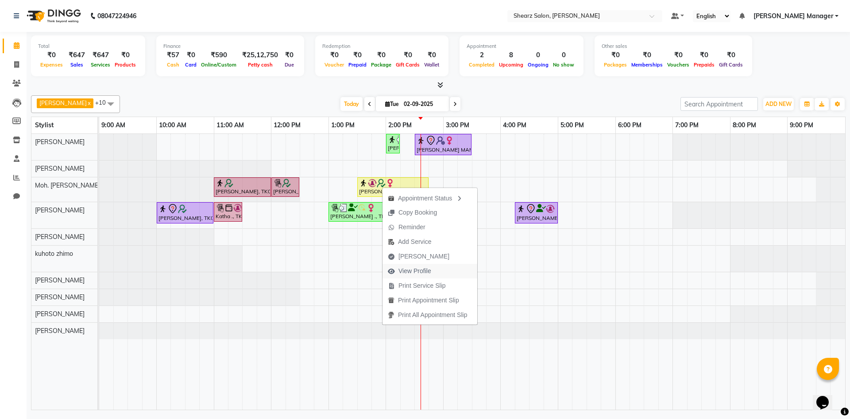
click at [422, 268] on span "View Profile" at bounding box center [415, 270] width 33 height 9
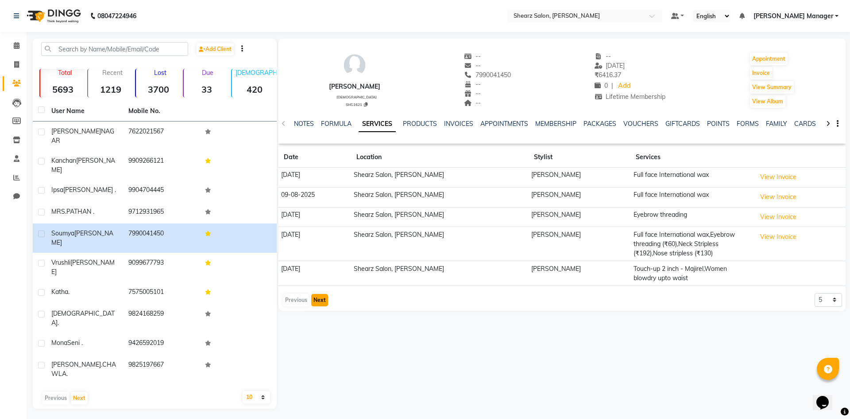
click at [316, 302] on button "Next" at bounding box center [319, 300] width 17 height 12
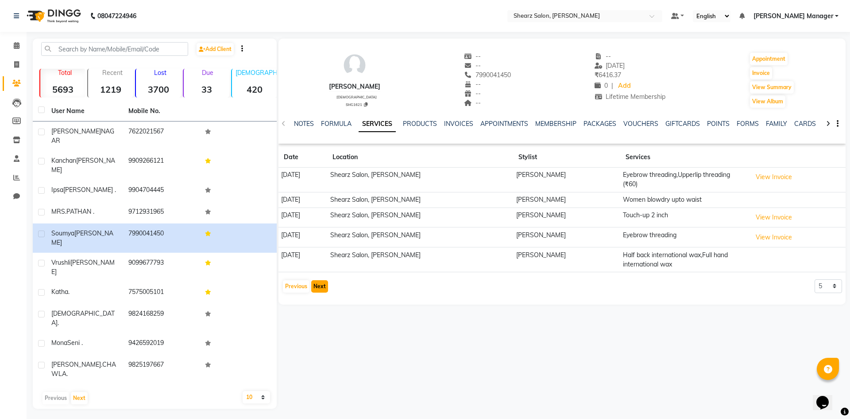
click at [319, 281] on button "Next" at bounding box center [319, 286] width 17 height 12
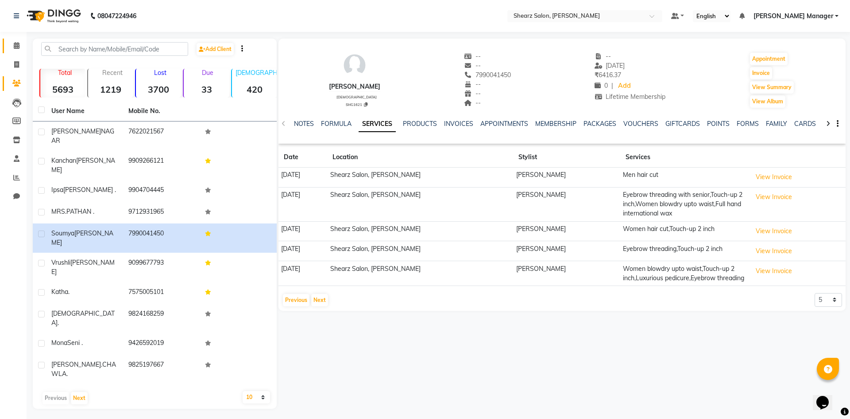
click at [8, 46] on link "Calendar" at bounding box center [13, 46] width 21 height 15
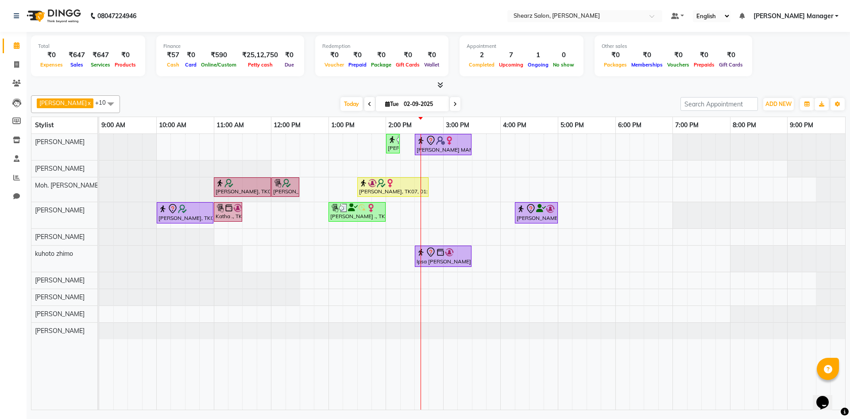
click at [481, 193] on div "Kanchan Tulsyan, TK09, 02:00 PM-02:15 PM, Eyebrow threading kk vYAS MAM, TK05, …" at bounding box center [472, 271] width 746 height 275
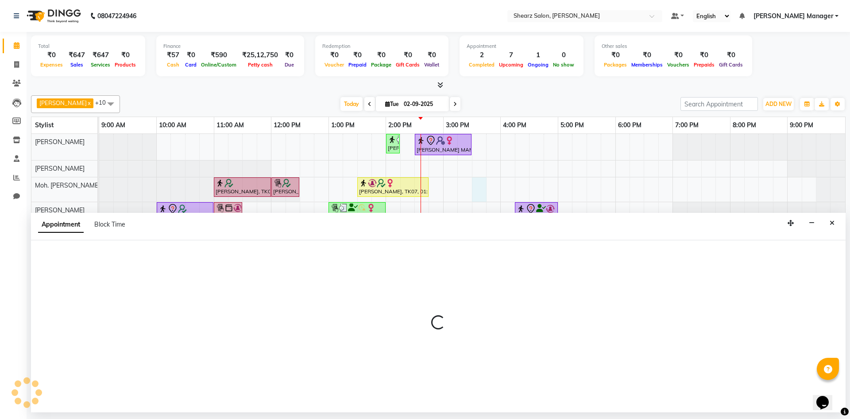
select select "77335"
select select "930"
select select "tentative"
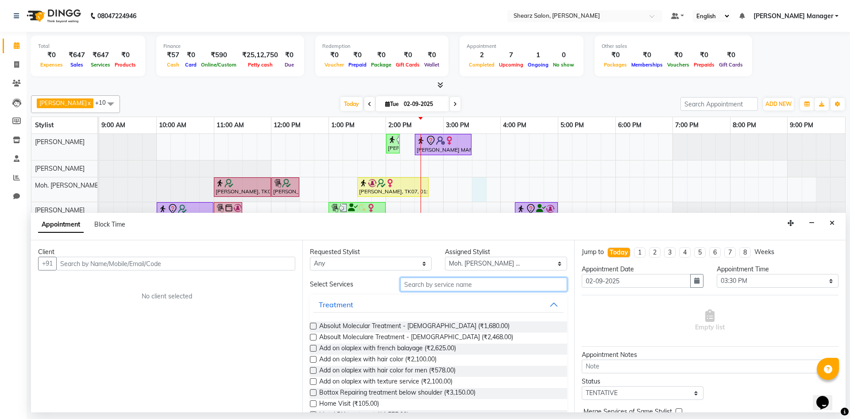
click at [494, 282] on input "text" at bounding box center [483, 284] width 167 height 14
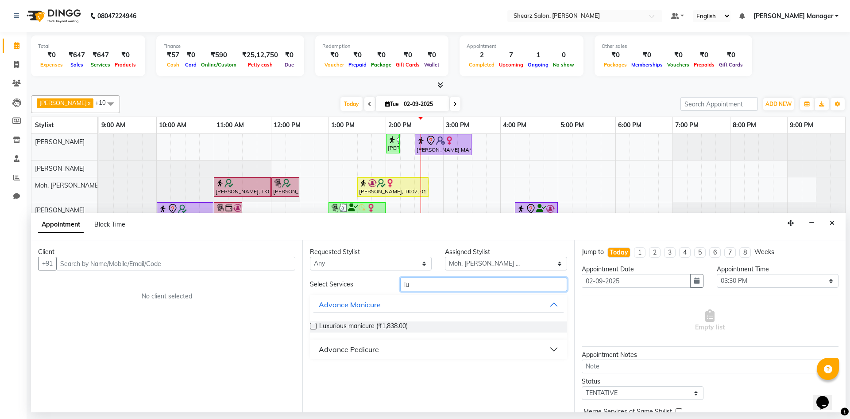
type input "l"
type input "premi"
click at [833, 226] on button "Close" at bounding box center [832, 223] width 13 height 14
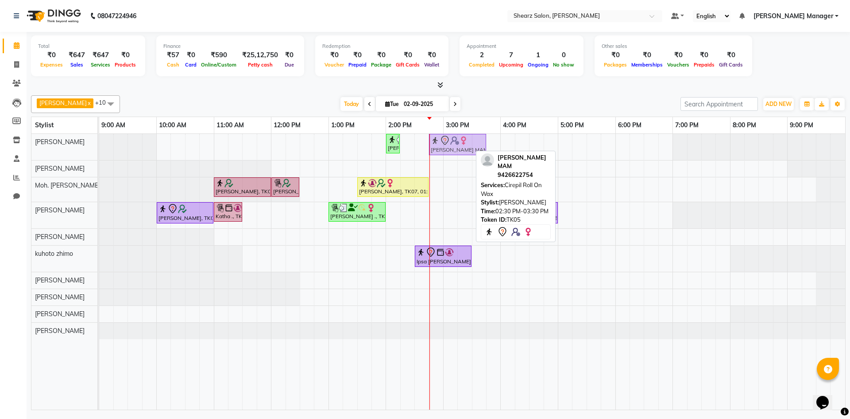
drag, startPoint x: 450, startPoint y: 151, endPoint x: 462, endPoint y: 149, distance: 12.2
click at [99, 149] on div "Kanchan Tulsyan, TK09, 02:00 PM-02:15 PM, Eyebrow threading kk vYAS MAM, TK05, …" at bounding box center [99, 147] width 0 height 26
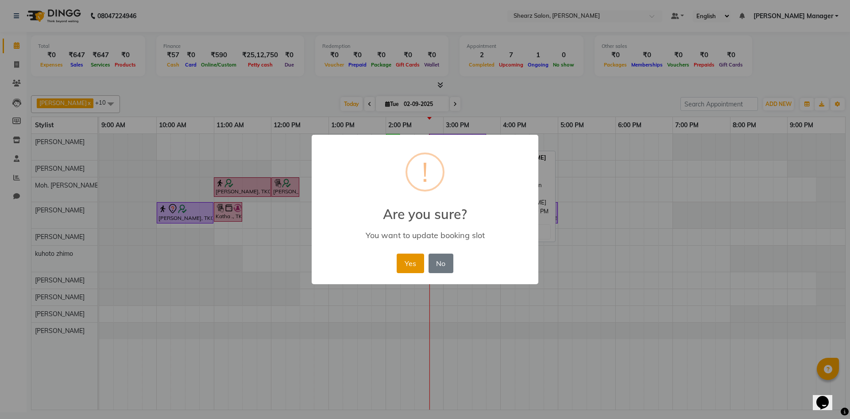
click at [409, 263] on button "Yes" at bounding box center [410, 262] width 27 height 19
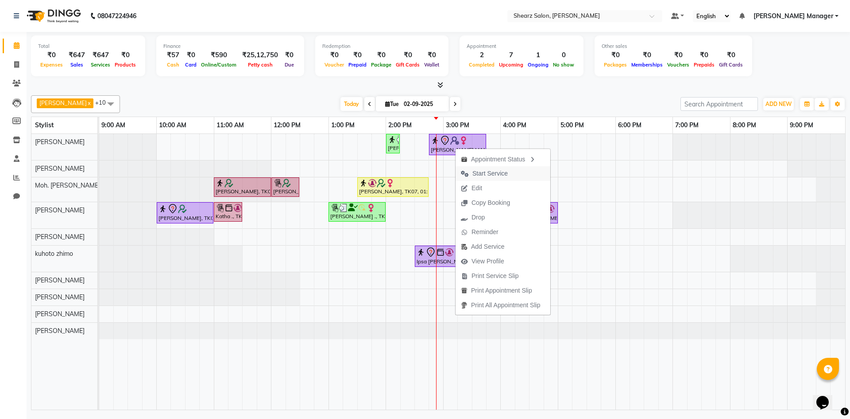
click at [486, 176] on span "Start Service" at bounding box center [490, 173] width 35 height 9
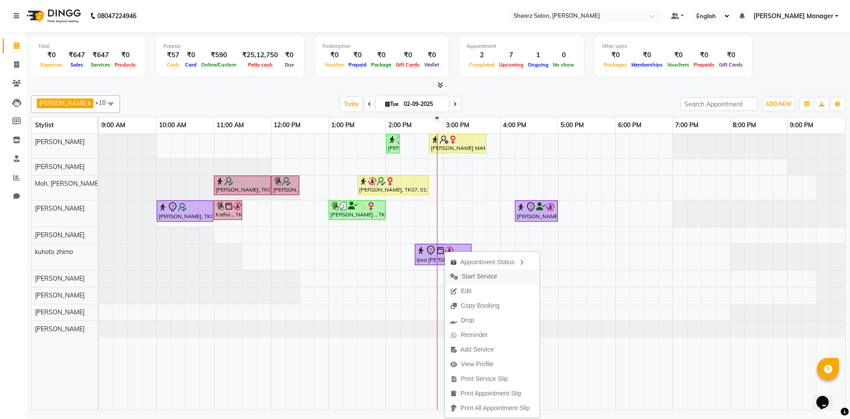
click at [455, 275] on icon "button" at bounding box center [454, 276] width 8 height 6
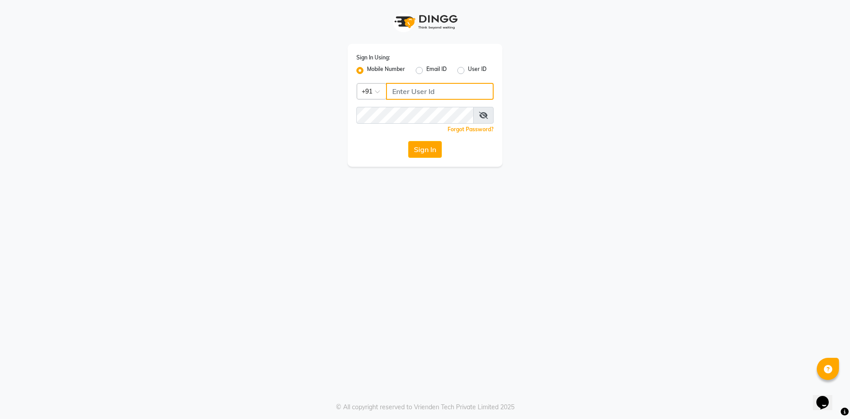
type input "7788994224"
drag, startPoint x: 439, startPoint y: 146, endPoint x: 440, endPoint y: 134, distance: 11.5
click at [439, 146] on button "Sign In" at bounding box center [425, 149] width 34 height 17
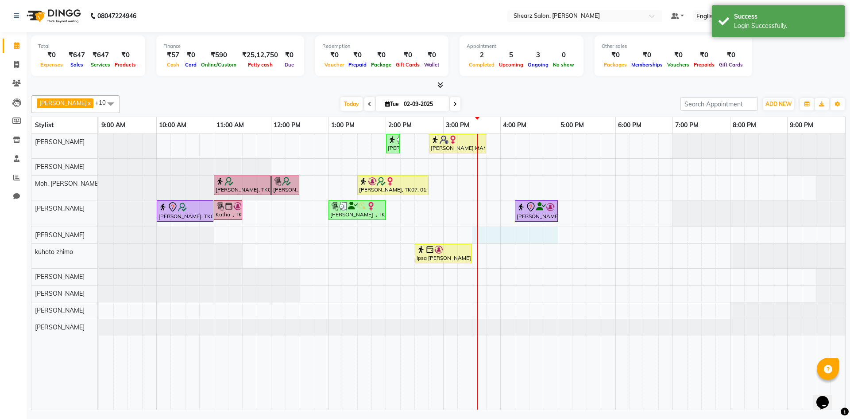
drag, startPoint x: 481, startPoint y: 234, endPoint x: 551, endPoint y: 240, distance: 69.3
click at [551, 240] on div "Kanchan Tulsyan, TK09, 02:00 PM-02:15 PM, Eyebrow threading kk vYAS MAM, TK05, …" at bounding box center [472, 271] width 746 height 275
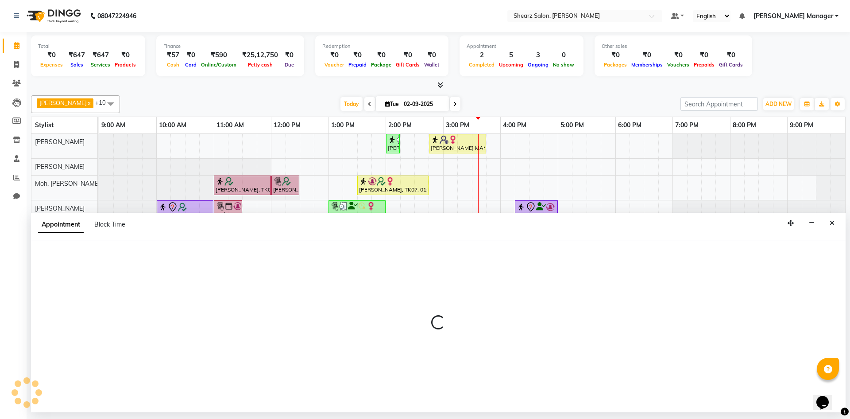
select select "77286"
select select "930"
select select "tentative"
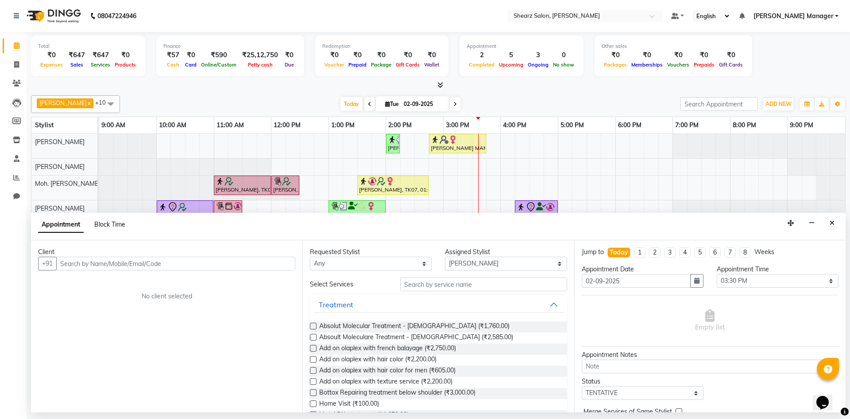
click at [109, 225] on span "Block Time" at bounding box center [109, 224] width 31 height 8
select select "77286"
select select "930"
select select "1020"
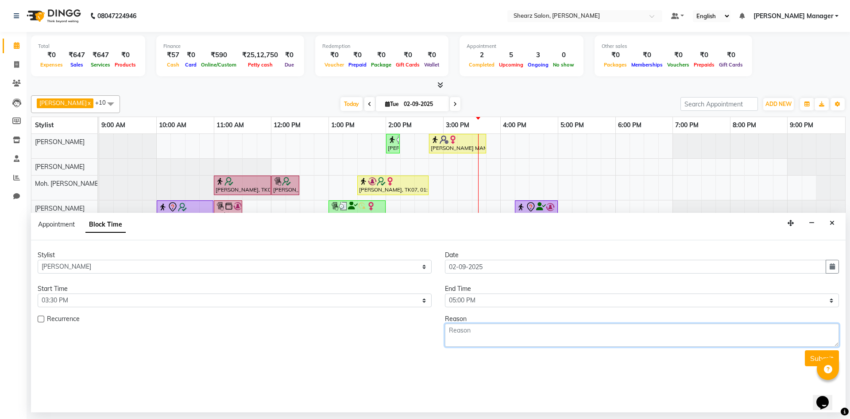
click at [555, 341] on textarea at bounding box center [642, 334] width 394 height 23
type textarea "block"
click at [806, 355] on button "Submit" at bounding box center [822, 358] width 34 height 16
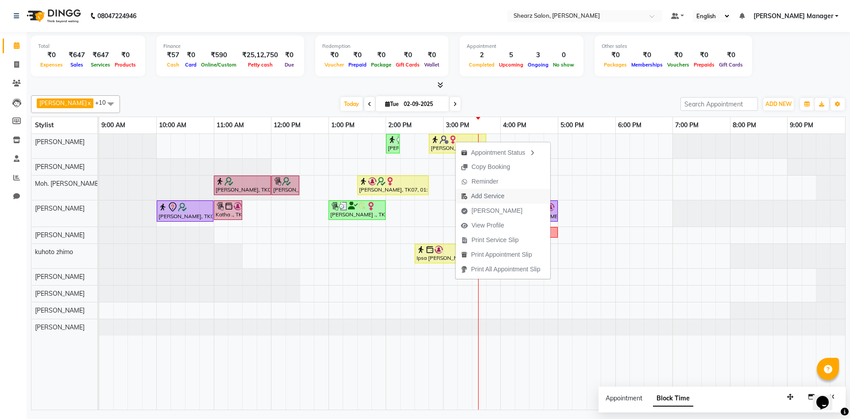
click at [517, 194] on button "Add Service" at bounding box center [503, 196] width 95 height 15
select select "77322"
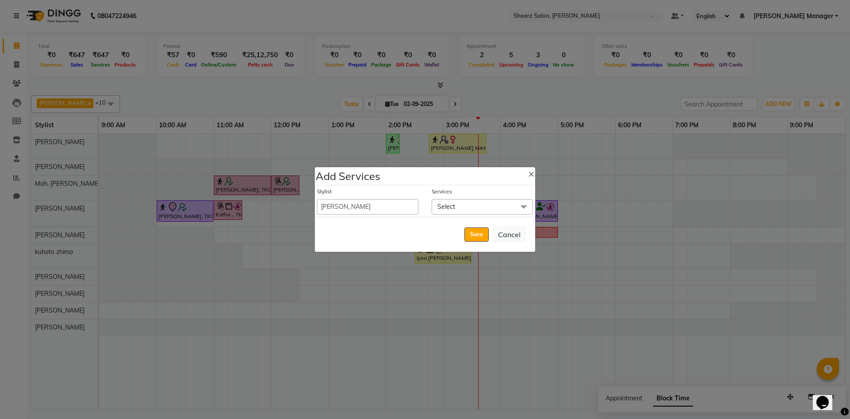
click at [471, 205] on span "Select" at bounding box center [482, 207] width 101 height 16
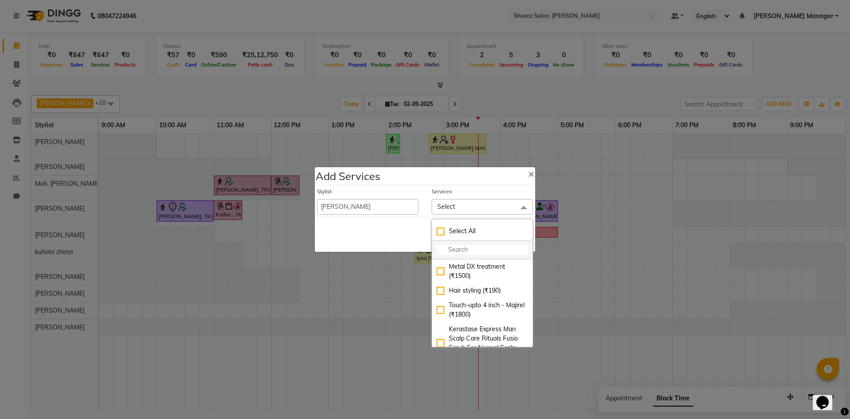
click at [477, 249] on input "multiselect-search" at bounding box center [483, 249] width 92 height 9
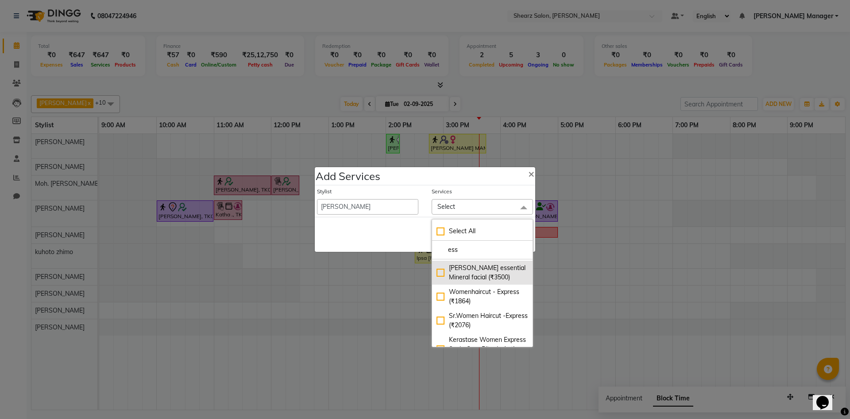
type input "ess"
click at [471, 275] on div "[PERSON_NAME] essential Mineral facial (₹3500)" at bounding box center [483, 272] width 92 height 19
checkbox input "true"
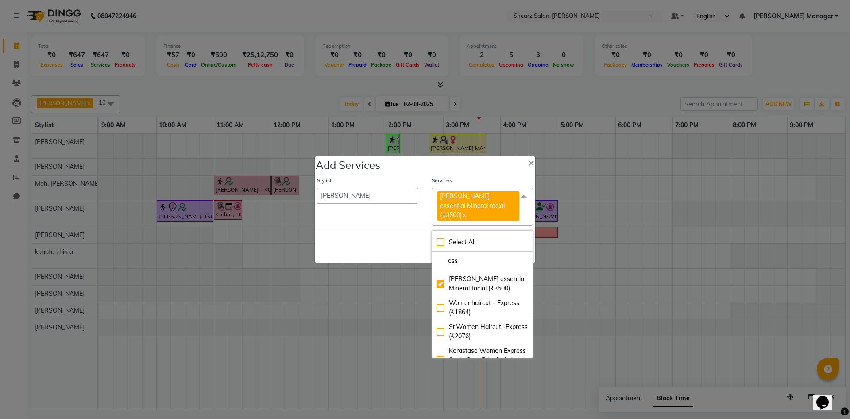
click at [521, 202] on span at bounding box center [524, 196] width 18 height 17
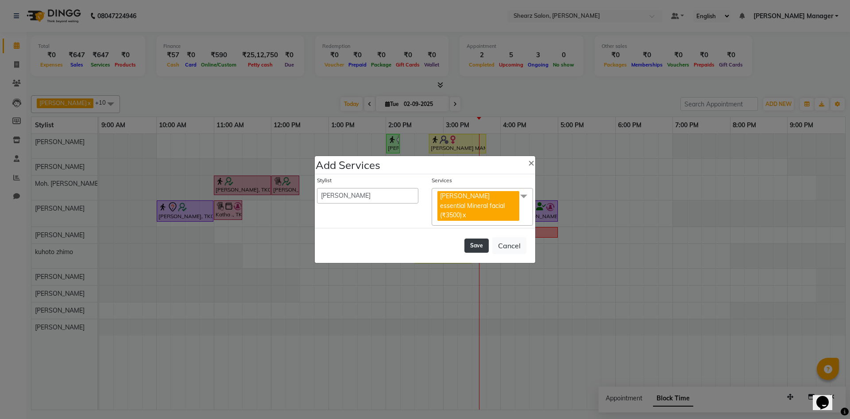
click at [486, 244] on button "Save" at bounding box center [477, 245] width 24 height 14
select select "87136"
